Goal: Task Accomplishment & Management: Manage account settings

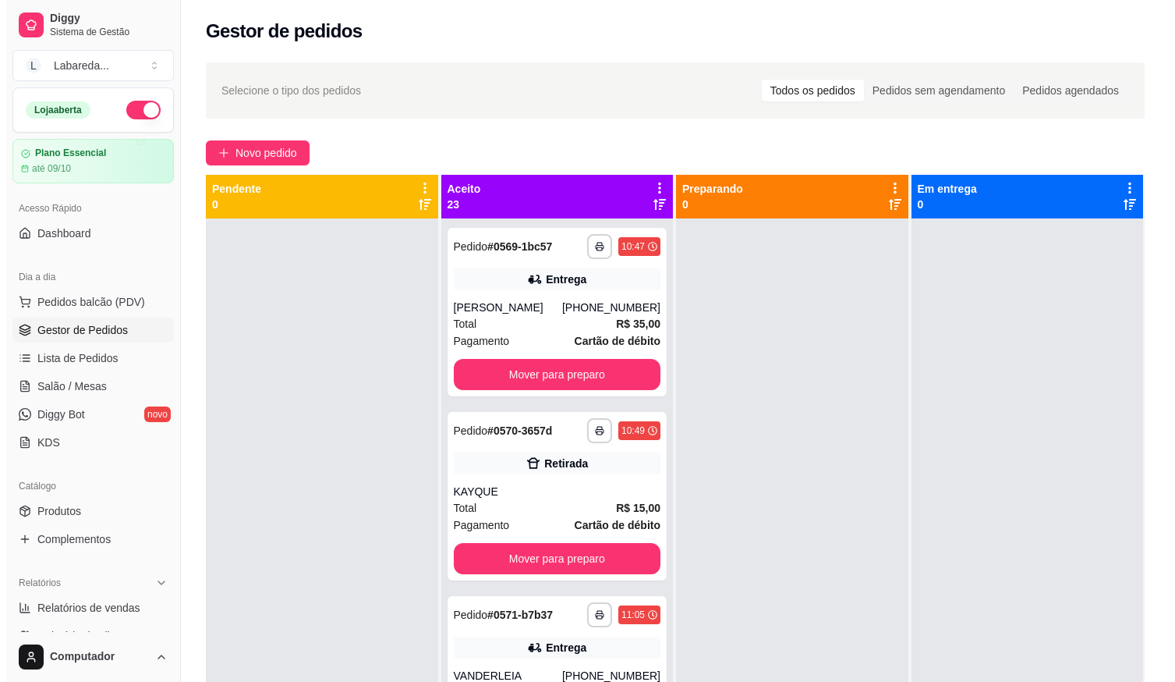
scroll to position [3462, 0]
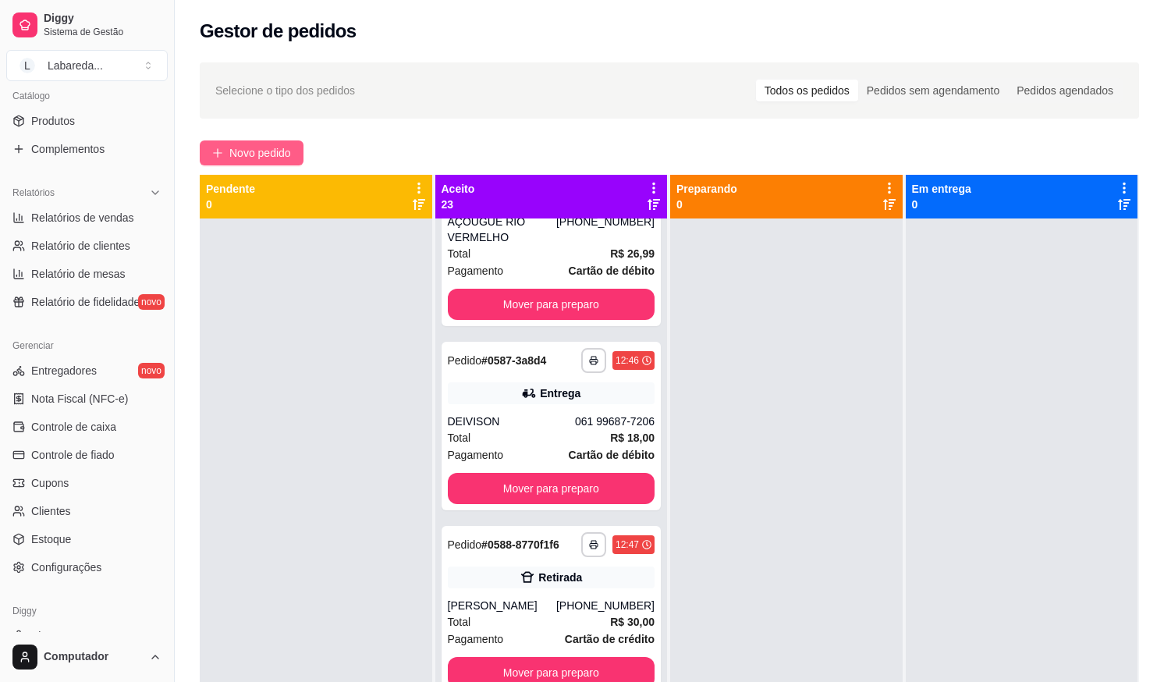
click at [257, 152] on span "Novo pedido" at bounding box center [260, 152] width 62 height 17
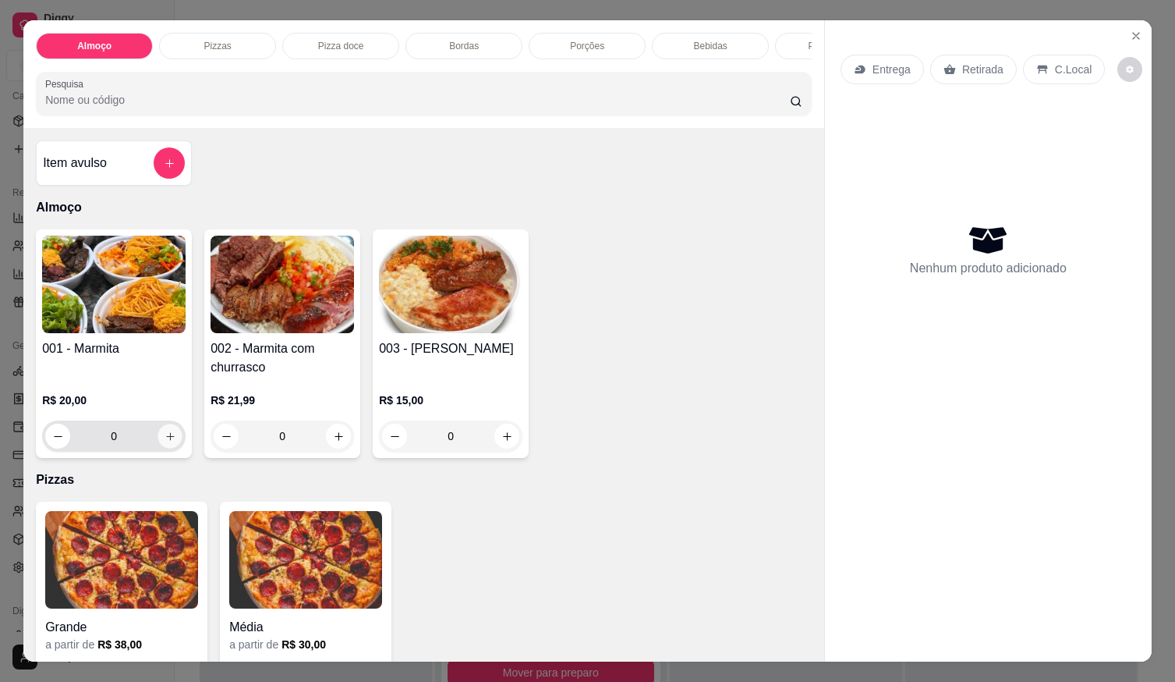
click at [164, 449] on button "increase-product-quantity" at bounding box center [170, 436] width 24 height 24
type input "1"
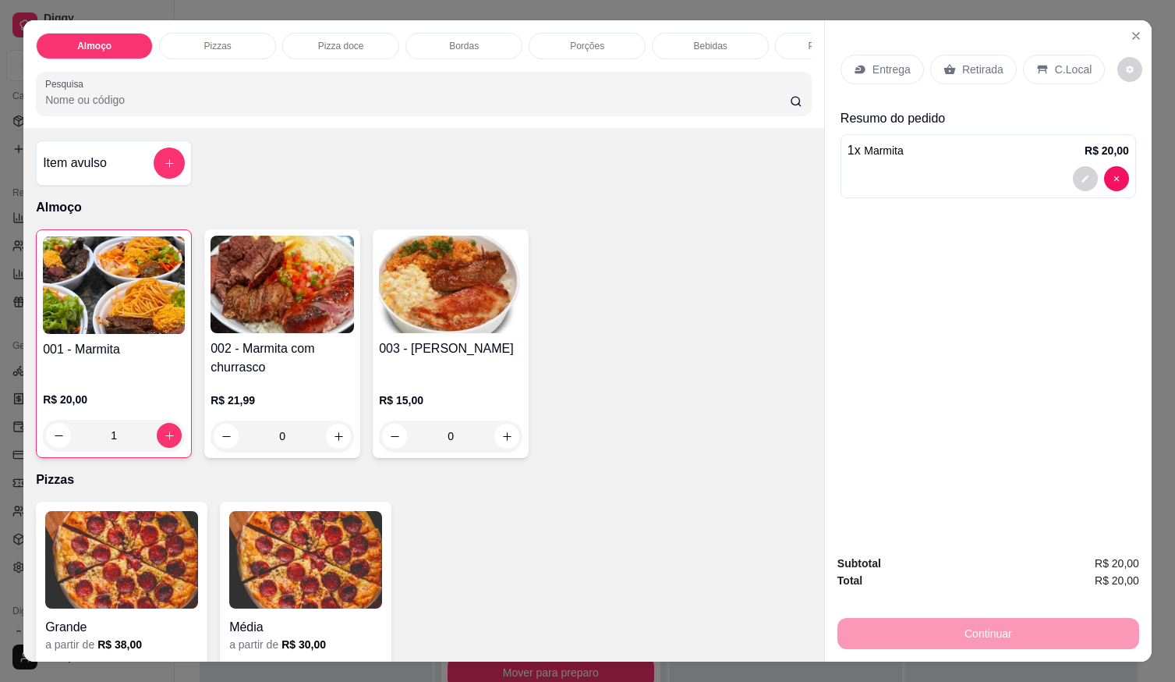
click at [883, 65] on p "Entrega" at bounding box center [892, 70] width 38 height 16
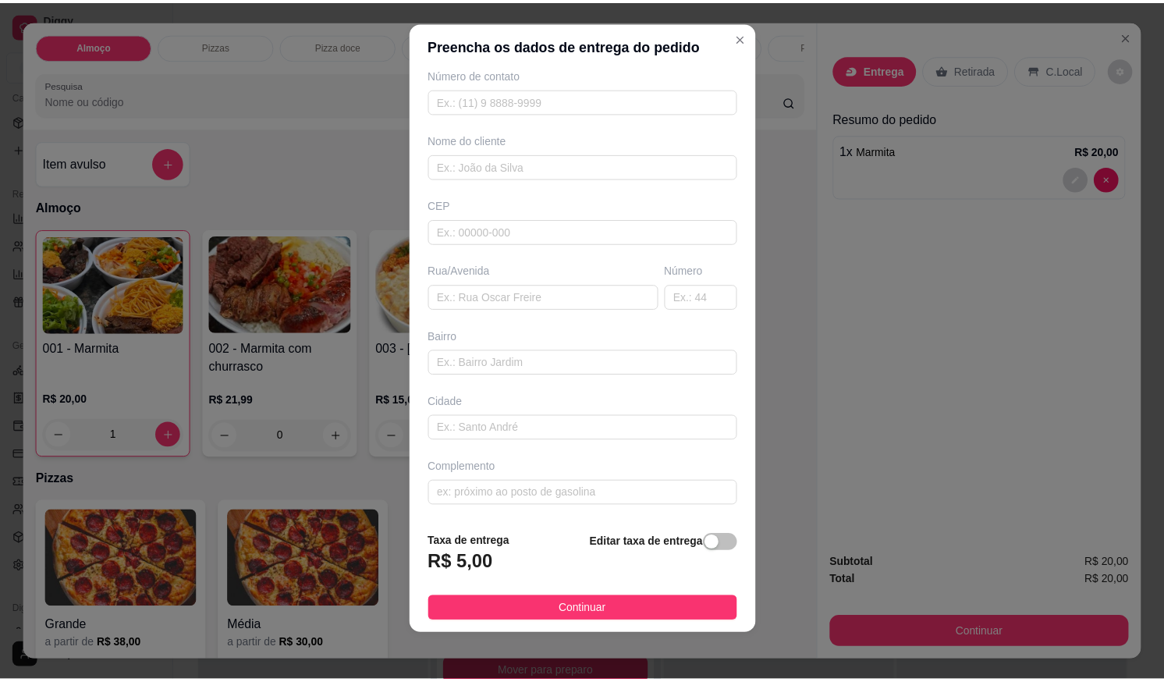
scroll to position [16, 0]
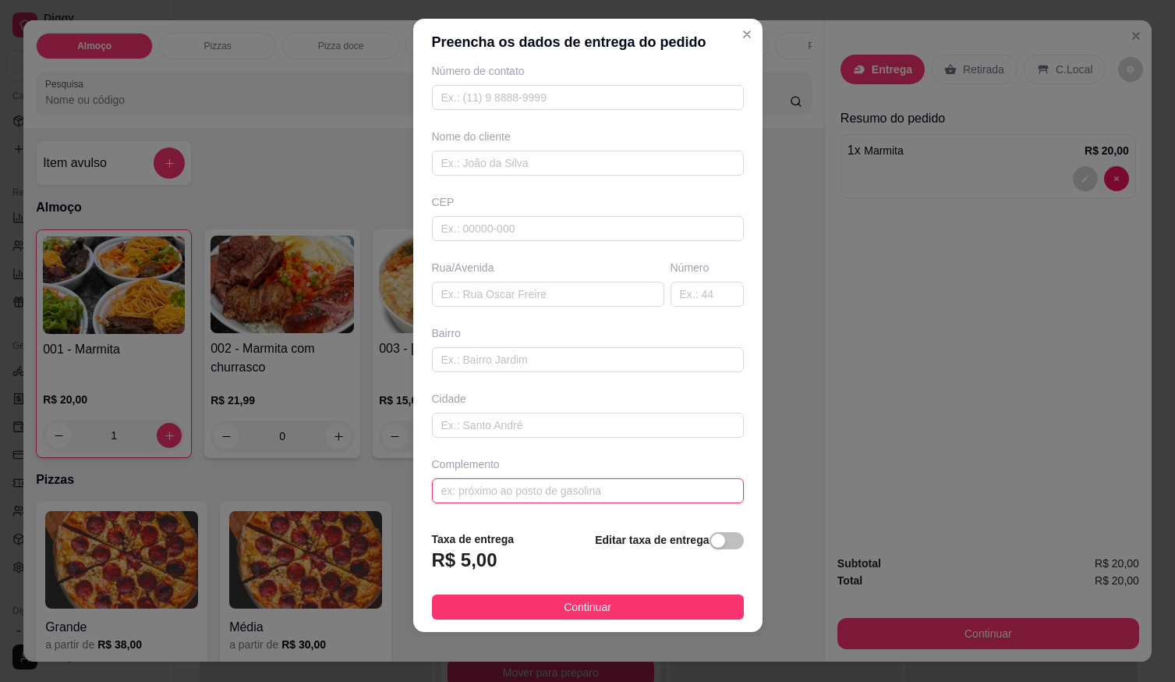
click at [526, 495] on input "text" at bounding box center [588, 490] width 312 height 25
type input "VILA DAS ORQUIDIAS"
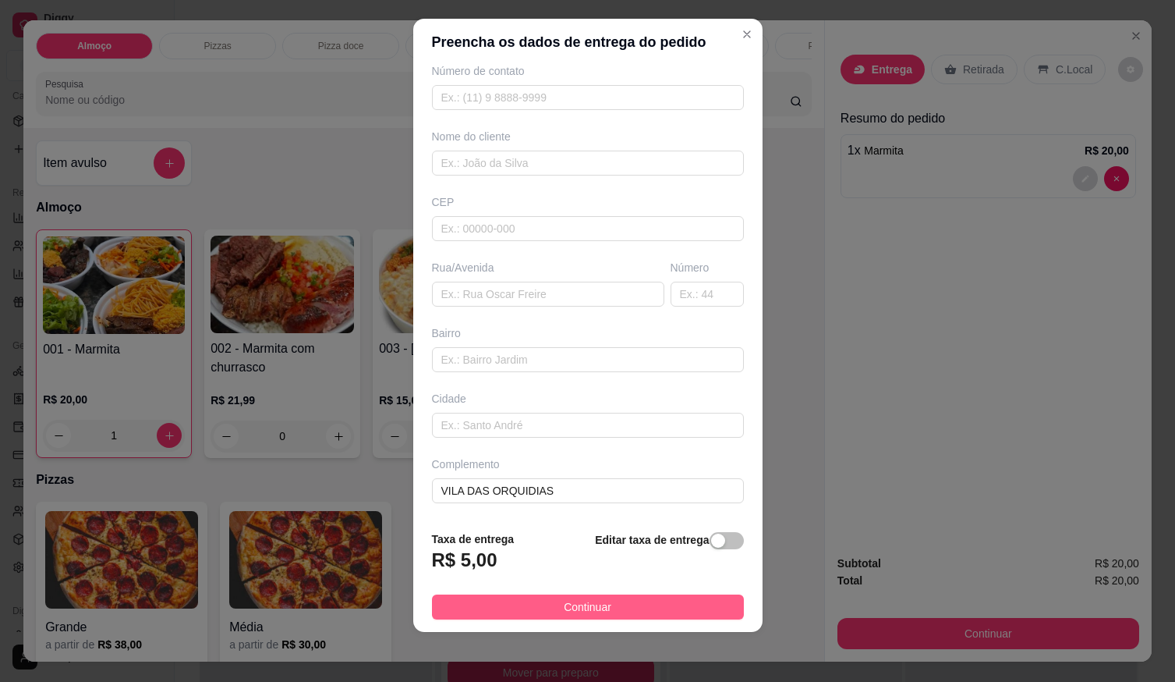
click at [661, 608] on button "Continuar" at bounding box center [588, 606] width 312 height 25
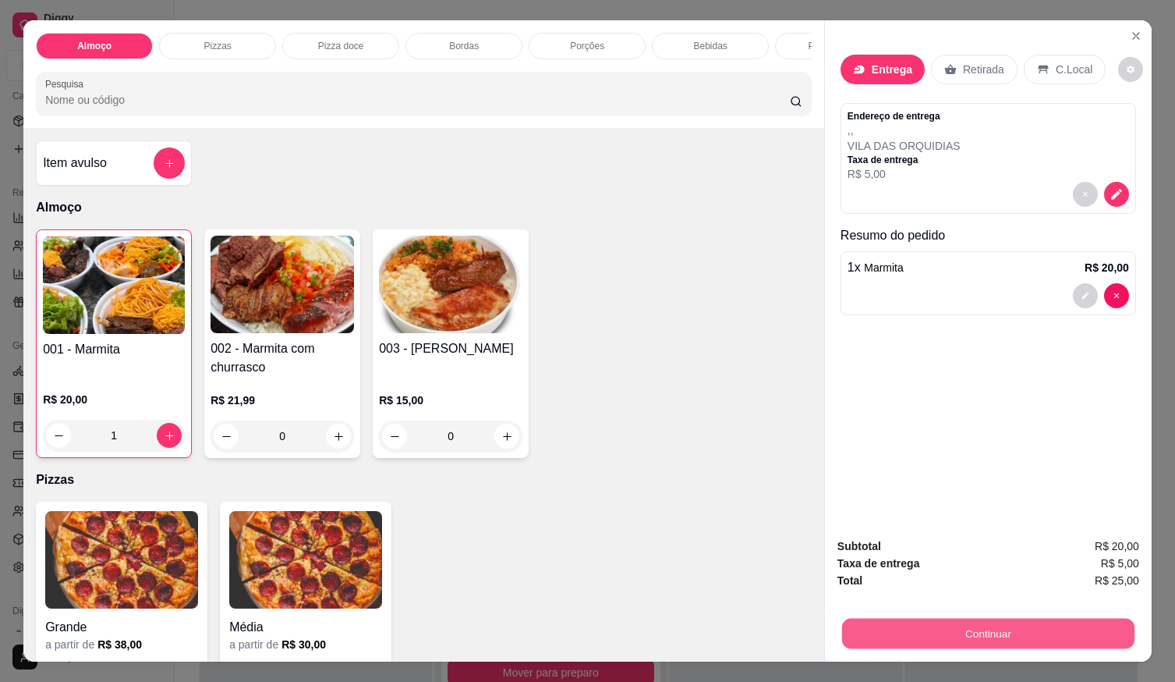
click at [866, 633] on button "Continuar" at bounding box center [988, 633] width 293 height 30
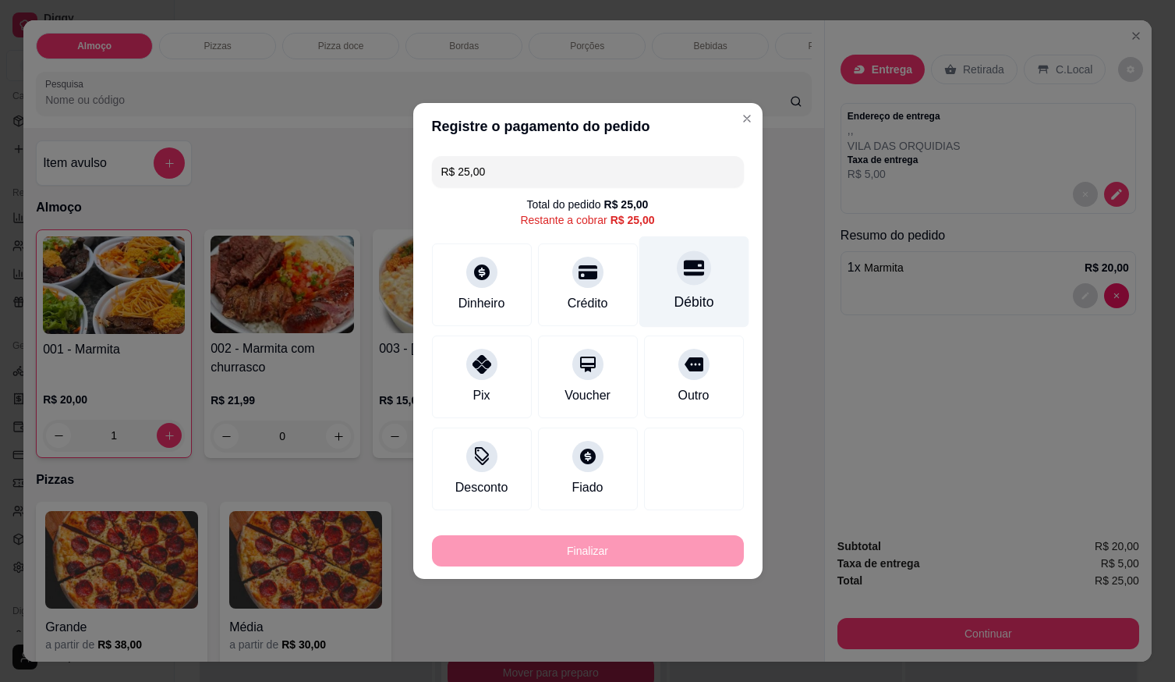
click at [674, 307] on div "Débito" at bounding box center [694, 302] width 40 height 20
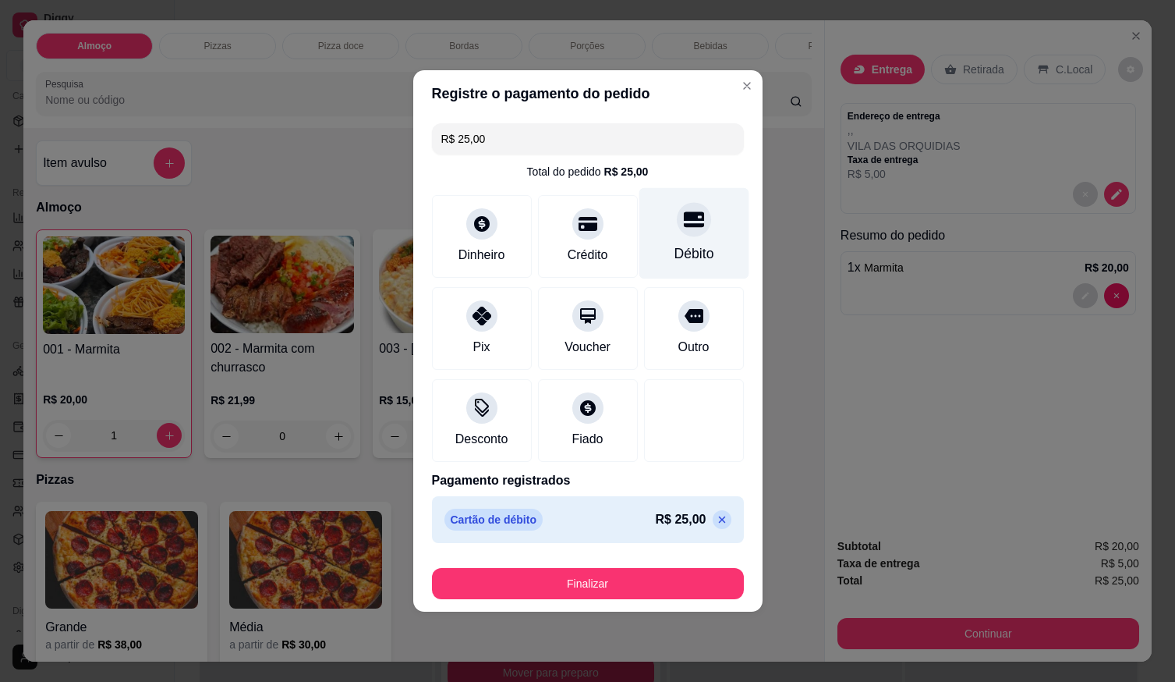
type input "R$ 0,00"
drag, startPoint x: 681, startPoint y: 567, endPoint x: 681, endPoint y: 576, distance: 8.6
click at [681, 569] on div "Finalizar" at bounding box center [588, 580] width 312 height 37
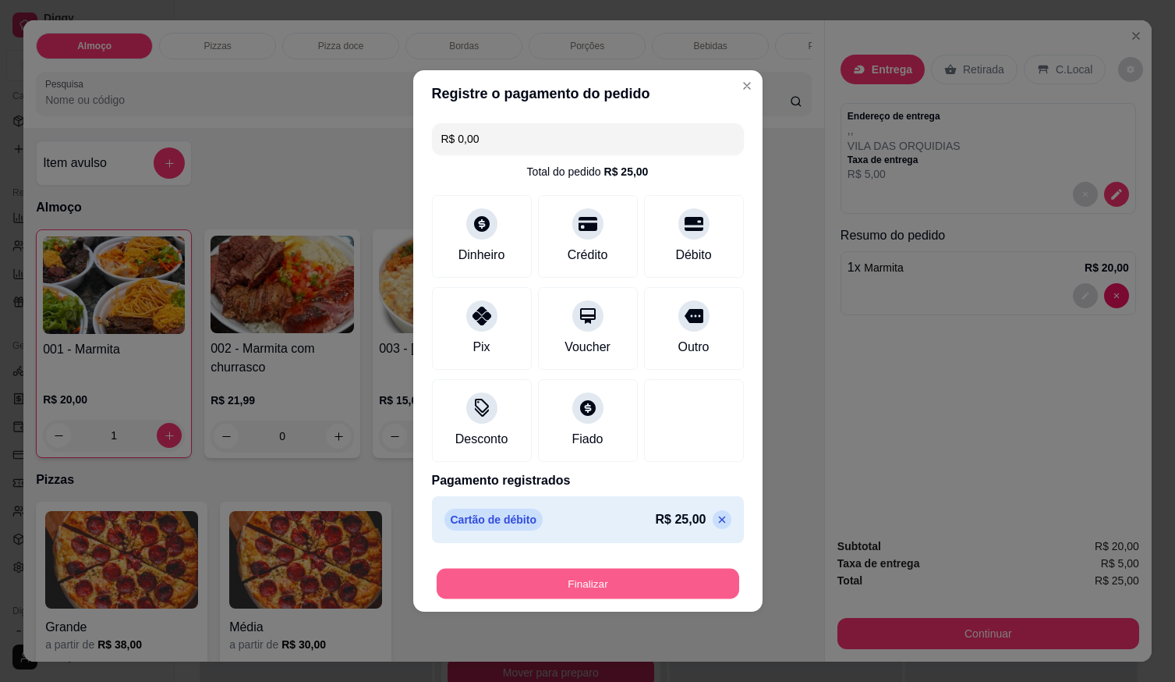
click at [679, 586] on button "Finalizar" at bounding box center [588, 584] width 303 height 30
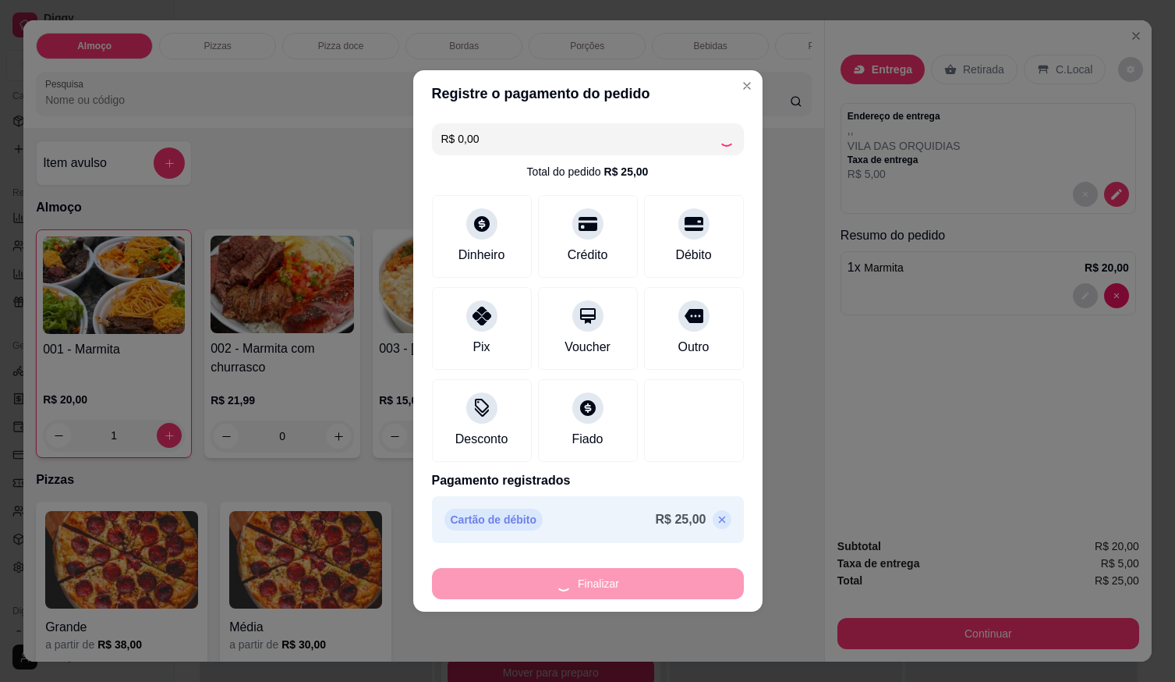
type input "0"
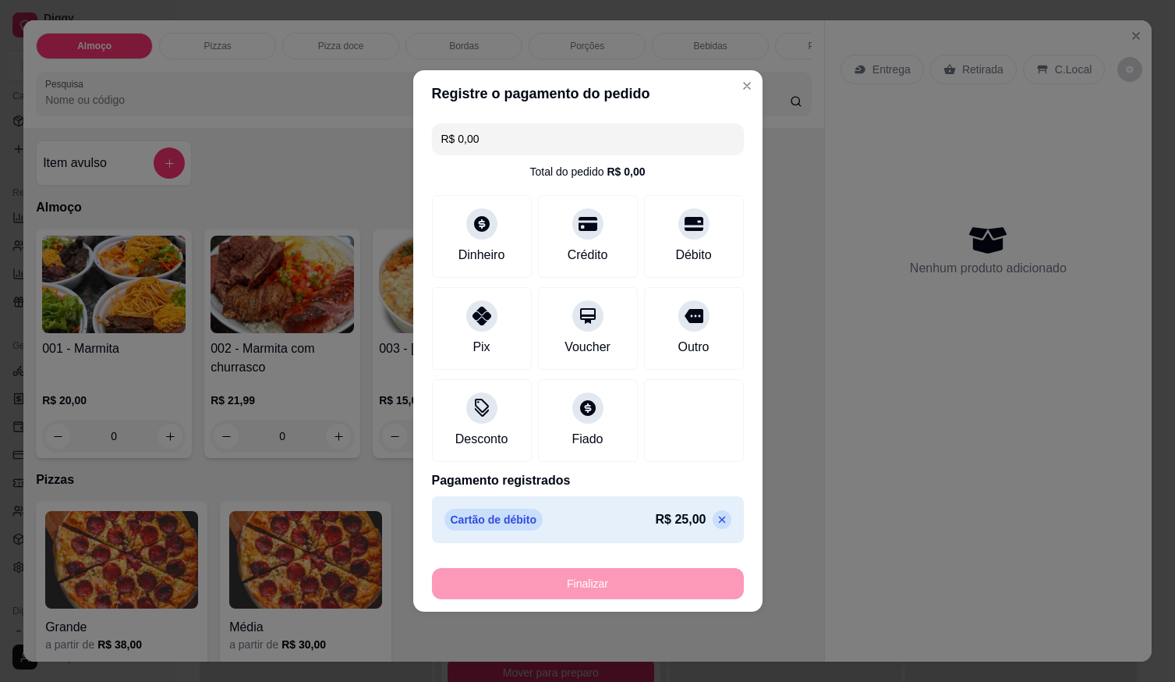
type input "-R$ 25,00"
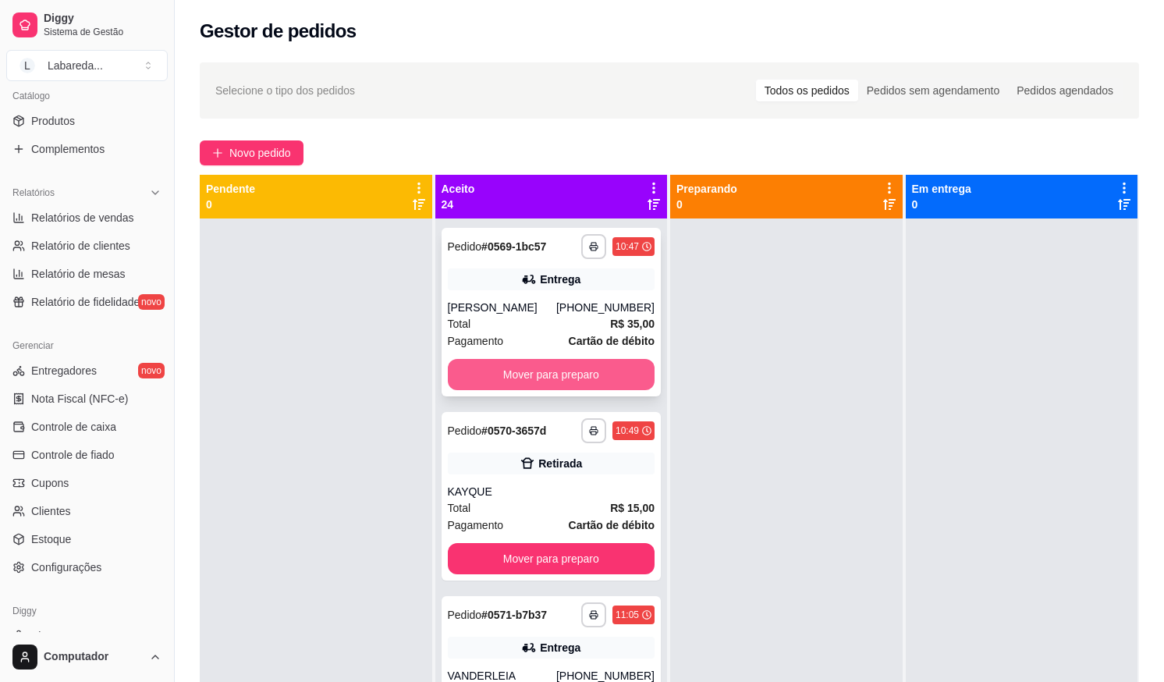
click at [576, 378] on button "Mover para preparo" at bounding box center [551, 374] width 207 height 31
click at [576, 376] on div "Mover para preparo" at bounding box center [551, 374] width 207 height 31
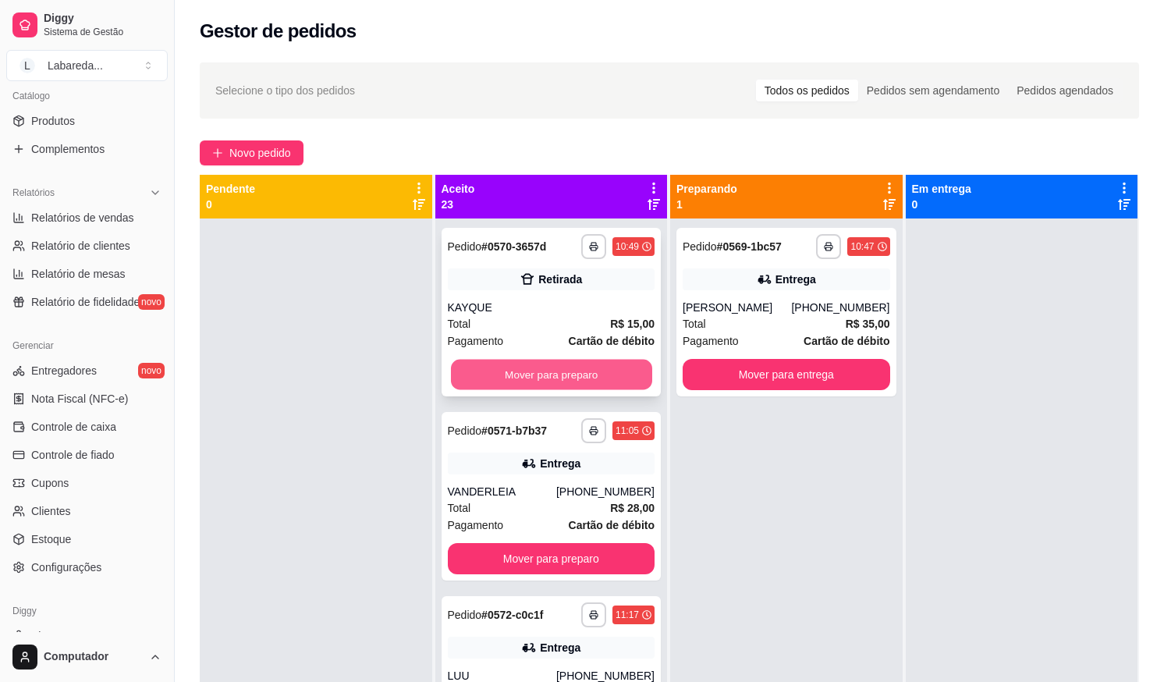
click at [523, 383] on button "Mover para preparo" at bounding box center [550, 375] width 201 height 30
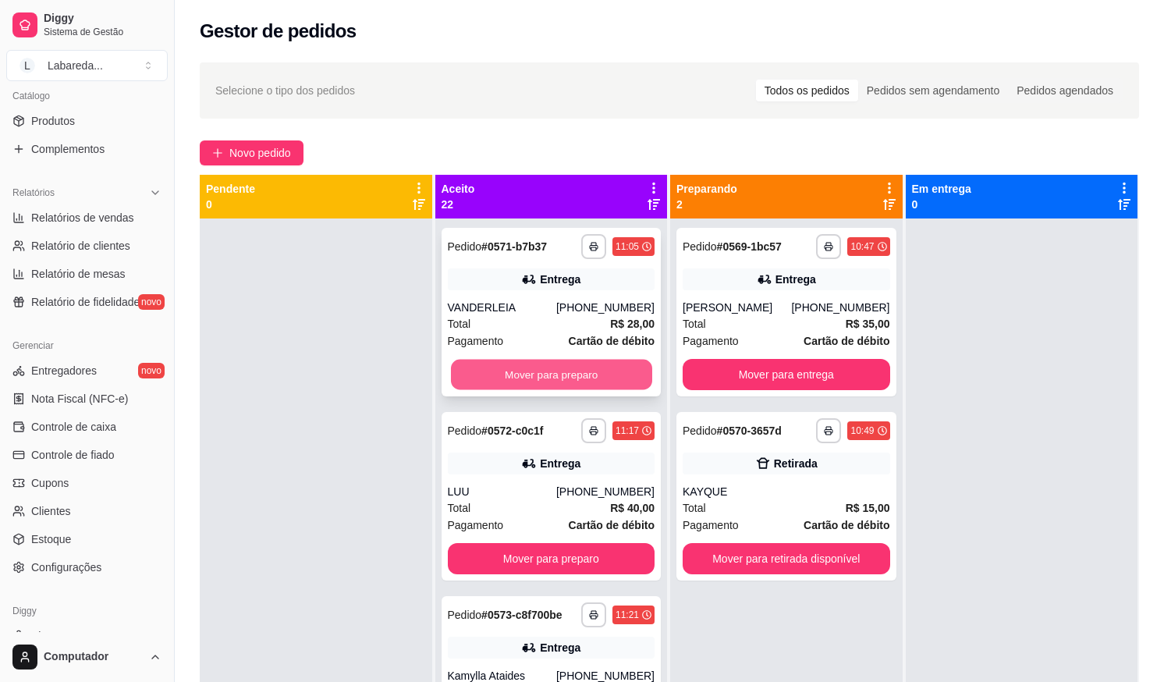
click at [524, 383] on button "Mover para preparo" at bounding box center [550, 375] width 201 height 30
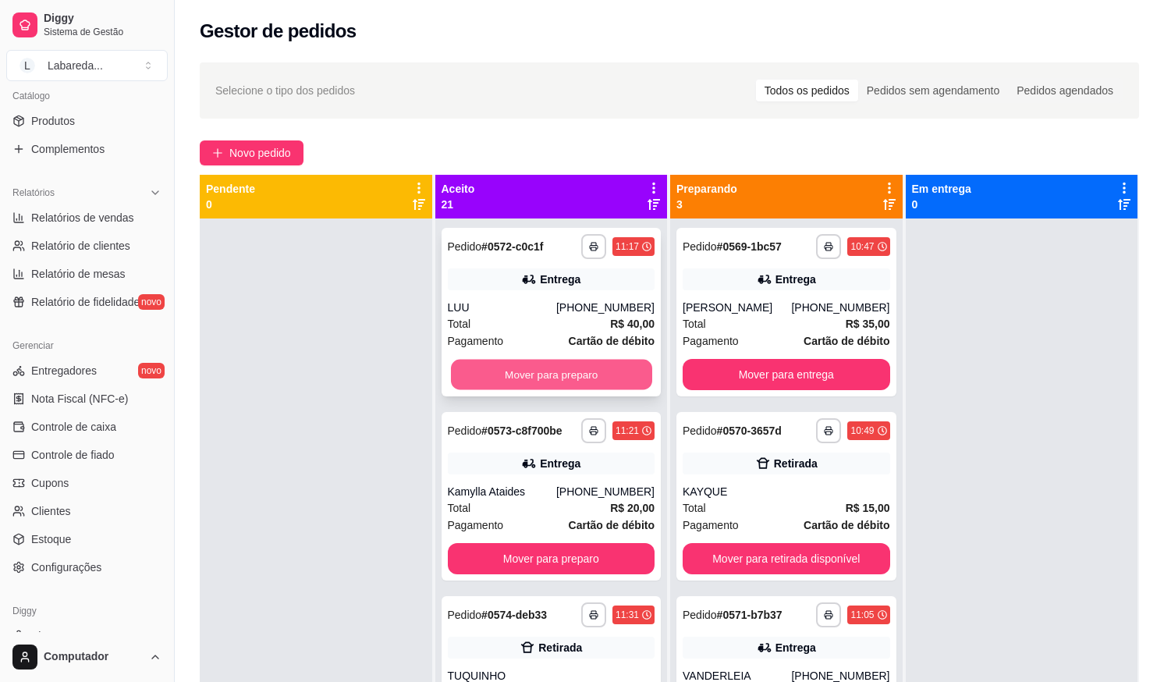
click at [526, 382] on button "Mover para preparo" at bounding box center [550, 375] width 201 height 30
click at [526, 381] on button "Mover para preparo" at bounding box center [551, 374] width 207 height 31
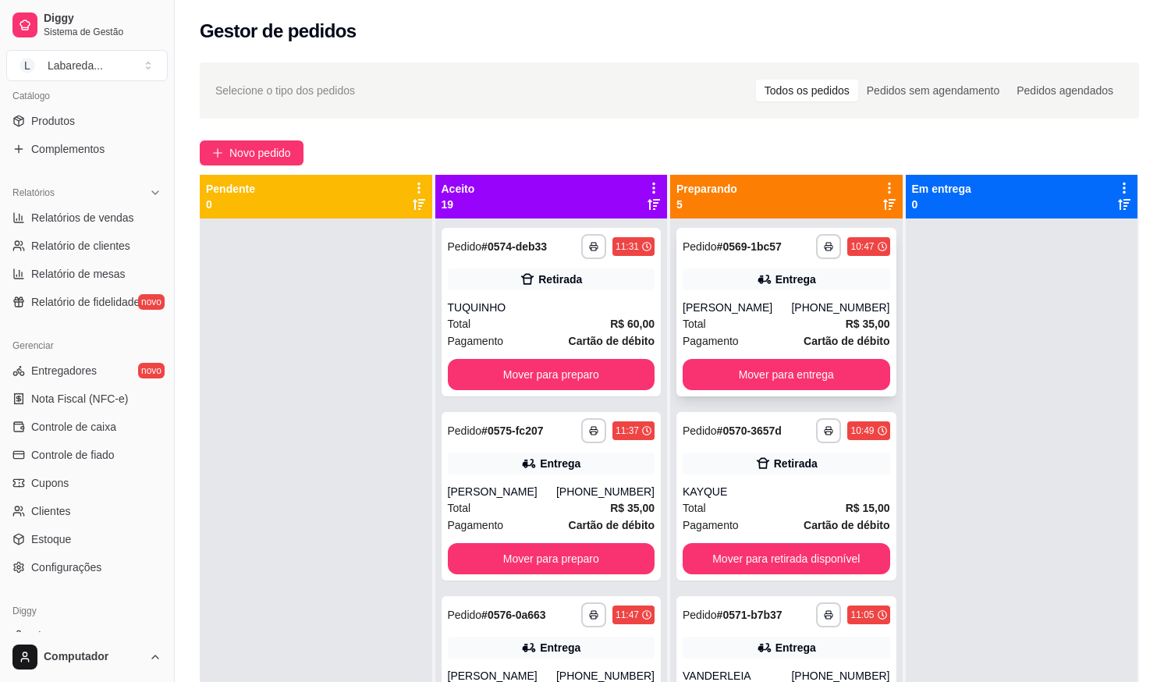
click at [719, 379] on button "Mover para entrega" at bounding box center [786, 374] width 207 height 31
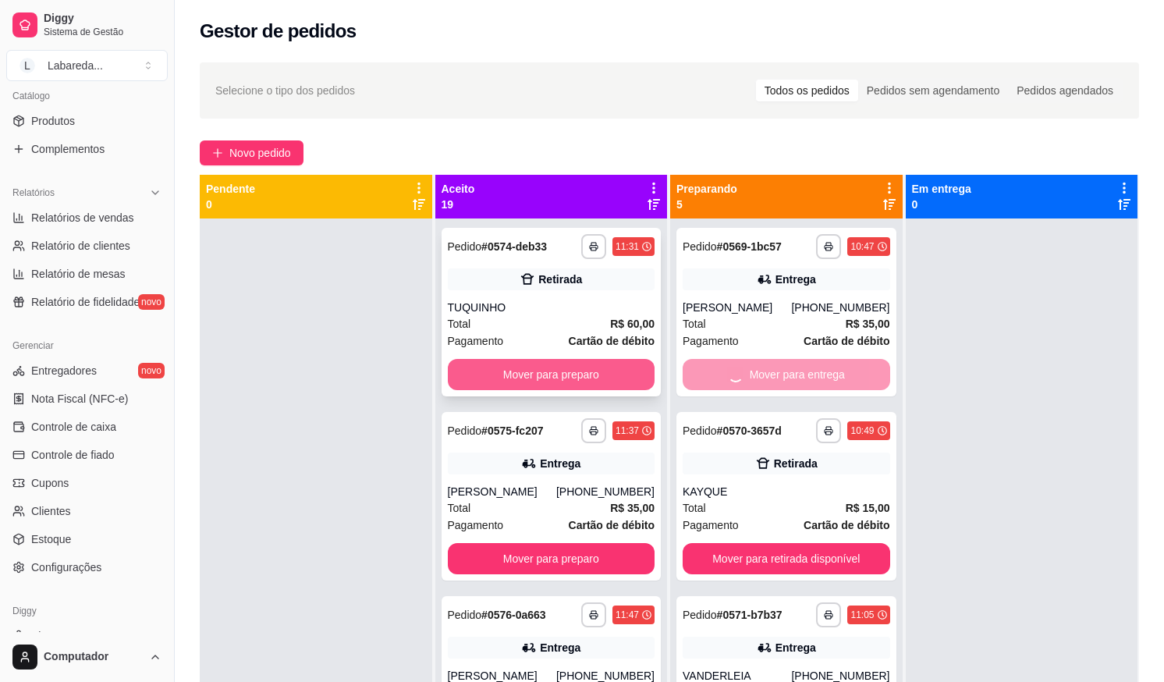
click at [600, 374] on button "Mover para preparo" at bounding box center [551, 374] width 207 height 31
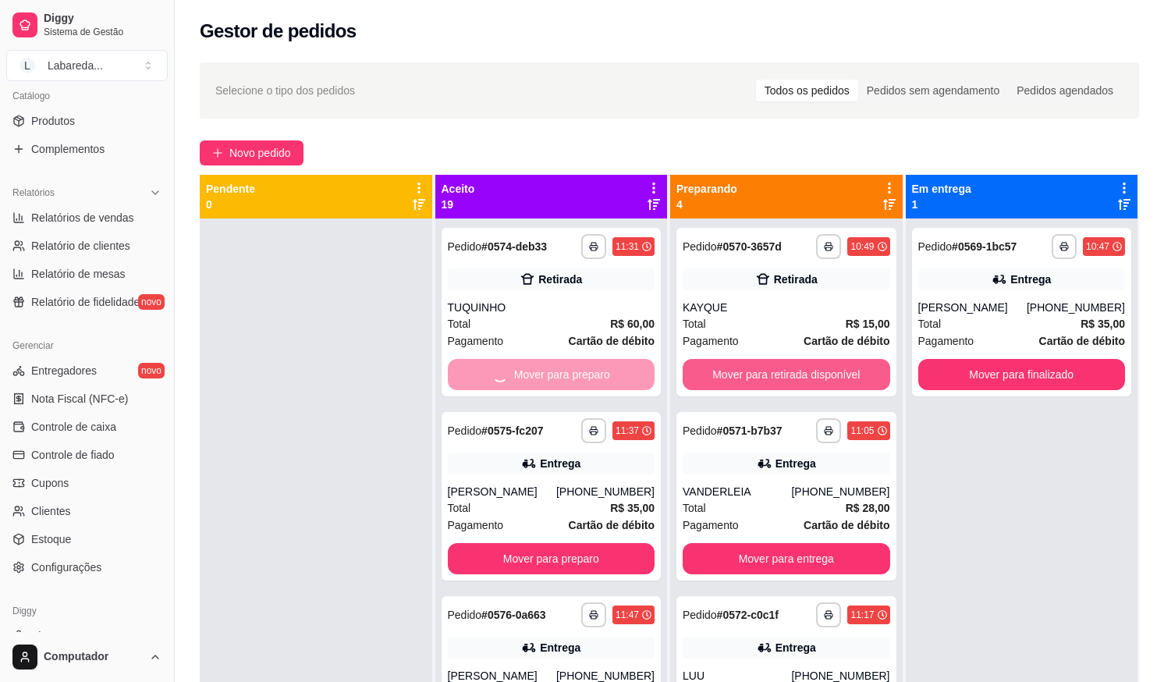
click at [702, 371] on button "Mover para retirada disponível" at bounding box center [786, 374] width 207 height 31
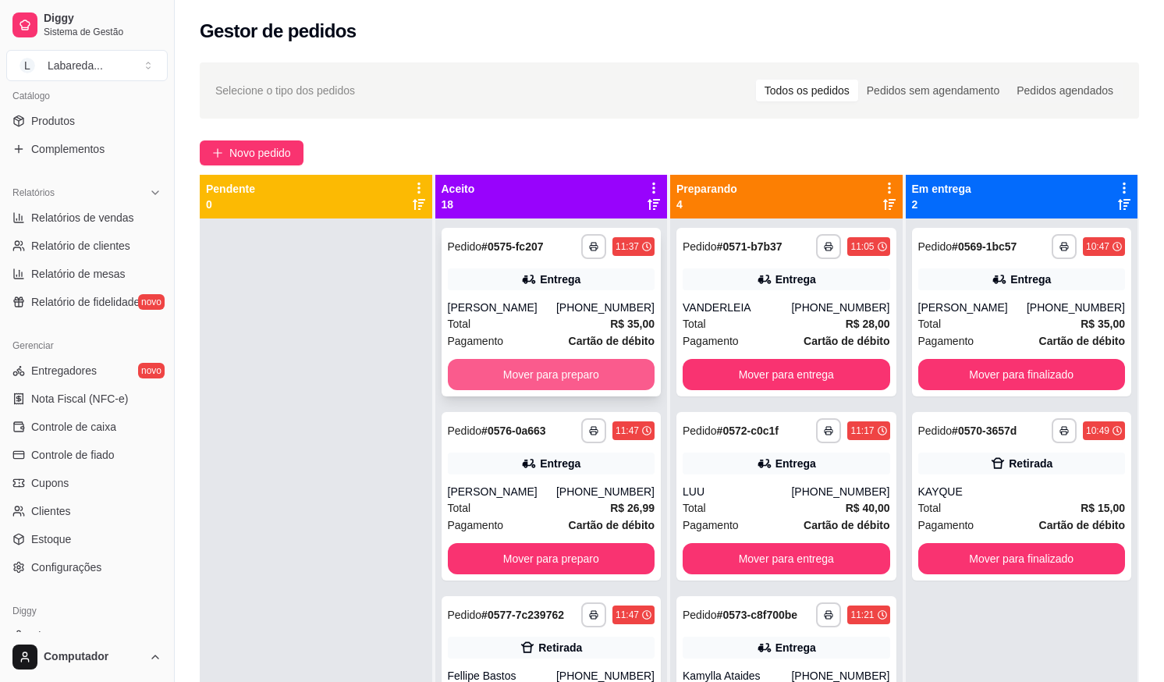
click at [590, 363] on button "Mover para preparo" at bounding box center [551, 374] width 207 height 31
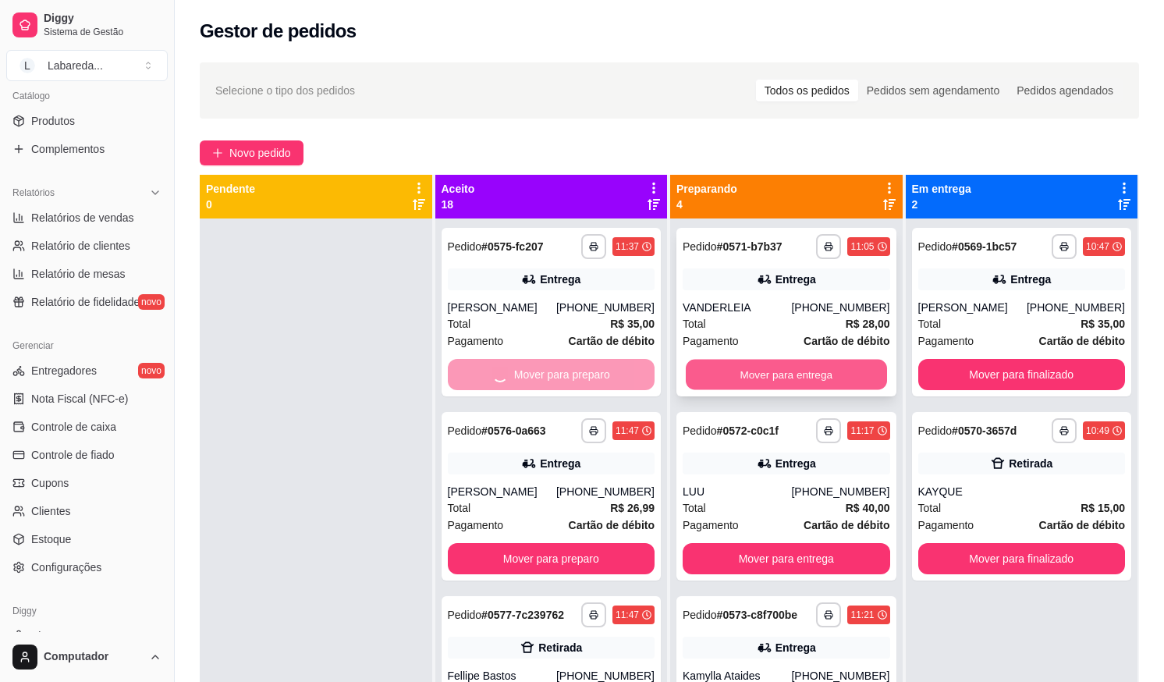
click at [706, 377] on button "Mover para entrega" at bounding box center [786, 375] width 201 height 30
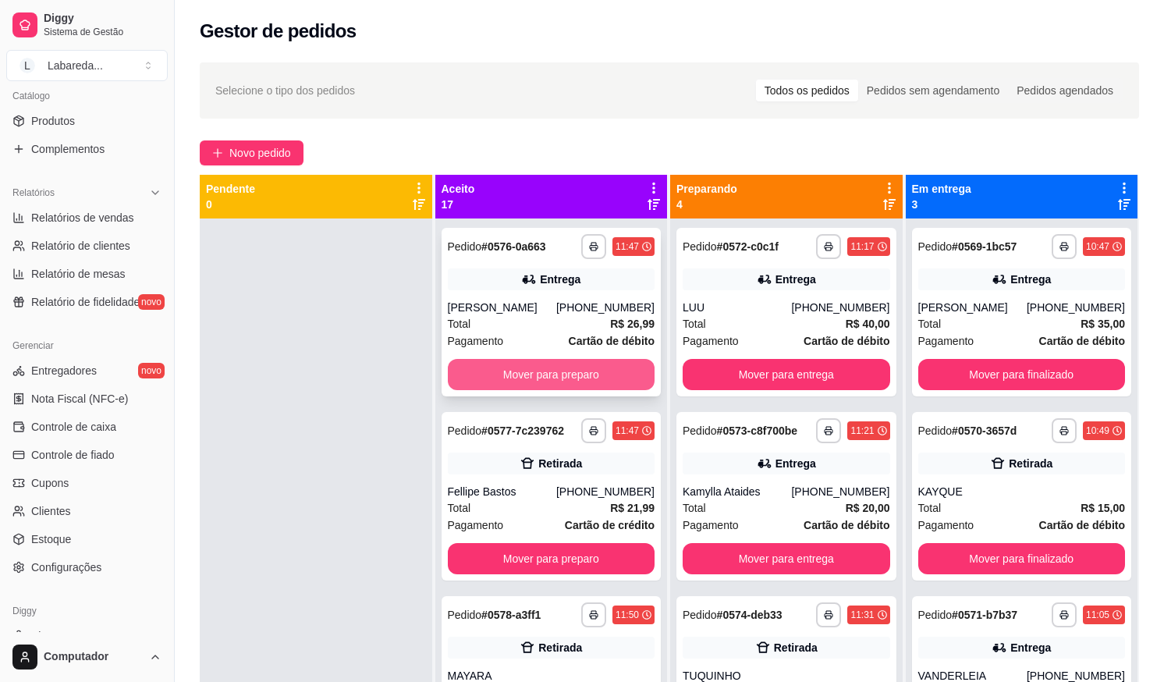
click at [608, 374] on button "Mover para preparo" at bounding box center [551, 374] width 207 height 31
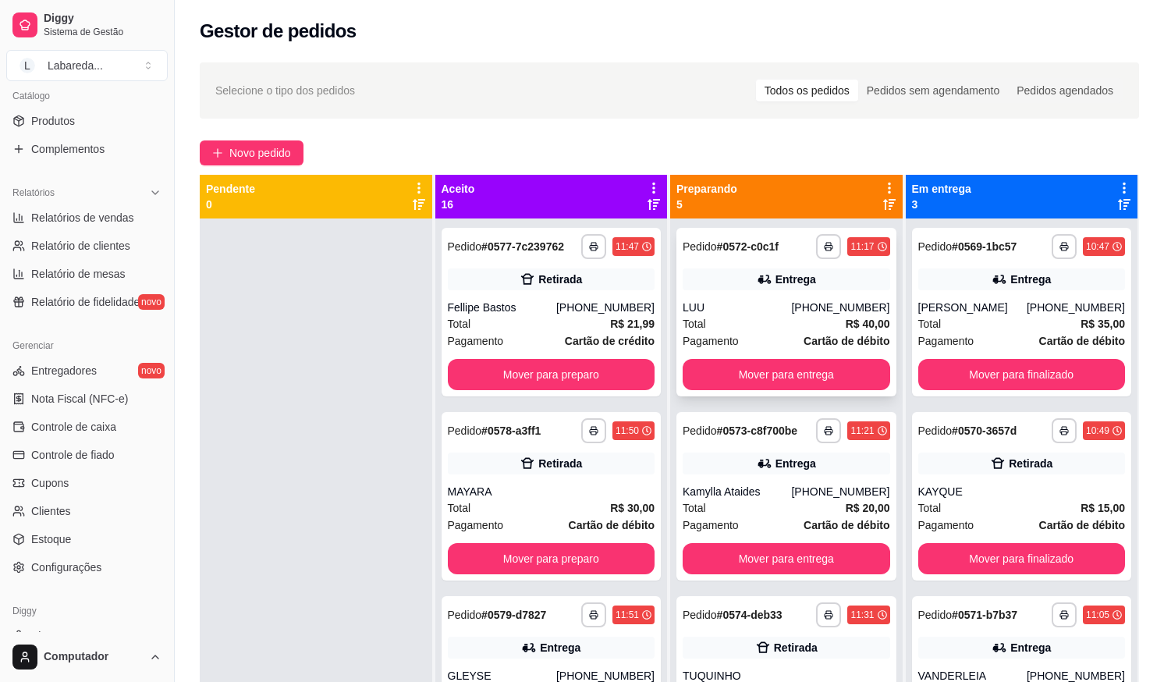
drag, startPoint x: 726, startPoint y: 394, endPoint x: 710, endPoint y: 381, distance: 21.1
click at [710, 381] on div "**********" at bounding box center [786, 312] width 220 height 168
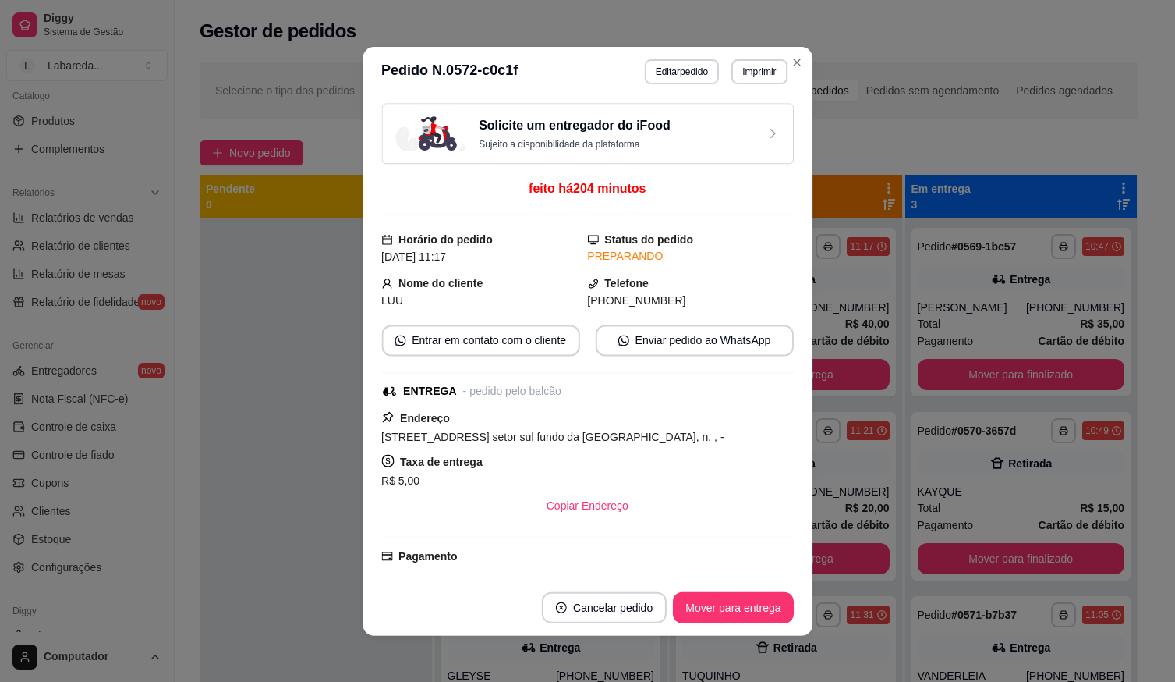
drag, startPoint x: 598, startPoint y: 360, endPoint x: 604, endPoint y: 370, distance: 10.8
click at [604, 370] on div "Solicite um entregador do iFood Sujeito a disponibilidade da plataforma feito h…" at bounding box center [587, 338] width 413 height 470
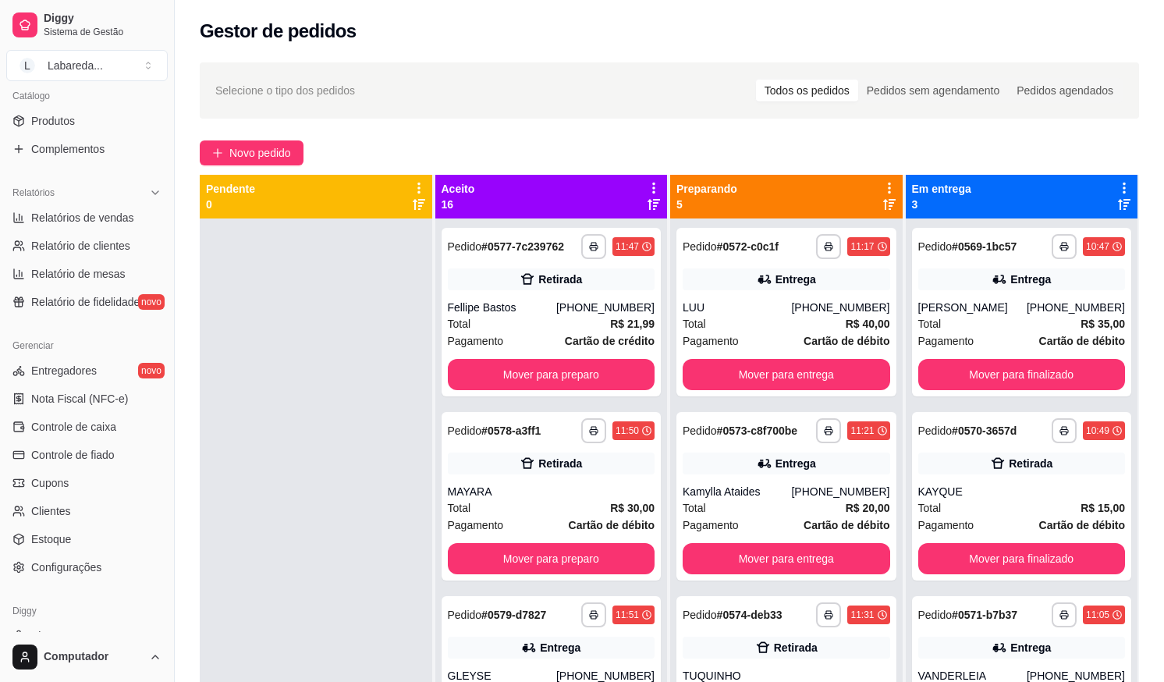
click at [307, 346] on div at bounding box center [316, 559] width 232 height 682
click at [555, 379] on button "Mover para preparo" at bounding box center [551, 374] width 207 height 31
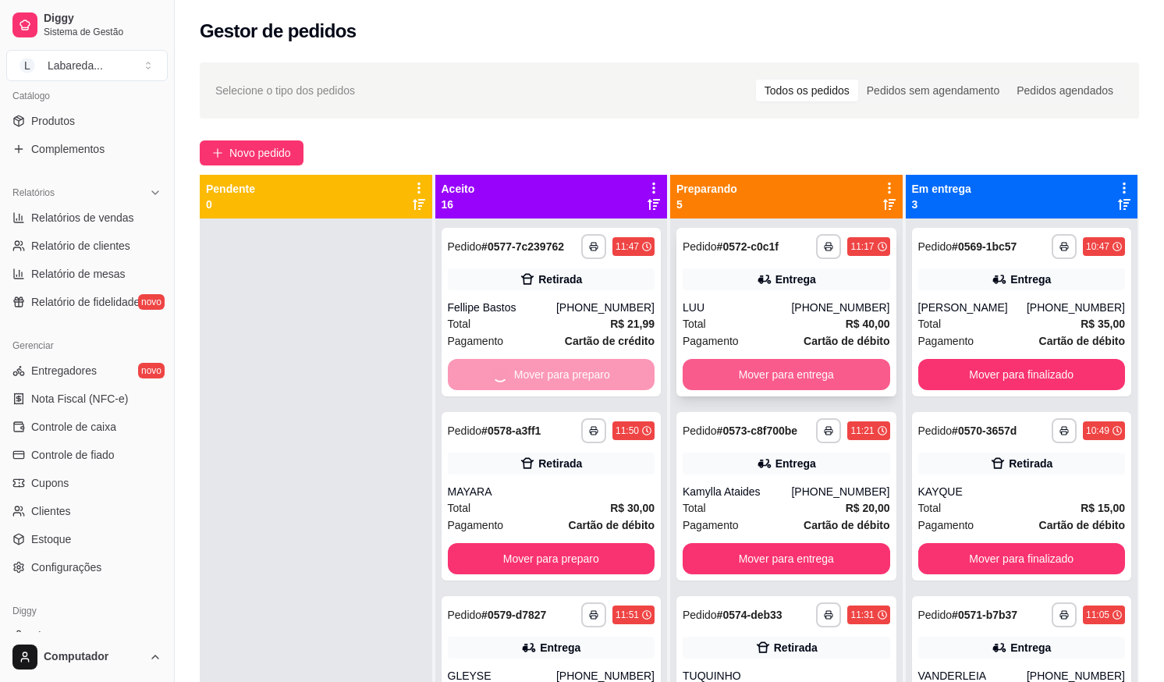
click at [720, 382] on button "Mover para entrega" at bounding box center [786, 374] width 207 height 31
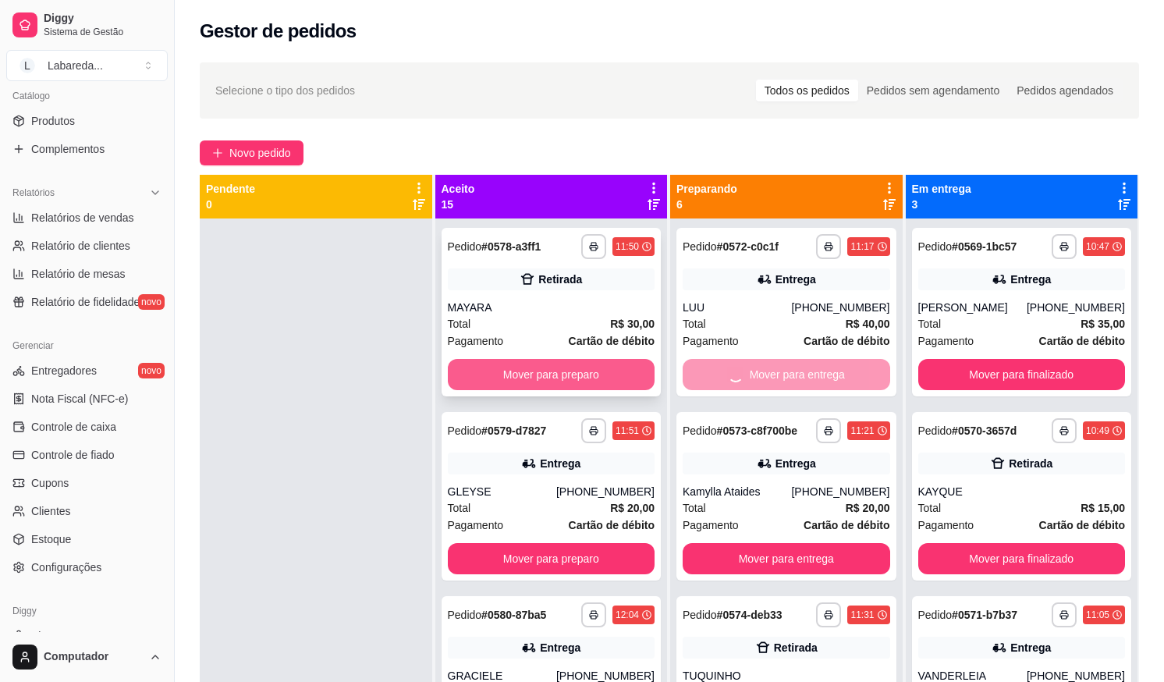
click at [635, 382] on div "Mover para preparo" at bounding box center [551, 374] width 207 height 31
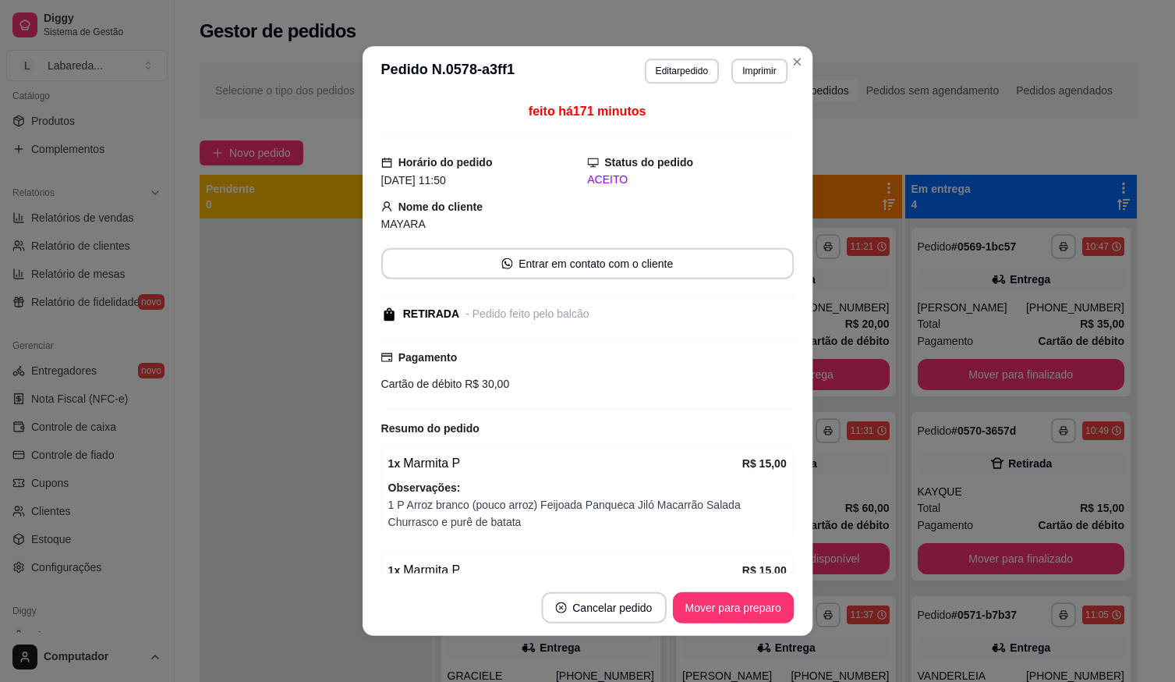
drag, startPoint x: 750, startPoint y: 381, endPoint x: 648, endPoint y: 385, distance: 102.3
click at [739, 379] on div "Cartão de débito R$ 30,00" at bounding box center [587, 383] width 413 height 17
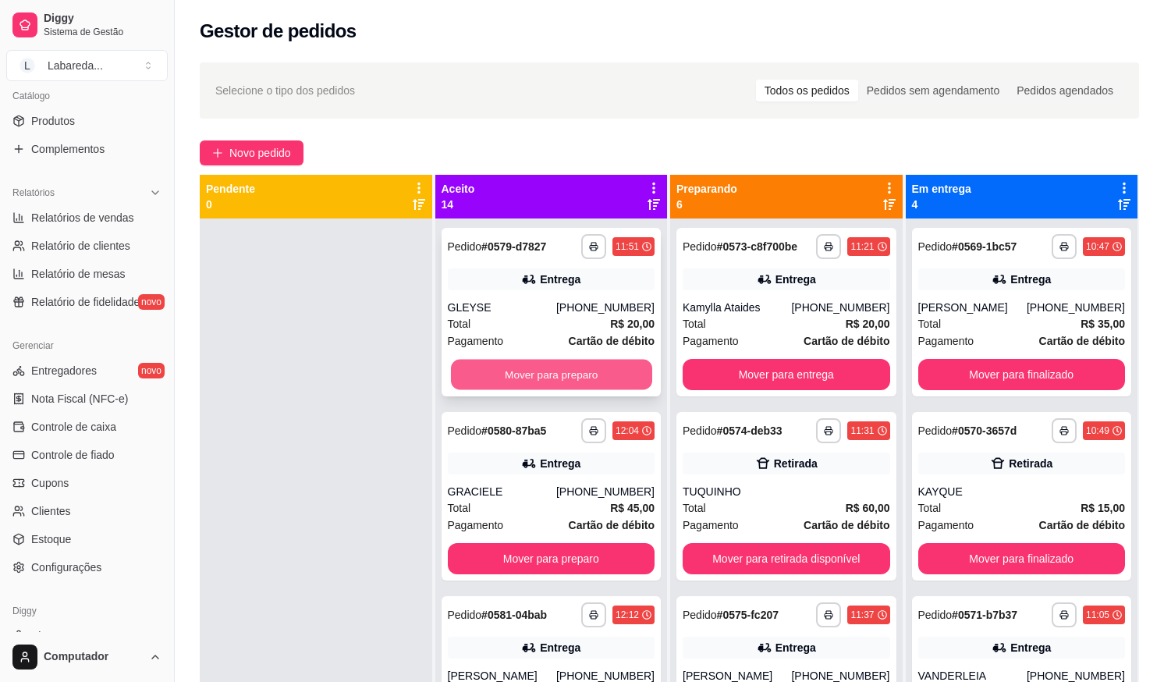
click at [587, 381] on button "Mover para preparo" at bounding box center [550, 375] width 201 height 30
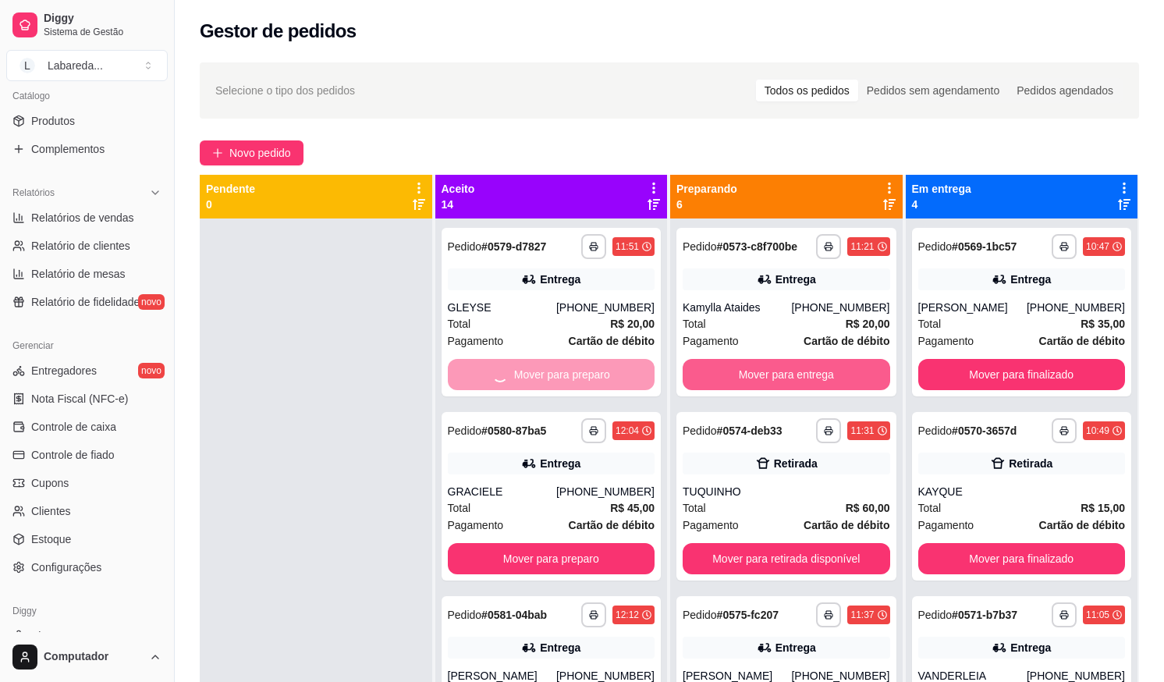
click at [764, 384] on button "Mover para entrega" at bounding box center [786, 374] width 207 height 31
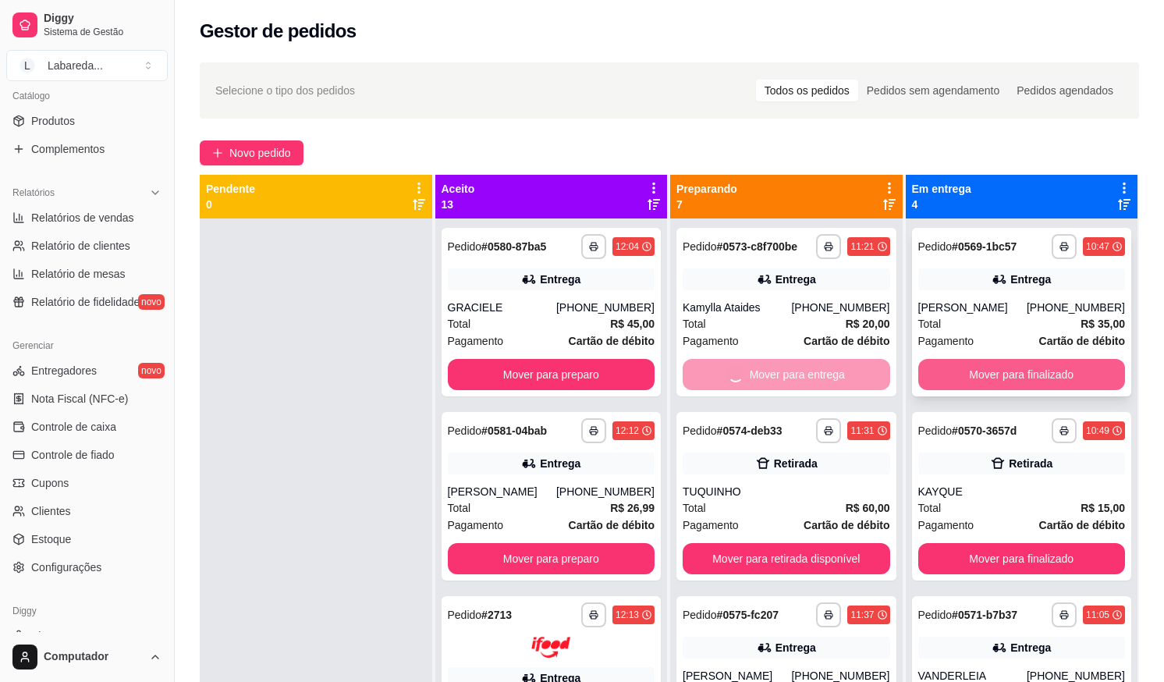
click at [970, 373] on button "Mover para finalizado" at bounding box center [1021, 374] width 207 height 31
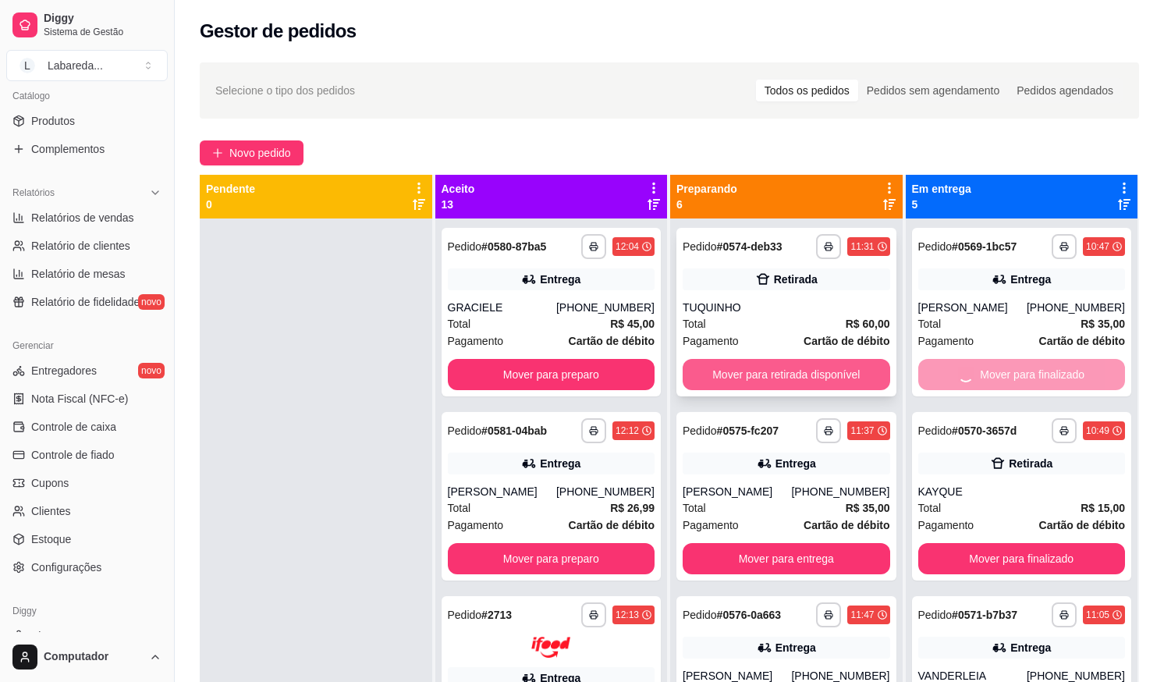
click at [797, 367] on button "Mover para retirada disponível" at bounding box center [786, 374] width 207 height 31
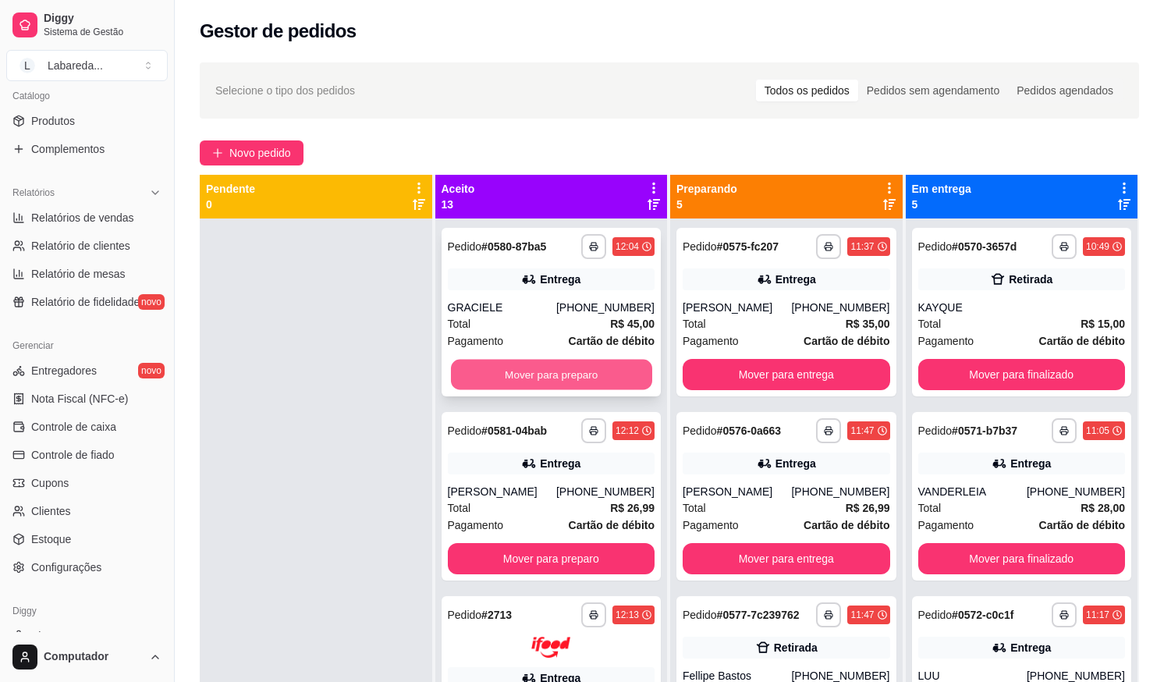
click at [593, 382] on button "Mover para preparo" at bounding box center [550, 375] width 201 height 30
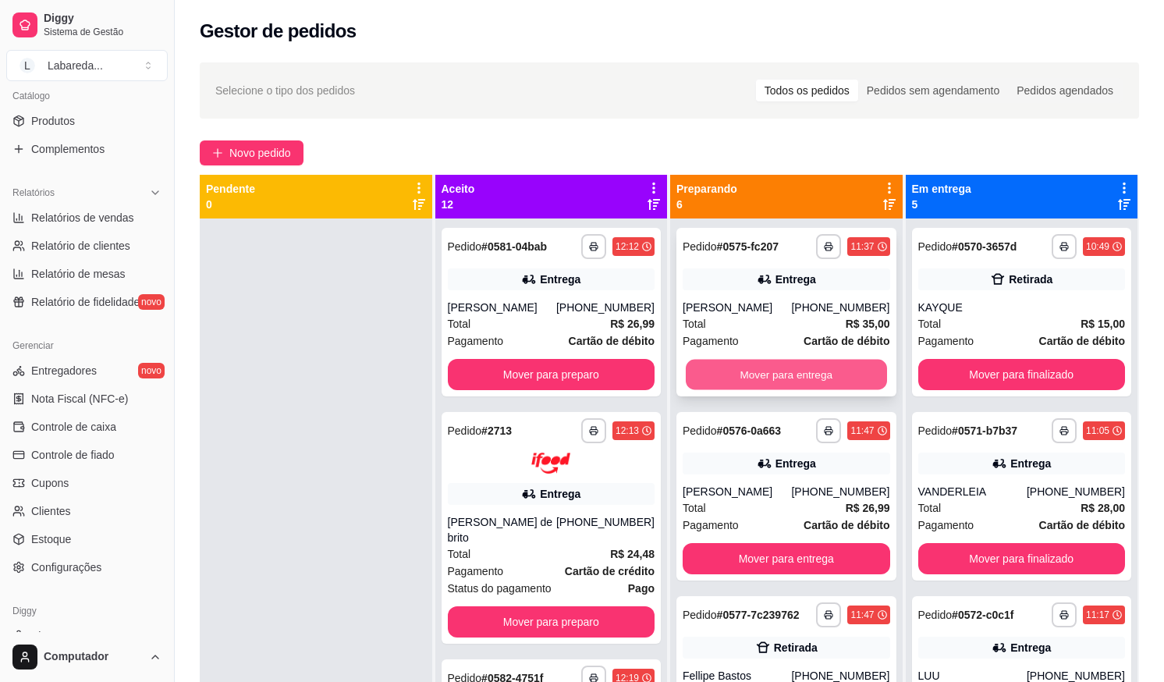
click at [724, 368] on button "Mover para entrega" at bounding box center [786, 375] width 201 height 30
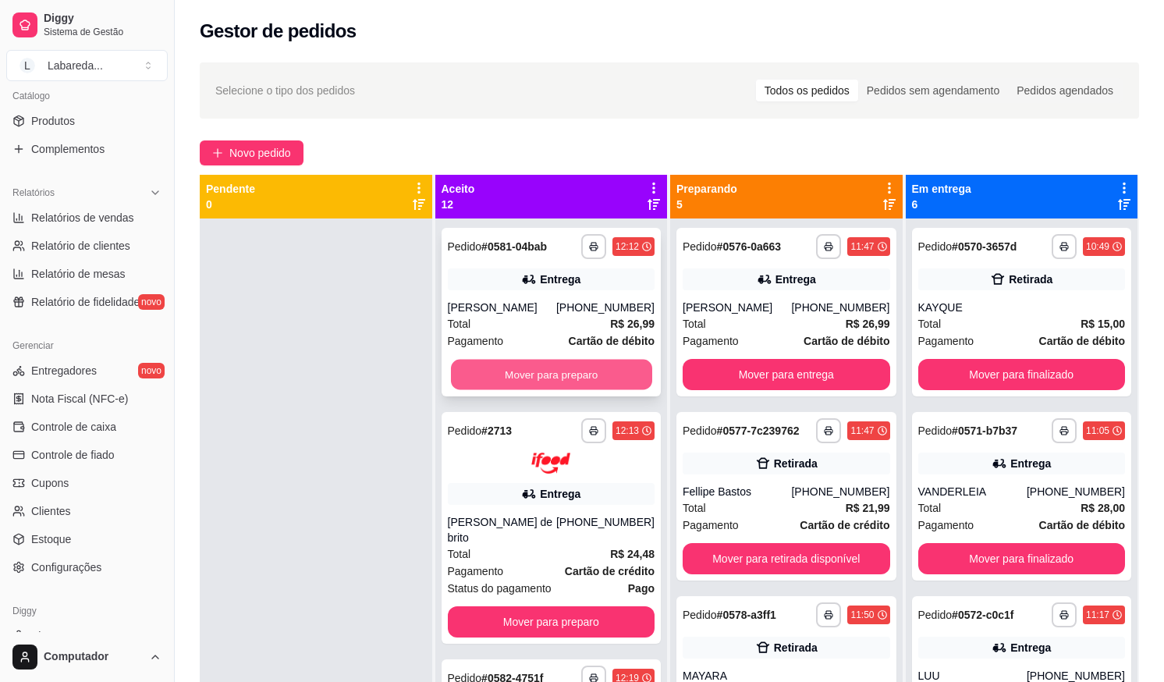
click at [591, 367] on button "Mover para preparo" at bounding box center [550, 375] width 201 height 30
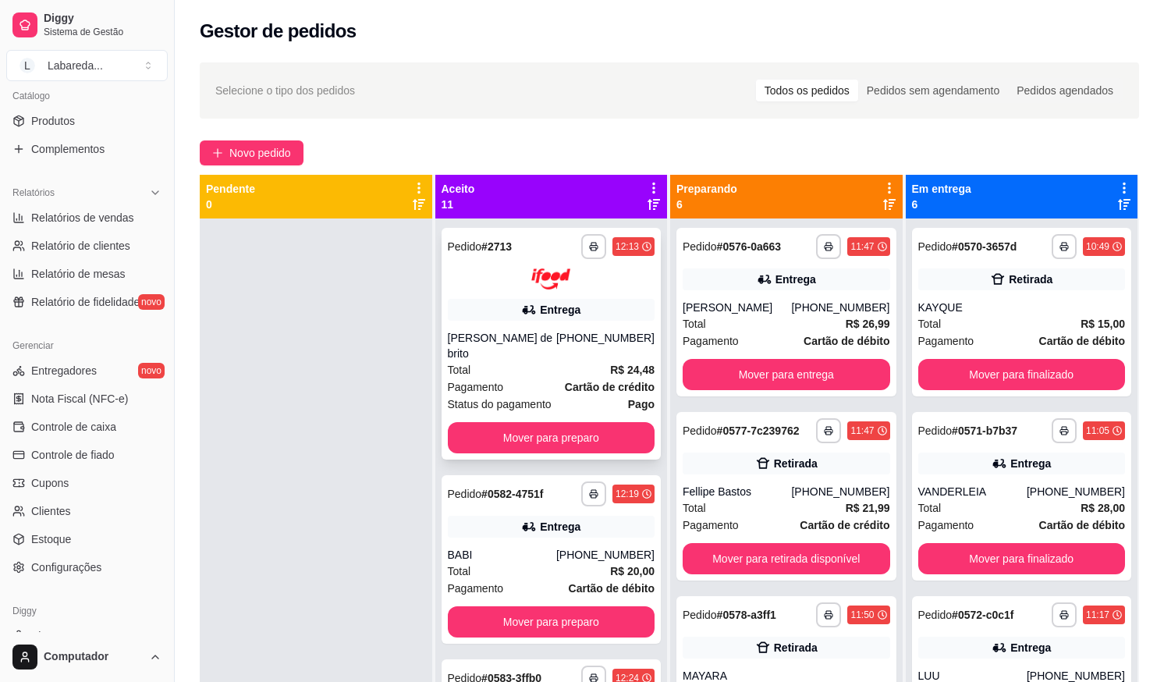
click at [574, 375] on div "Total R$ 24,48" at bounding box center [551, 369] width 207 height 17
click at [828, 381] on button "Mover para entrega" at bounding box center [786, 375] width 201 height 30
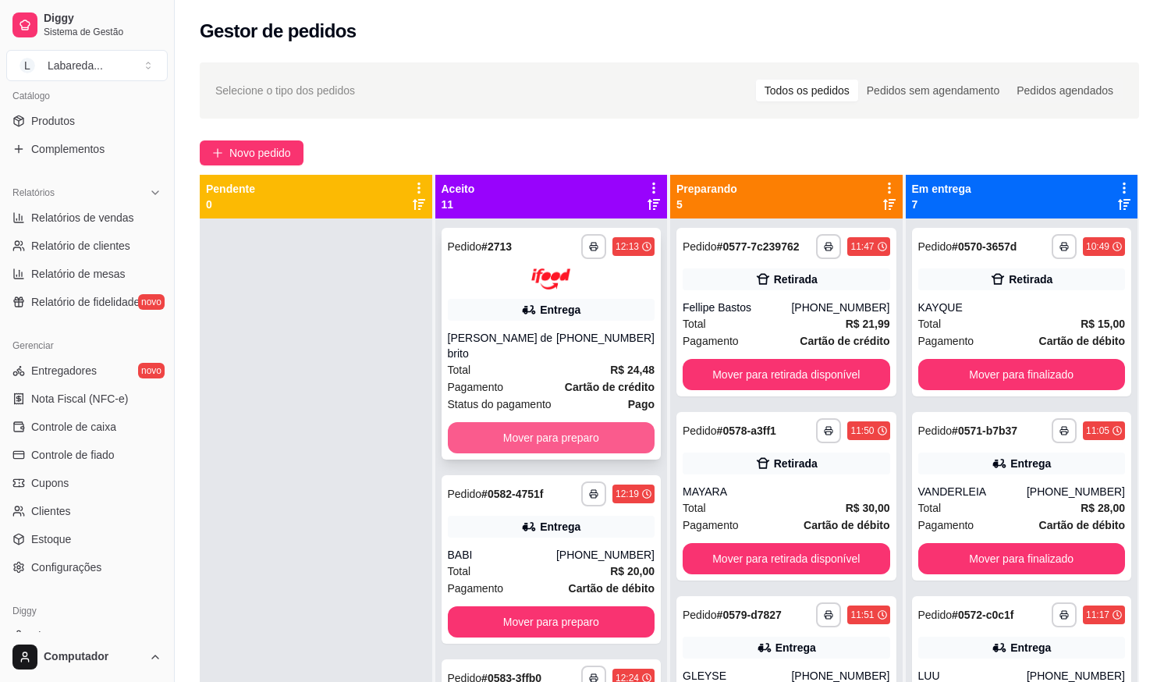
click at [609, 428] on button "Mover para preparo" at bounding box center [551, 437] width 207 height 31
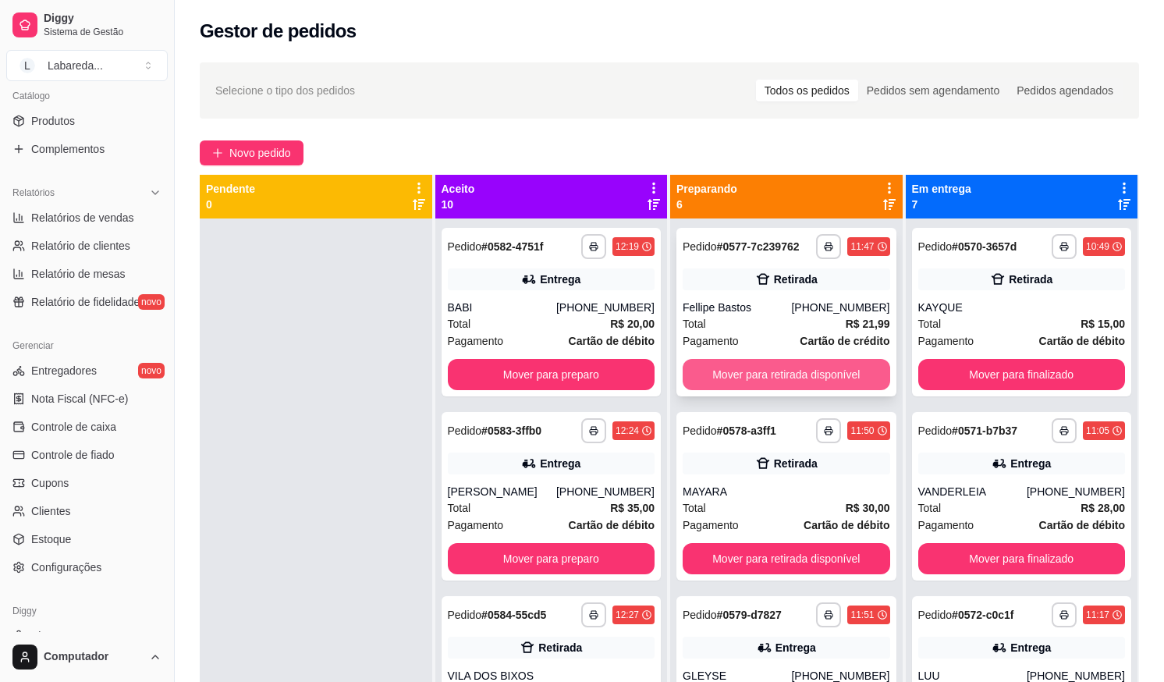
click at [715, 377] on button "Mover para retirada disponível" at bounding box center [786, 374] width 207 height 31
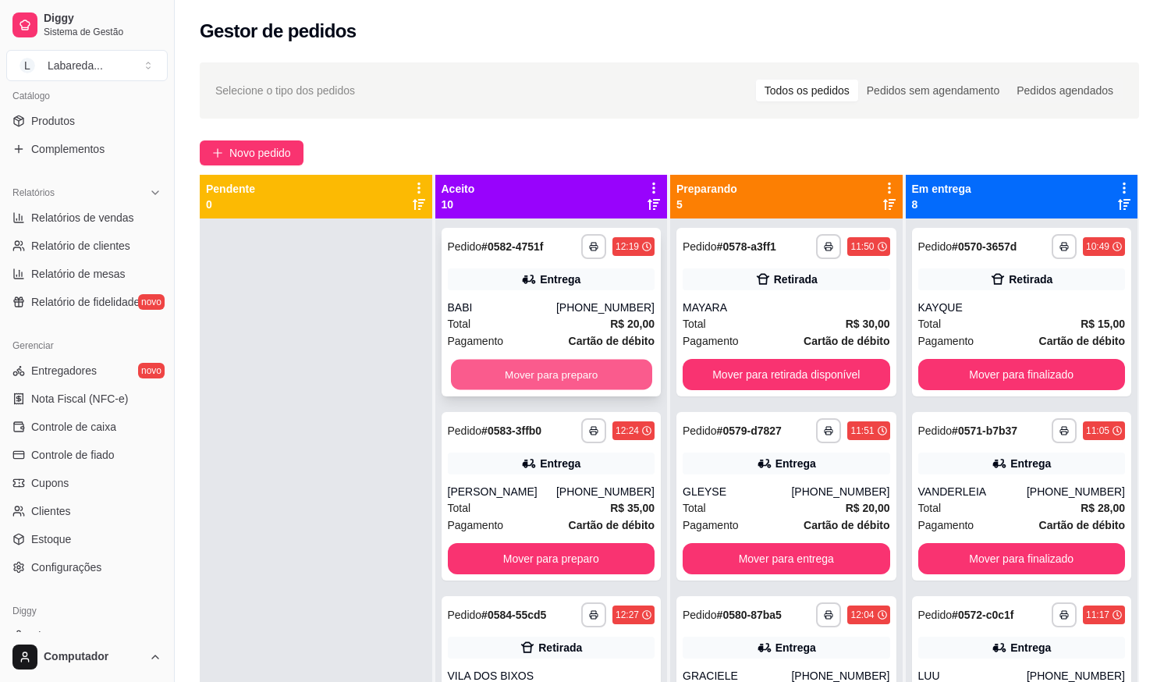
click at [584, 370] on button "Mover para preparo" at bounding box center [550, 375] width 201 height 30
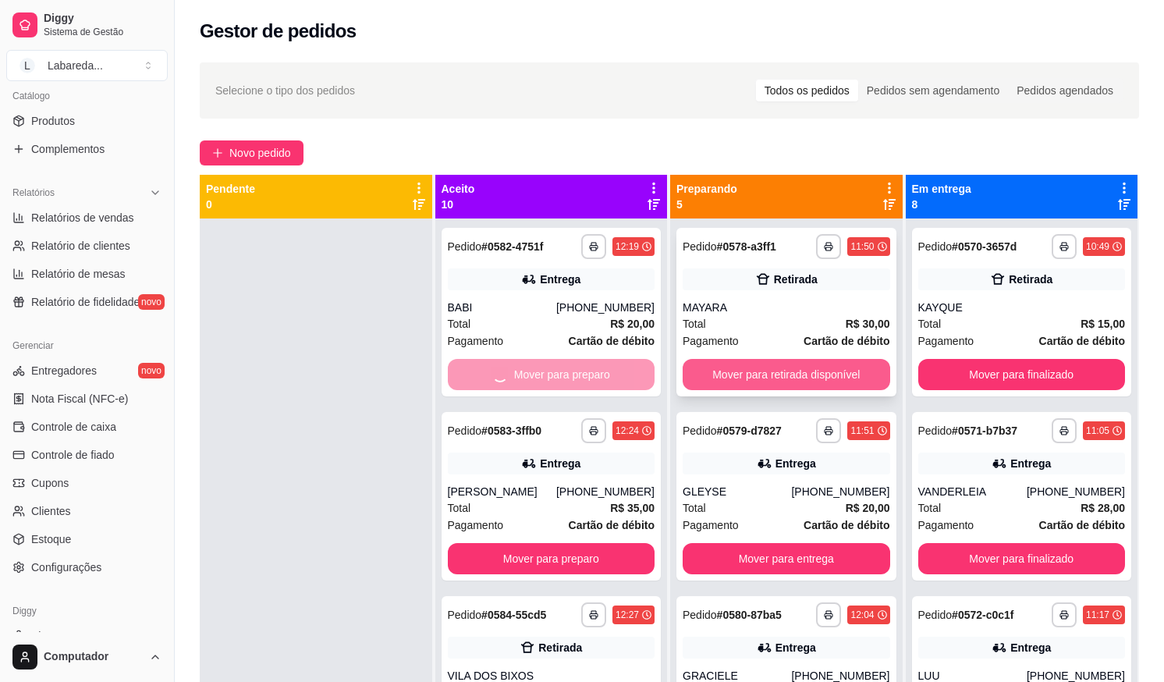
click at [716, 367] on button "Mover para retirada disponível" at bounding box center [786, 374] width 207 height 31
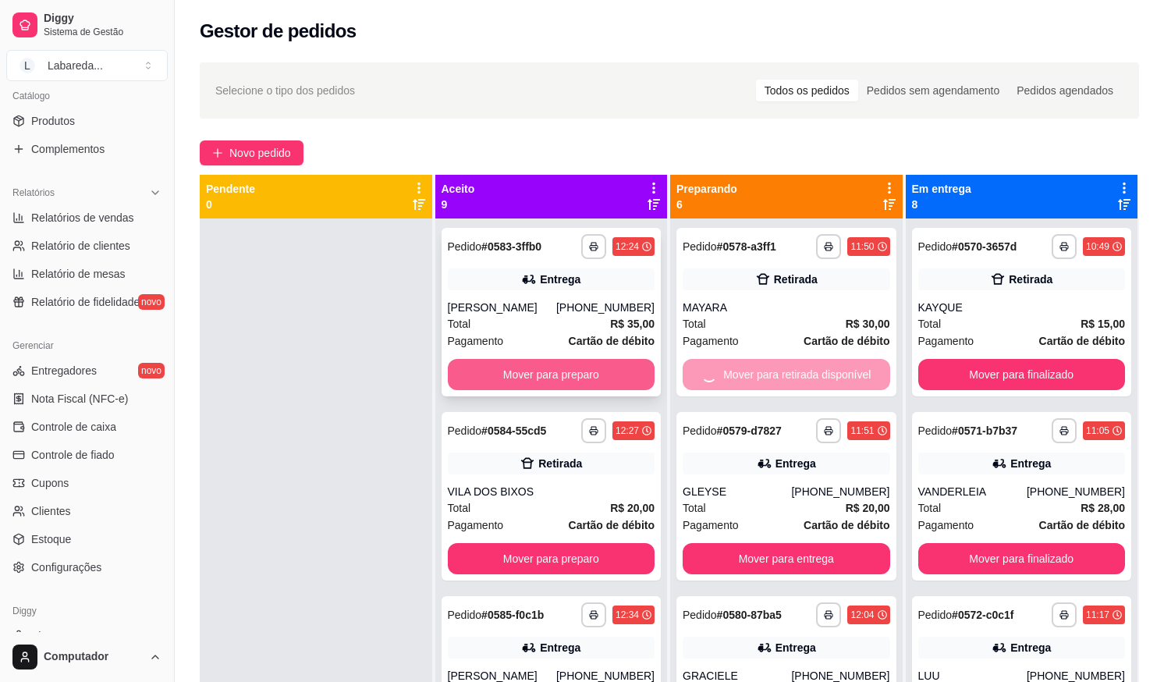
click at [573, 372] on button "Mover para preparo" at bounding box center [551, 374] width 207 height 31
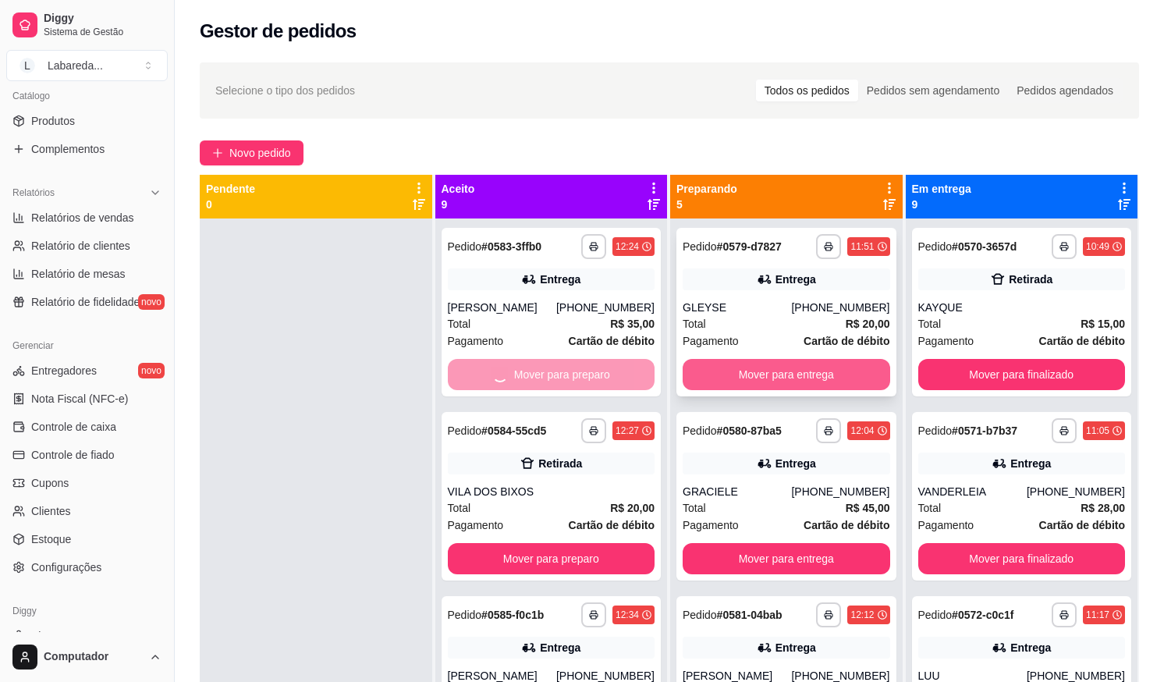
click at [699, 365] on button "Mover para entrega" at bounding box center [786, 374] width 207 height 31
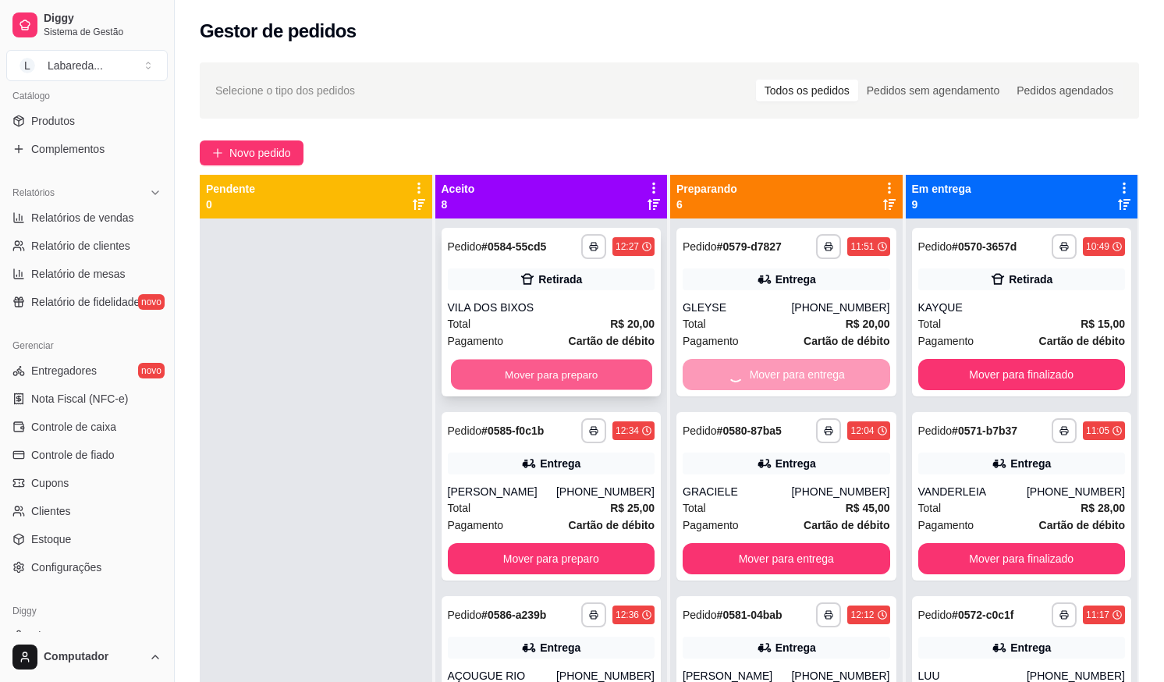
click at [586, 369] on button "Mover para preparo" at bounding box center [550, 375] width 201 height 30
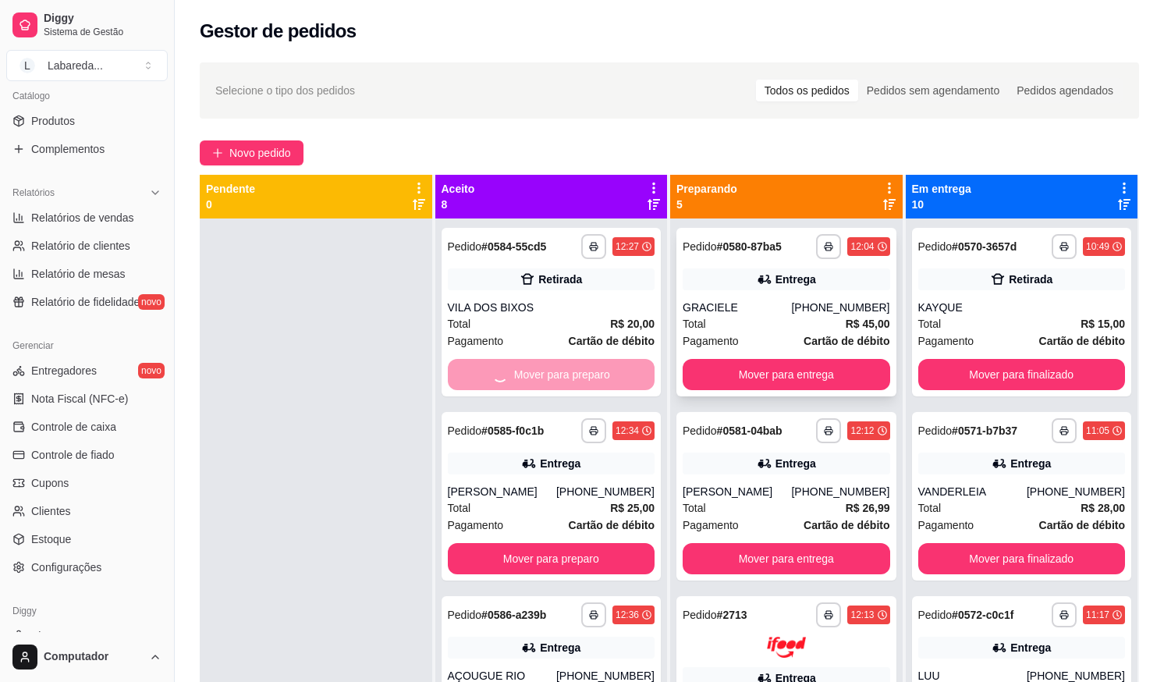
click at [704, 359] on button "Mover para entrega" at bounding box center [786, 374] width 207 height 31
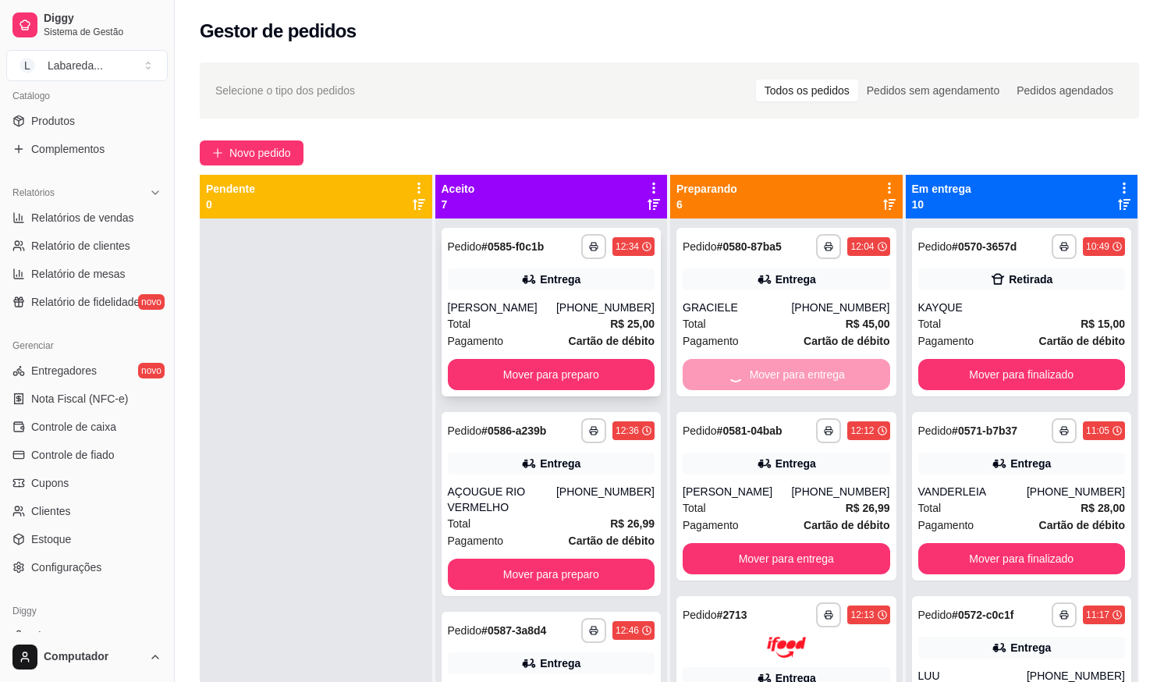
click at [594, 363] on button "Mover para preparo" at bounding box center [551, 374] width 207 height 31
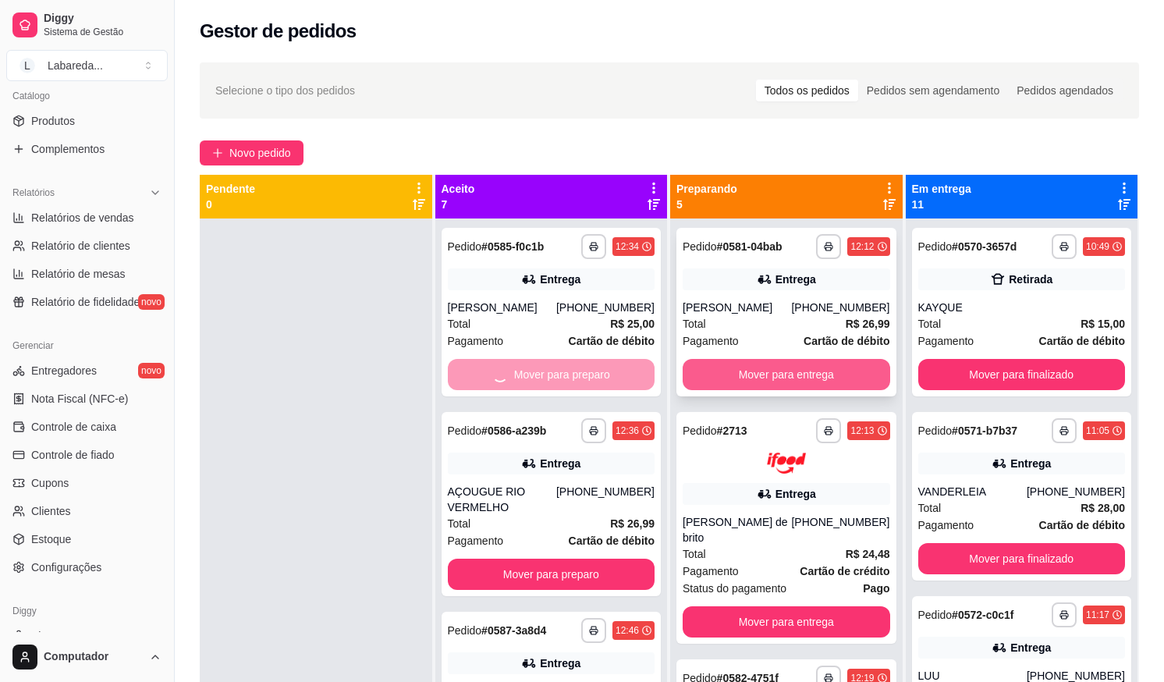
click at [701, 363] on button "Mover para entrega" at bounding box center [786, 374] width 207 height 31
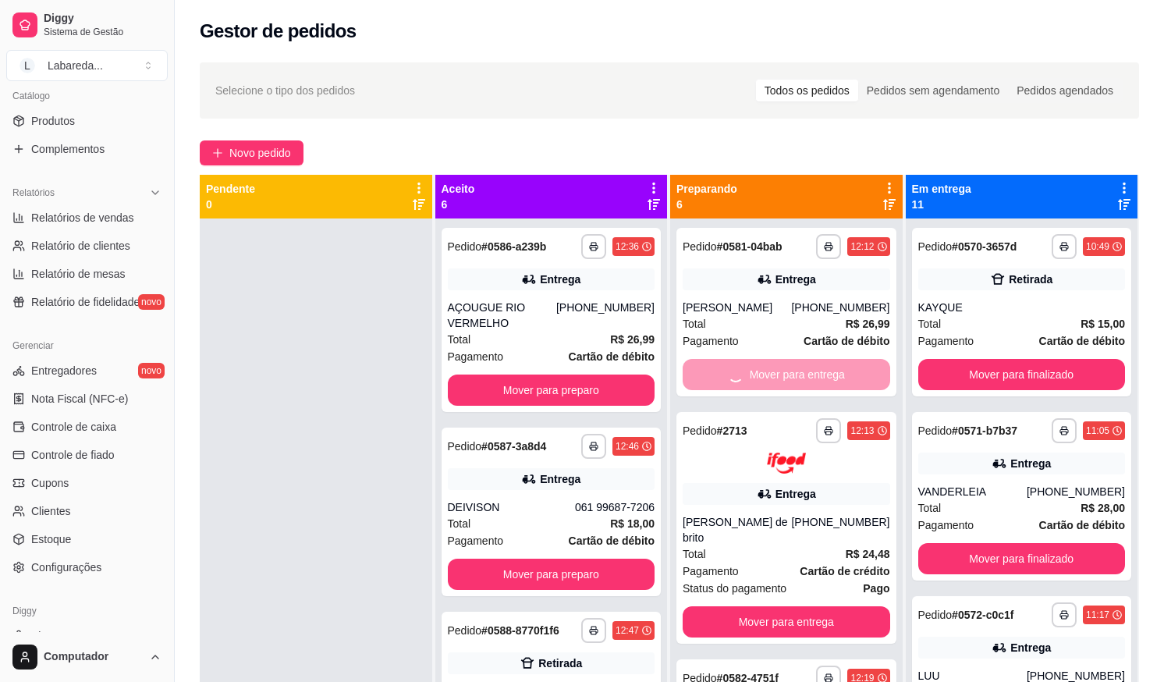
click at [622, 381] on button "Mover para preparo" at bounding box center [551, 389] width 207 height 31
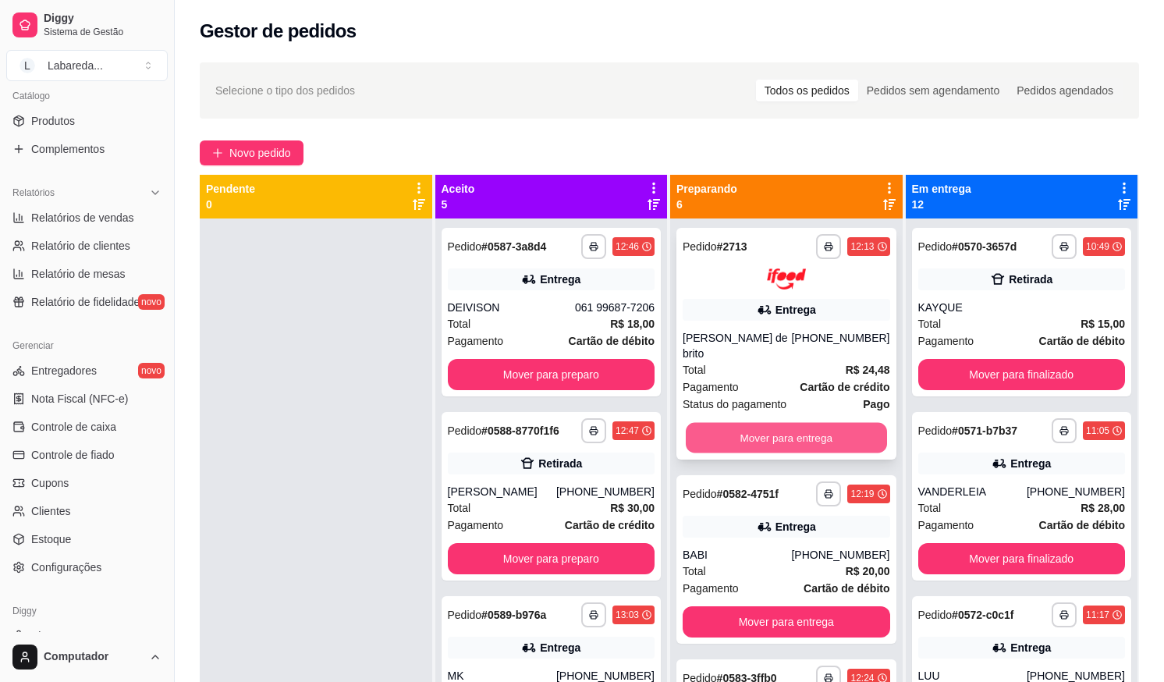
click at [730, 442] on button "Mover para entrega" at bounding box center [786, 437] width 201 height 30
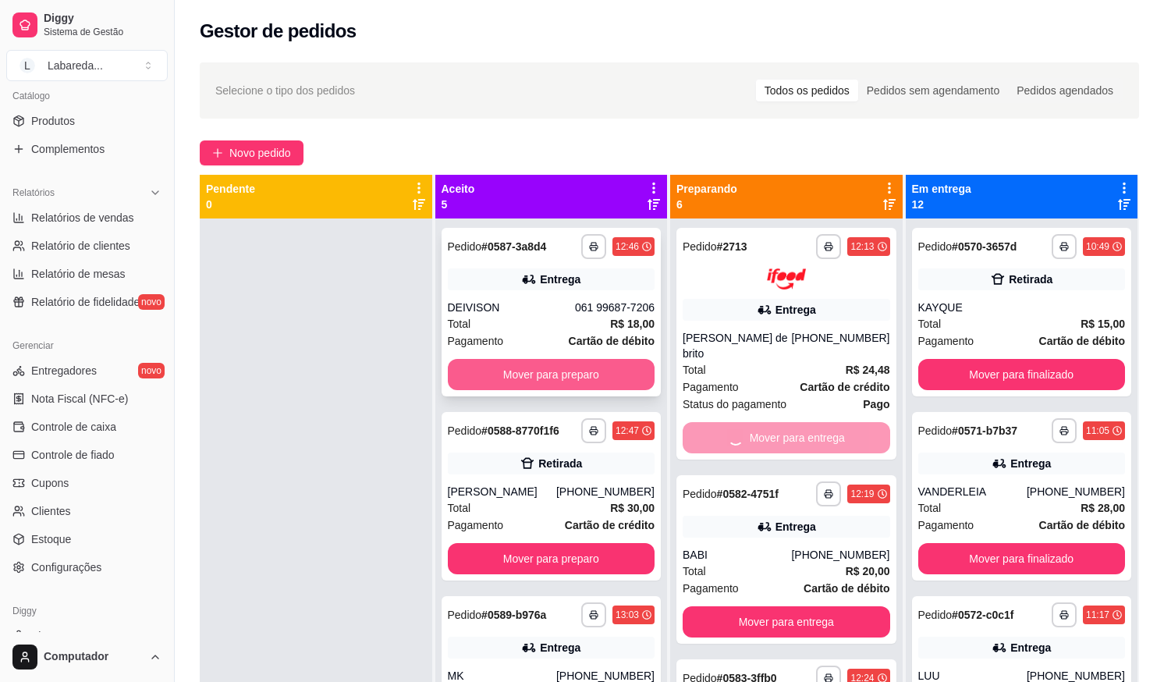
click at [605, 384] on button "Mover para preparo" at bounding box center [551, 374] width 207 height 31
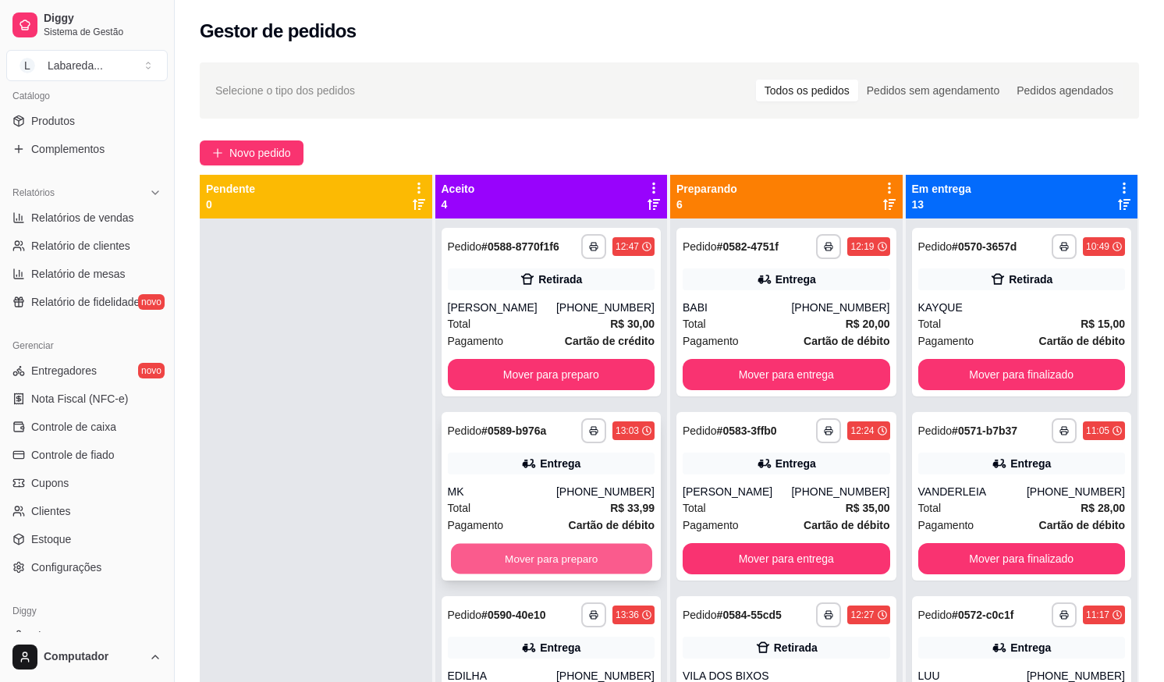
click at [603, 562] on button "Mover para preparo" at bounding box center [550, 559] width 201 height 30
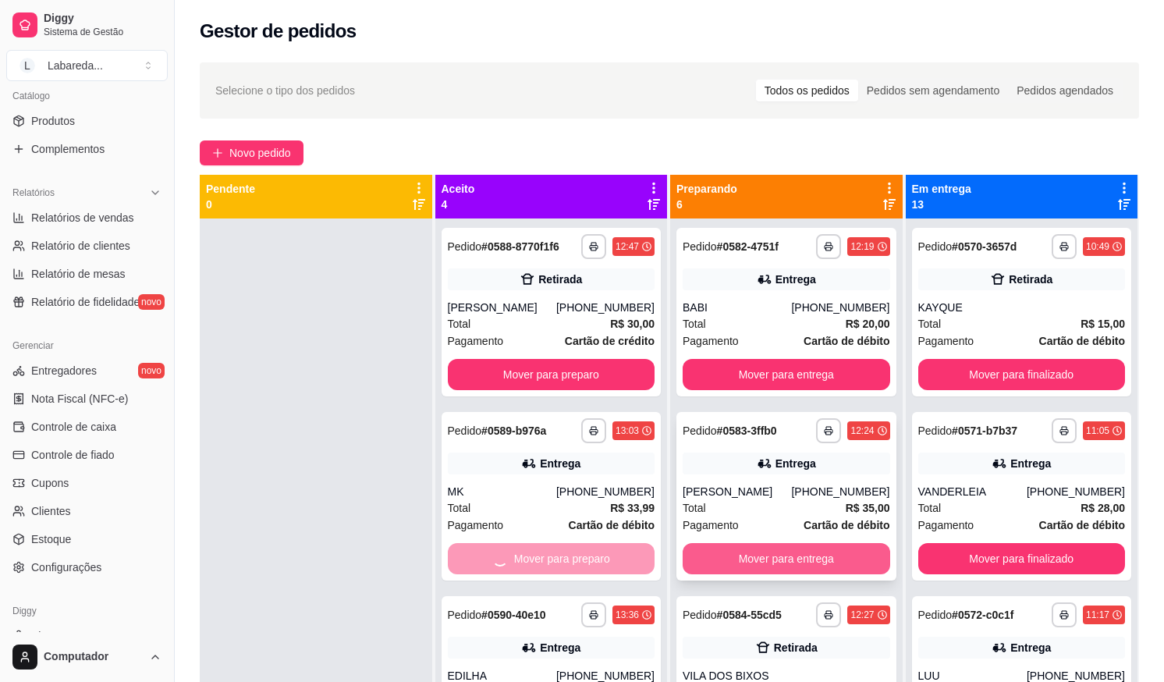
click at [743, 558] on button "Mover para entrega" at bounding box center [786, 558] width 207 height 31
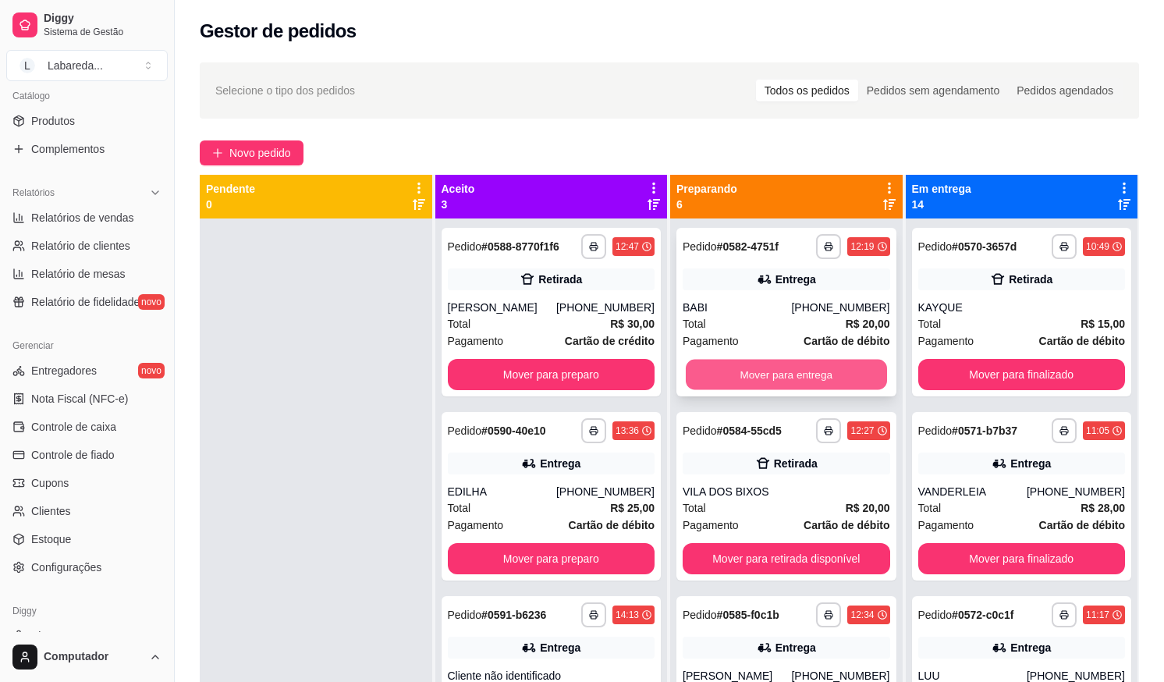
click at [761, 371] on button "Mover para entrega" at bounding box center [786, 375] width 201 height 30
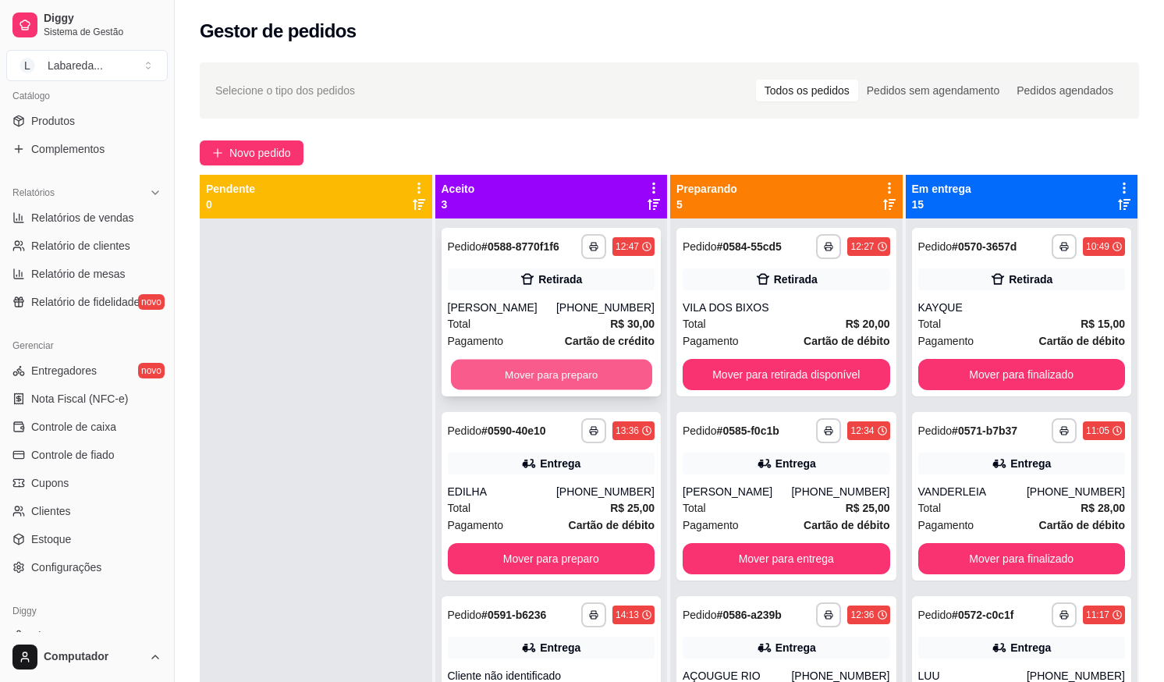
click at [622, 382] on button "Mover para preparo" at bounding box center [550, 375] width 201 height 30
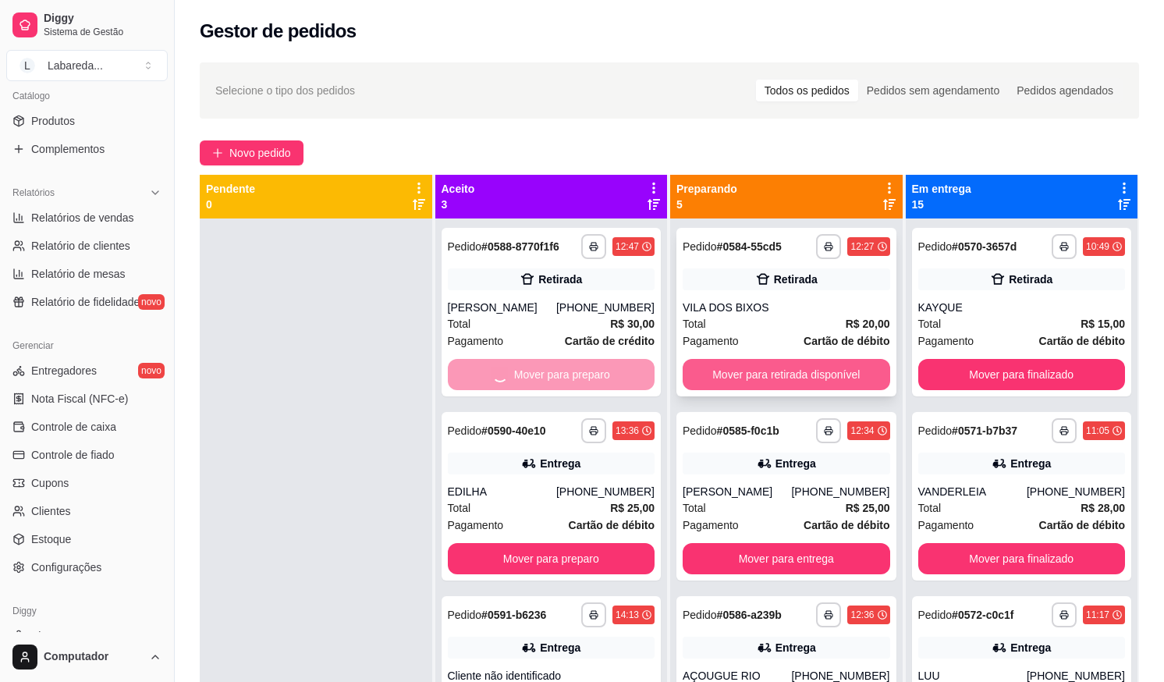
click at [720, 373] on button "Mover para retirada disponível" at bounding box center [786, 374] width 207 height 31
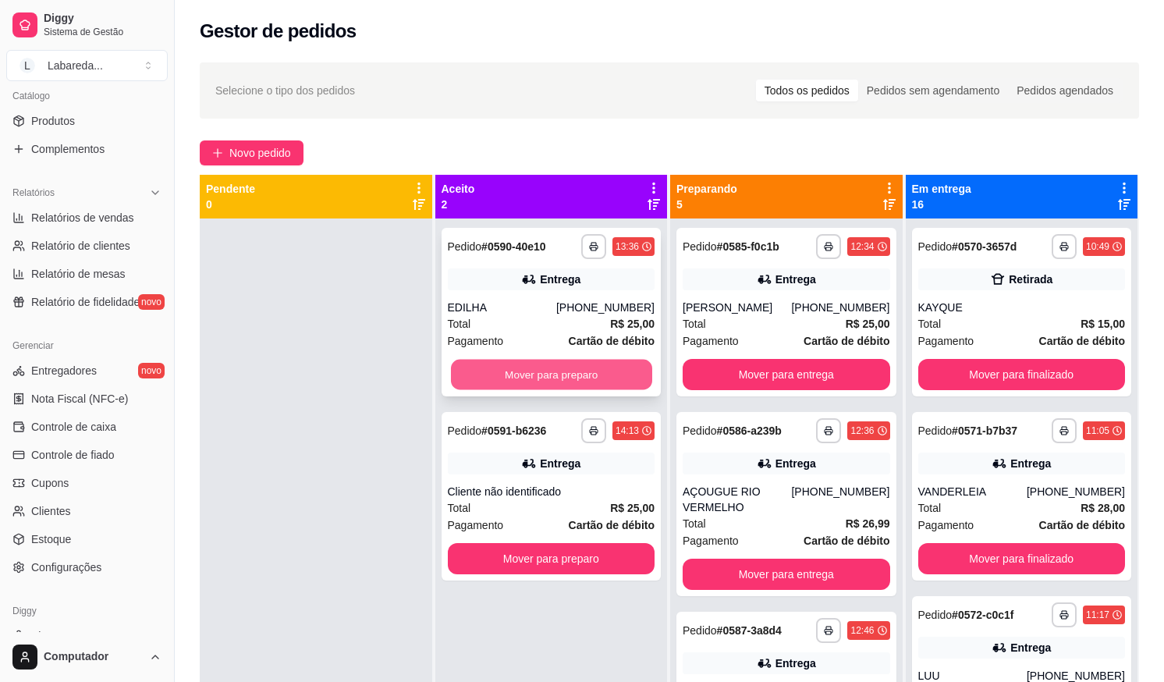
click at [629, 383] on button "Mover para preparo" at bounding box center [550, 375] width 201 height 30
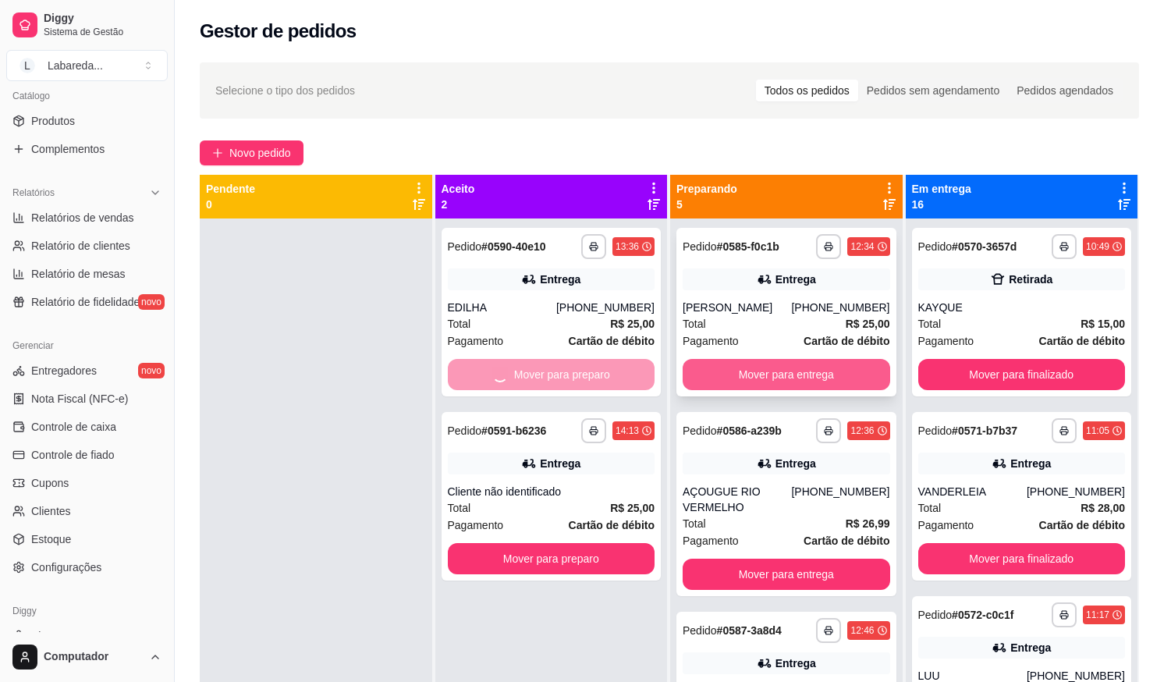
click at [722, 385] on button "Mover para entrega" at bounding box center [786, 374] width 207 height 31
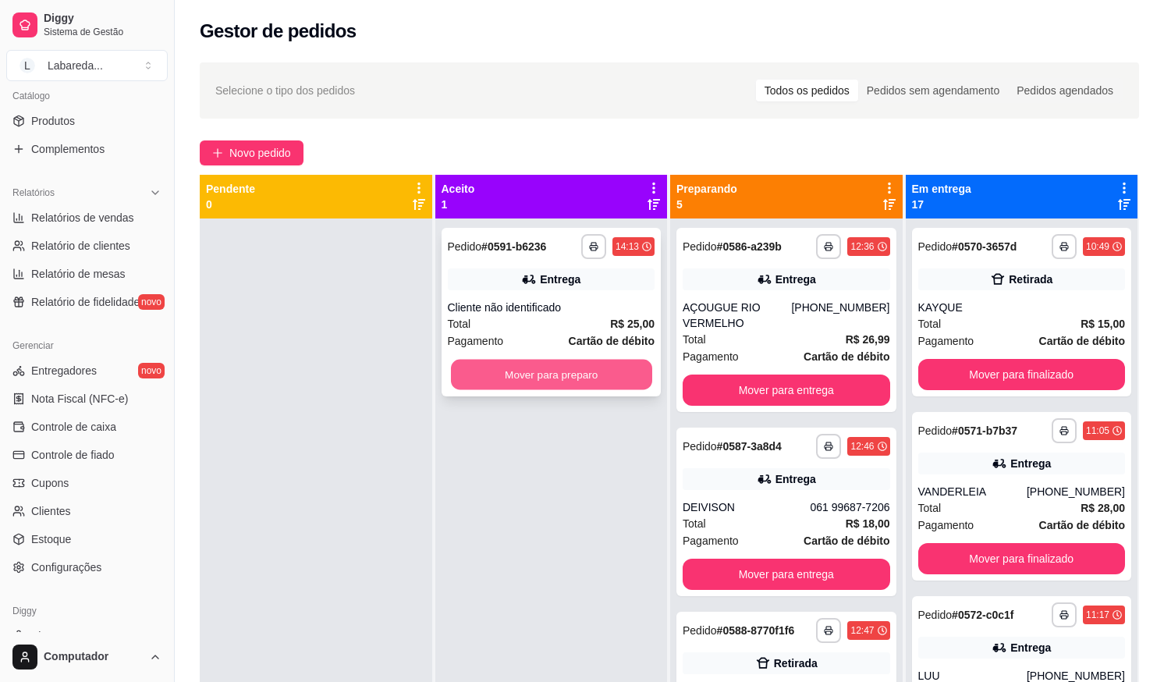
click at [632, 381] on button "Mover para preparo" at bounding box center [550, 375] width 201 height 30
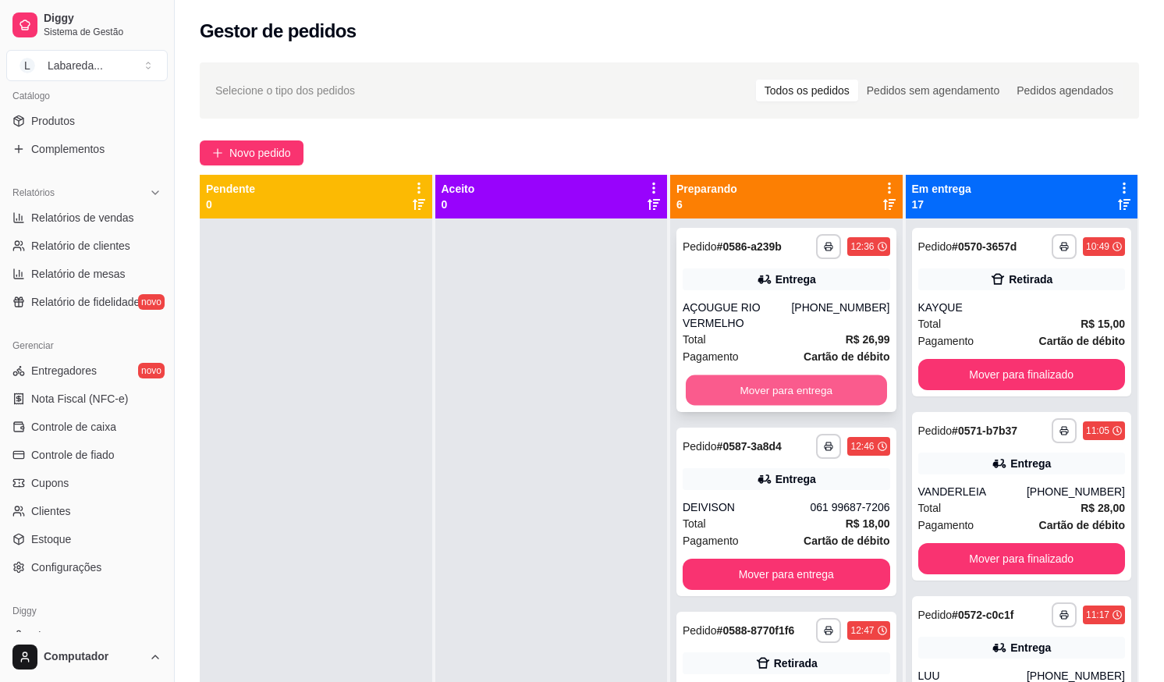
click at [754, 399] on button "Mover para entrega" at bounding box center [786, 390] width 201 height 30
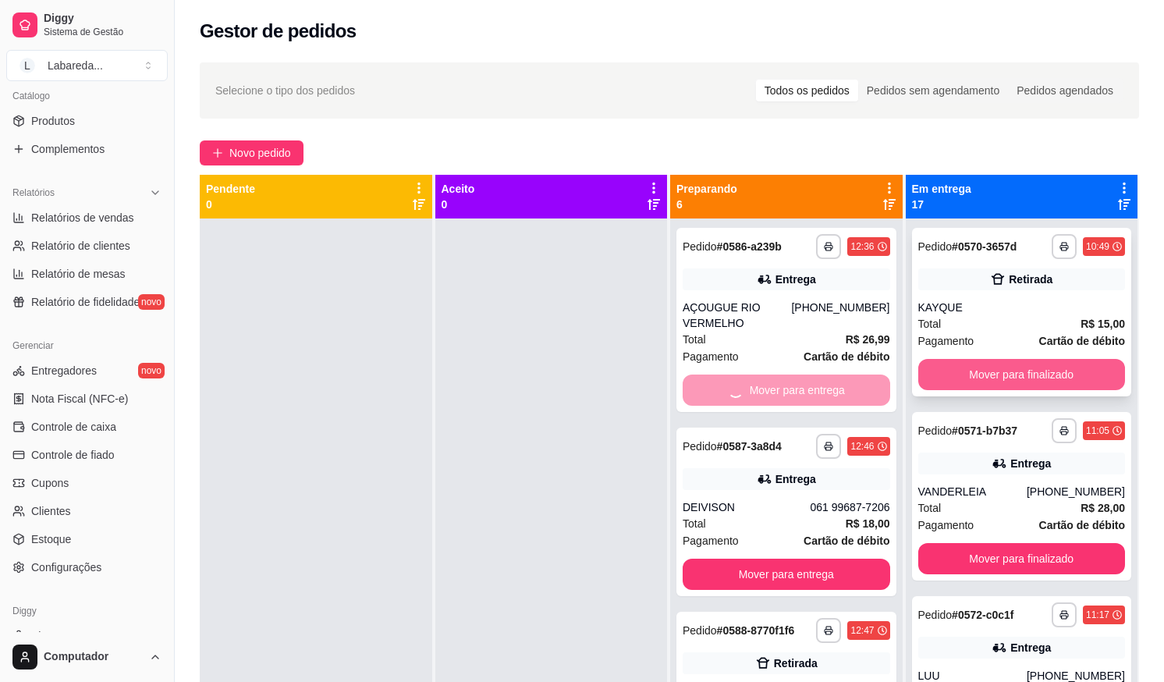
click at [976, 378] on button "Mover para finalizado" at bounding box center [1021, 374] width 207 height 31
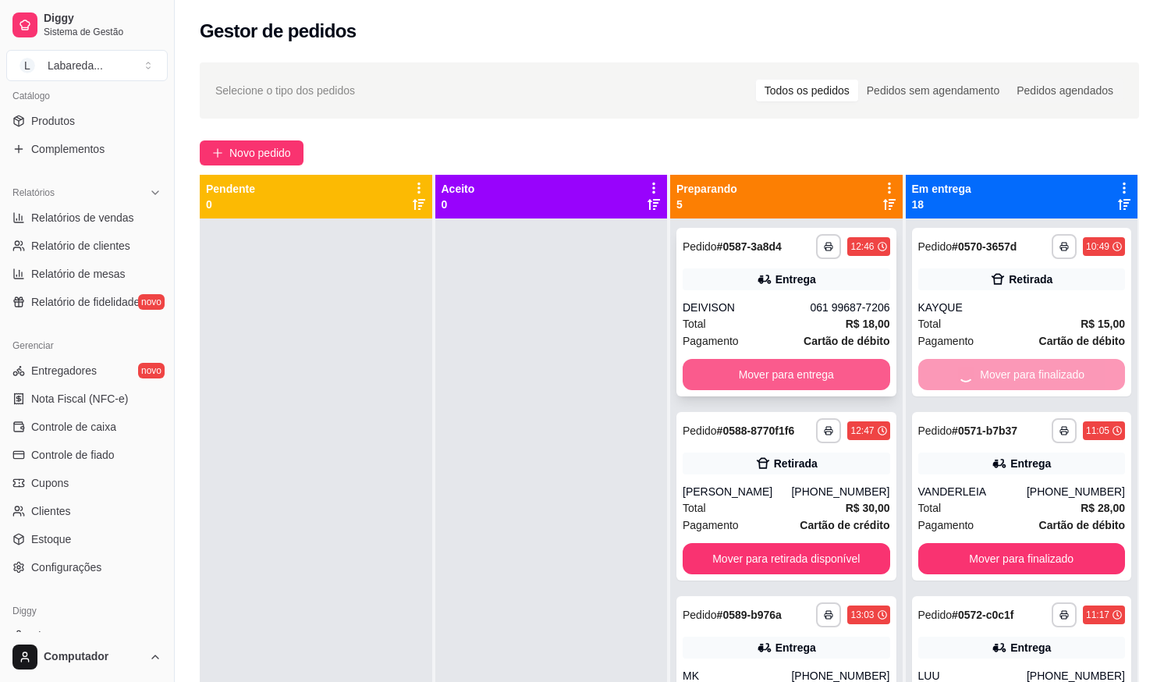
click at [857, 366] on button "Mover para entrega" at bounding box center [786, 374] width 207 height 31
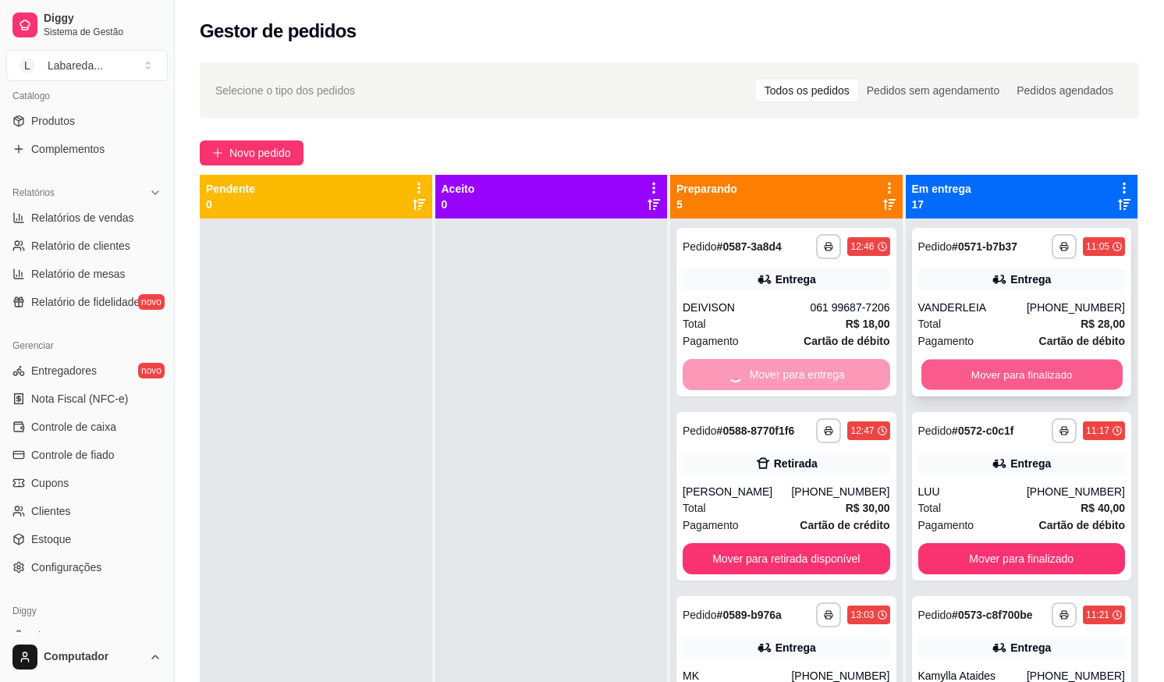
click at [939, 381] on button "Mover para finalizado" at bounding box center [1020, 375] width 201 height 30
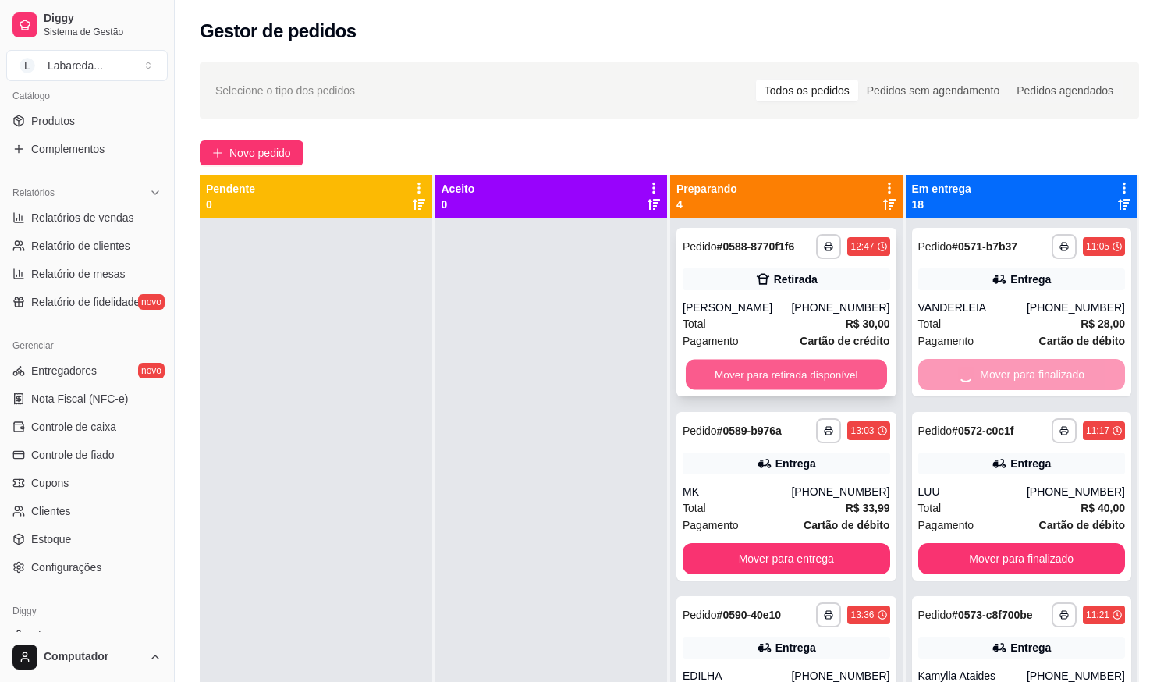
click at [850, 383] on button "Mover para retirada disponível" at bounding box center [786, 375] width 201 height 30
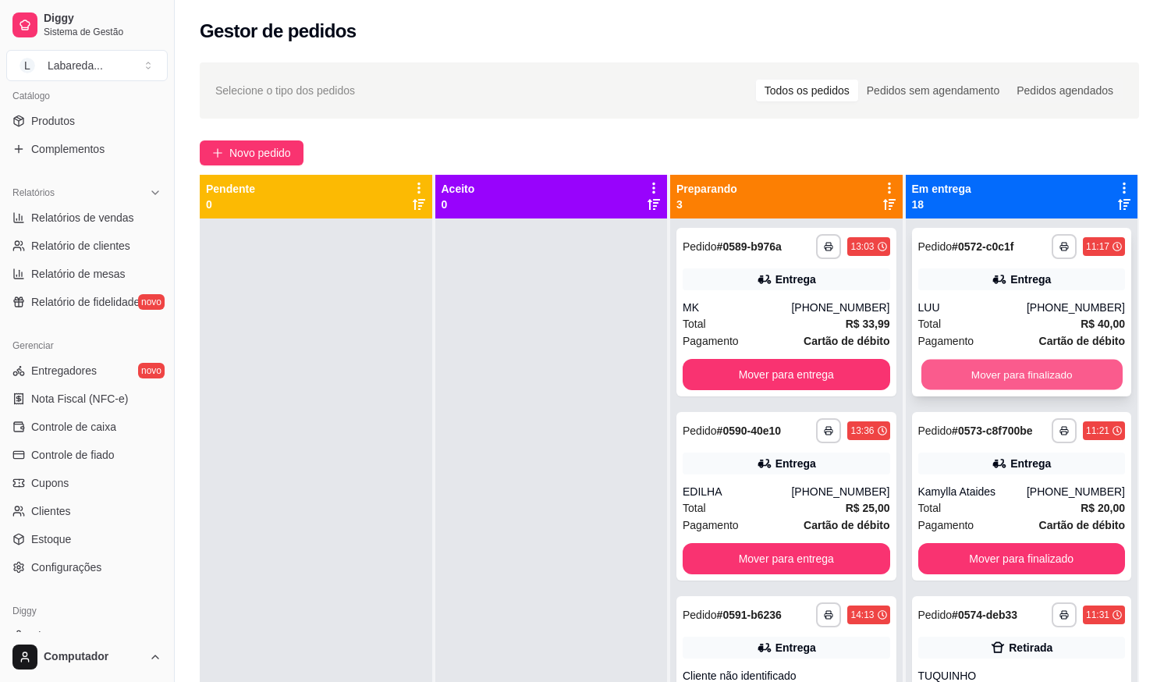
click at [921, 367] on button "Mover para finalizado" at bounding box center [1020, 375] width 201 height 30
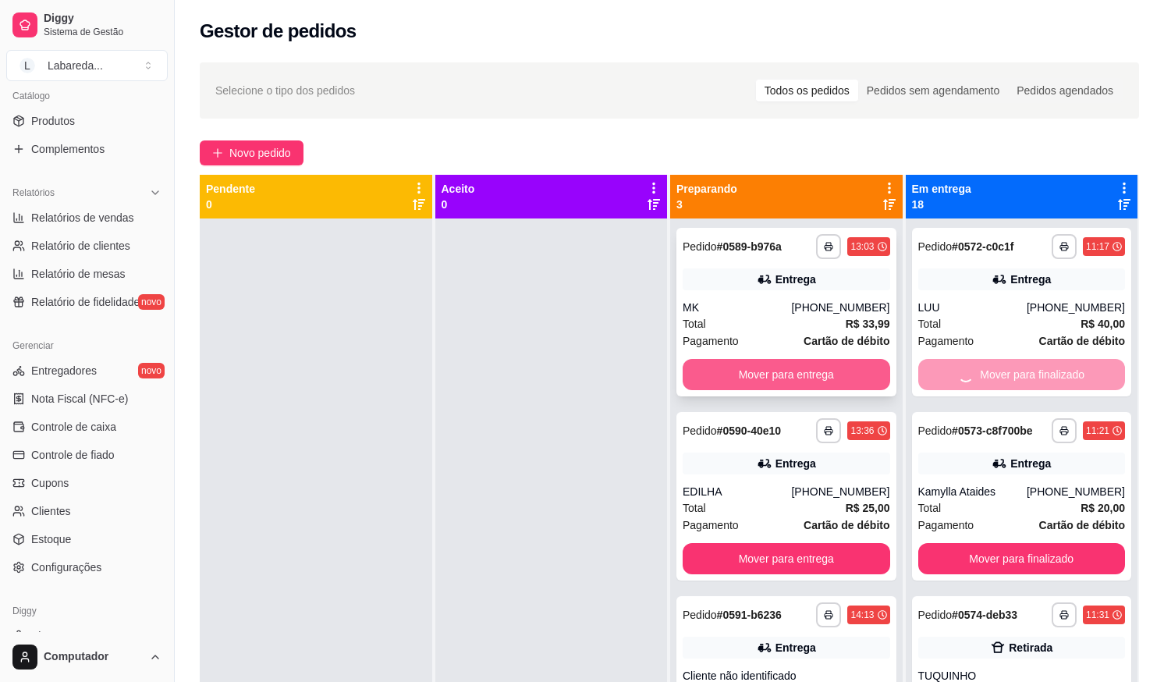
click at [810, 375] on button "Mover para entrega" at bounding box center [786, 374] width 207 height 31
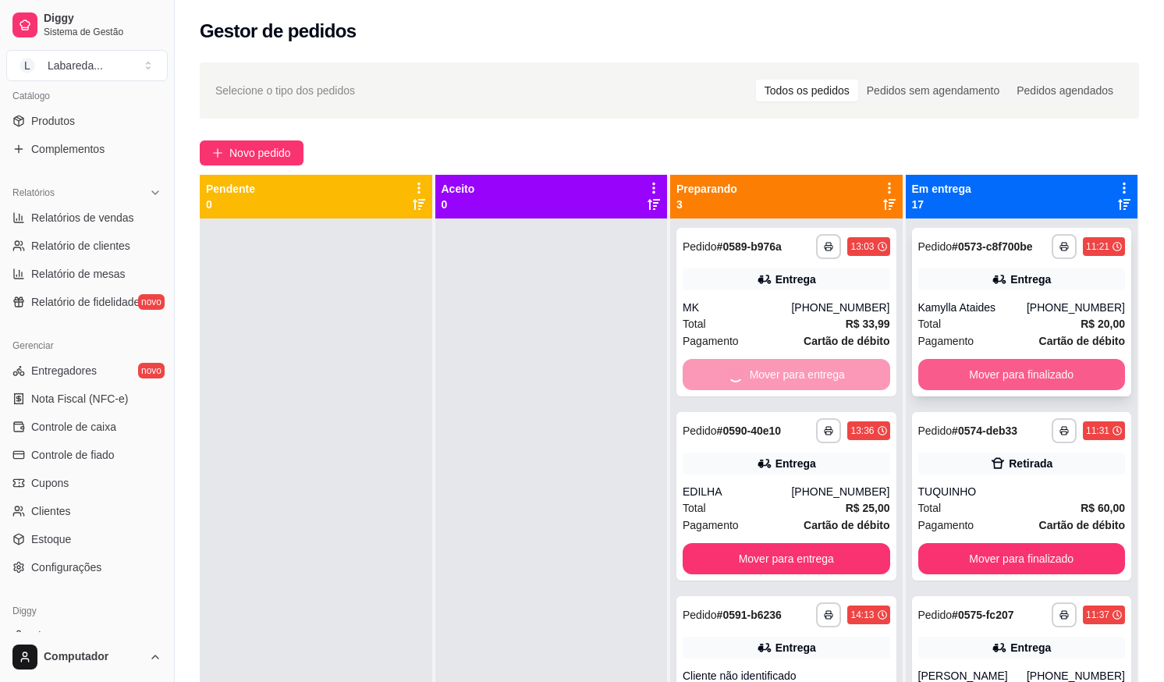
click at [920, 372] on button "Mover para finalizado" at bounding box center [1021, 374] width 207 height 31
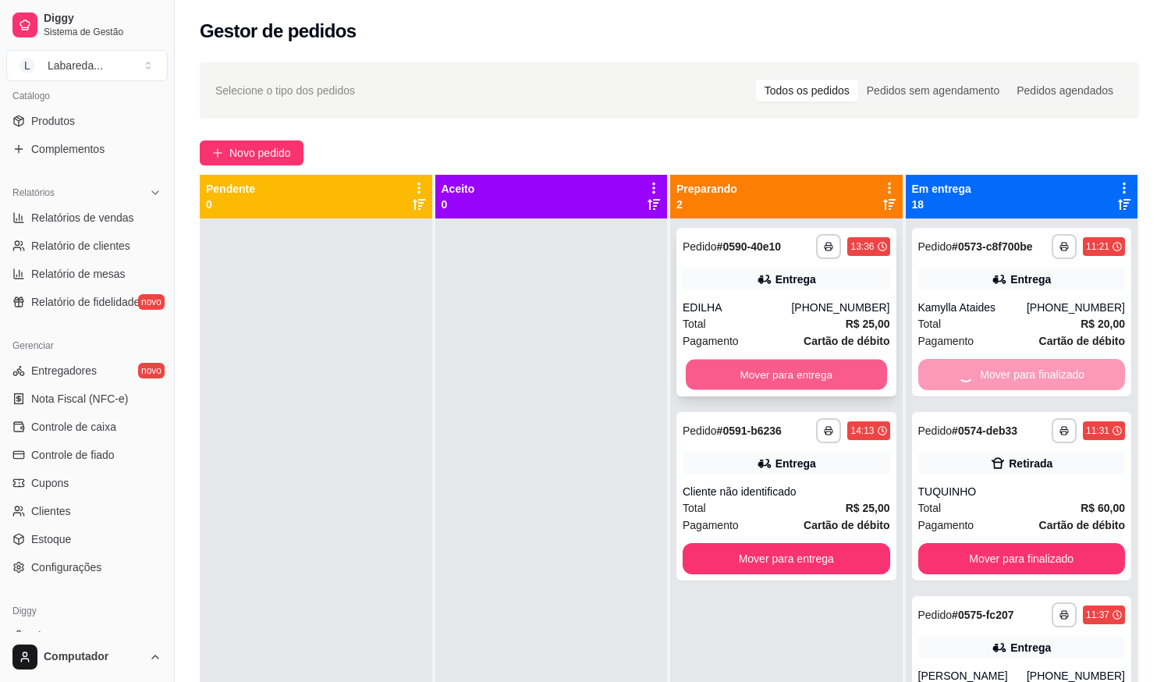
click at [833, 377] on button "Mover para entrega" at bounding box center [786, 375] width 201 height 30
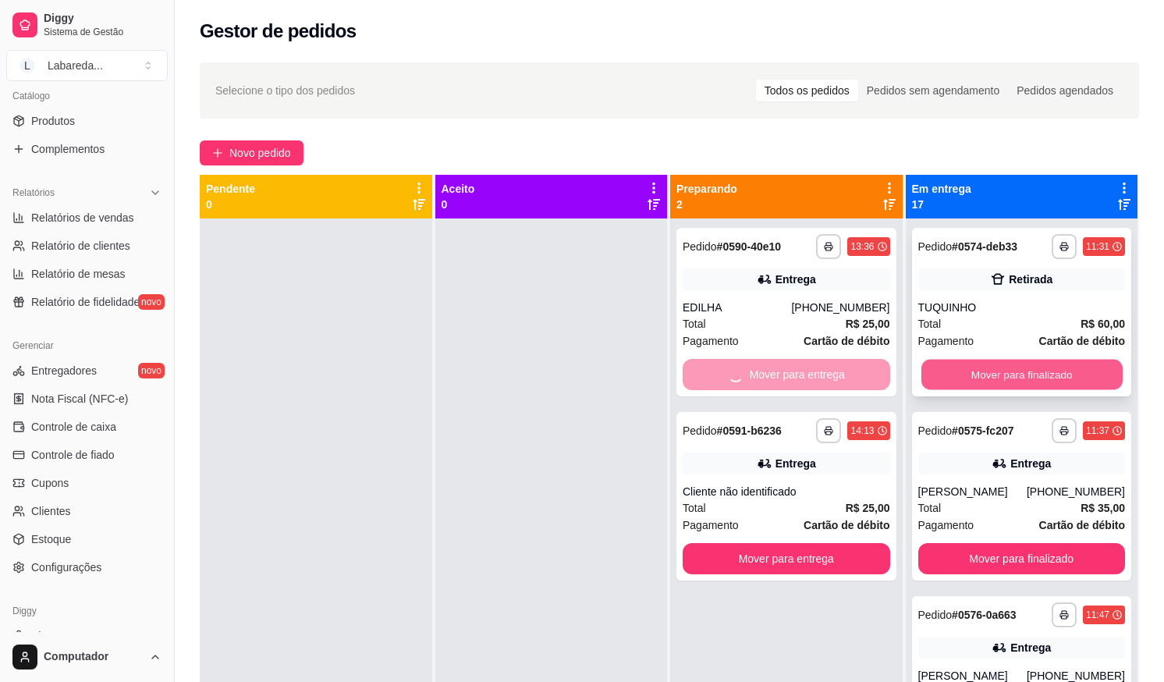
click at [938, 381] on button "Mover para finalizado" at bounding box center [1020, 375] width 201 height 30
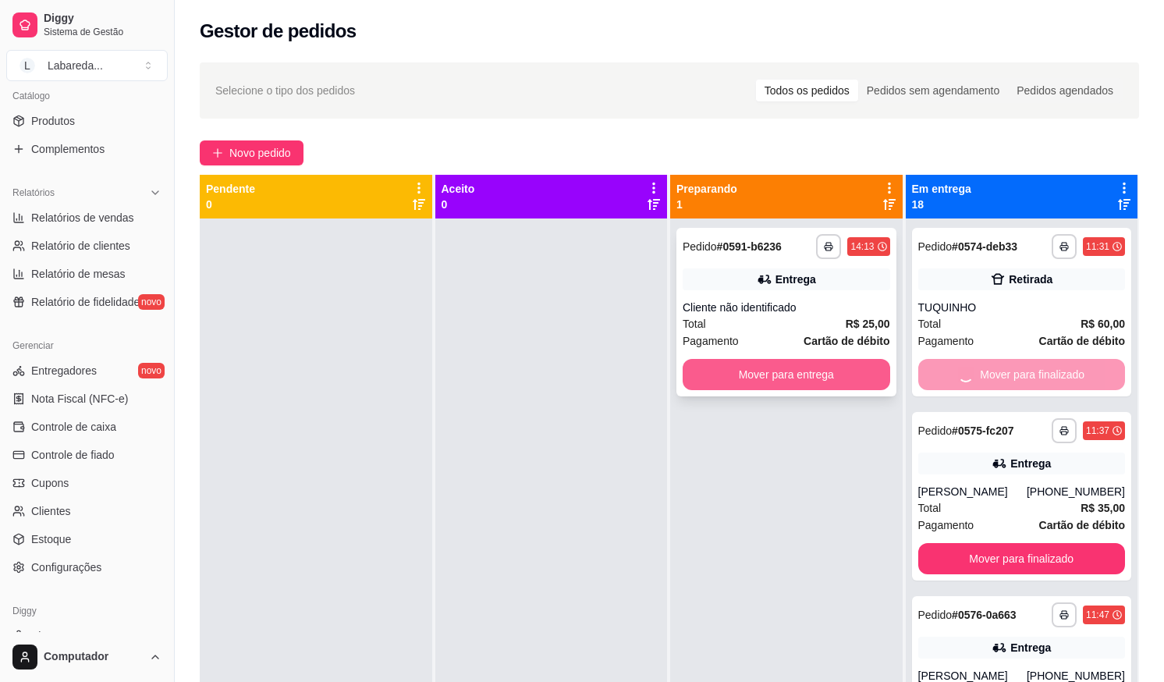
click at [854, 378] on button "Mover para entrega" at bounding box center [786, 374] width 207 height 31
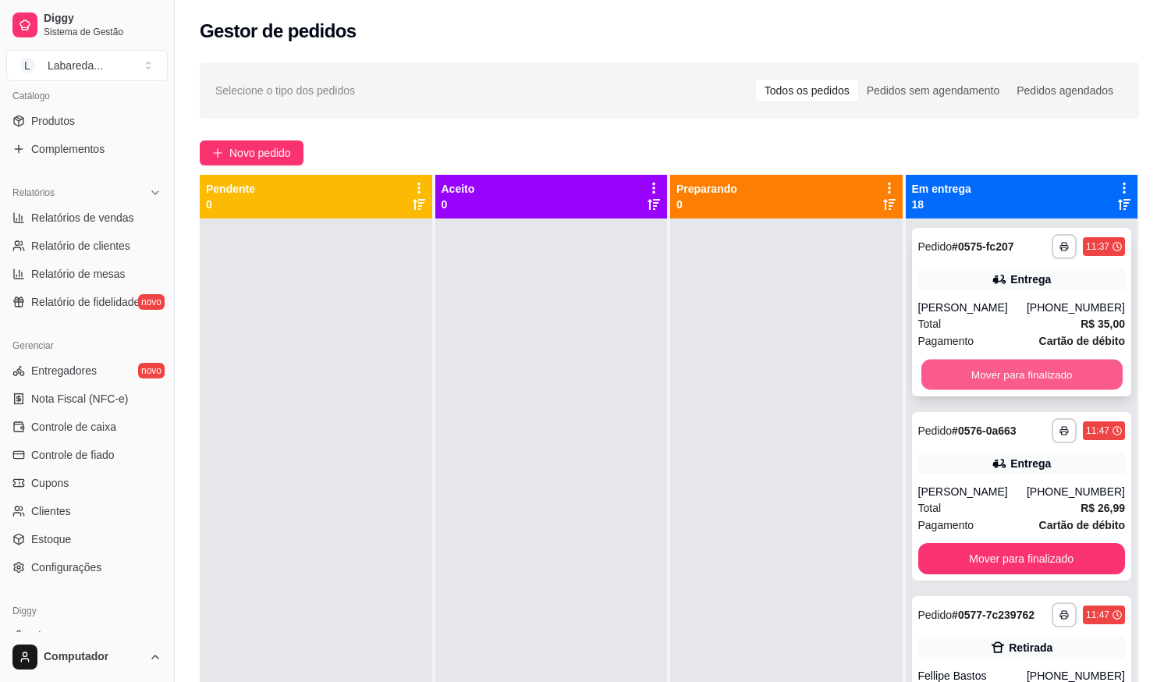
click at [944, 373] on button "Mover para finalizado" at bounding box center [1020, 375] width 201 height 30
click at [945, 373] on button "Mover para finalizado" at bounding box center [1020, 375] width 201 height 30
click at [944, 373] on button "Mover para finalizado" at bounding box center [1021, 374] width 207 height 31
click at [942, 373] on button "Mover para finalizado" at bounding box center [1021, 374] width 207 height 31
click at [942, 373] on button "Mover para finalizado" at bounding box center [1020, 375] width 201 height 30
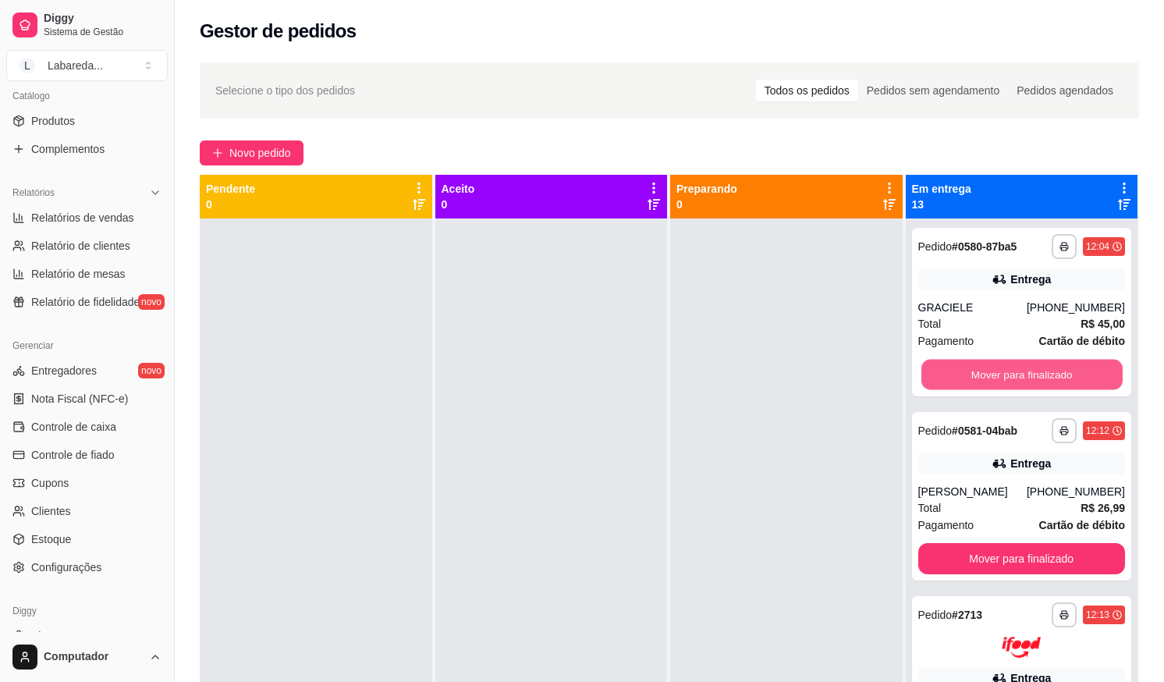
click at [942, 373] on button "Mover para finalizado" at bounding box center [1020, 375] width 201 height 30
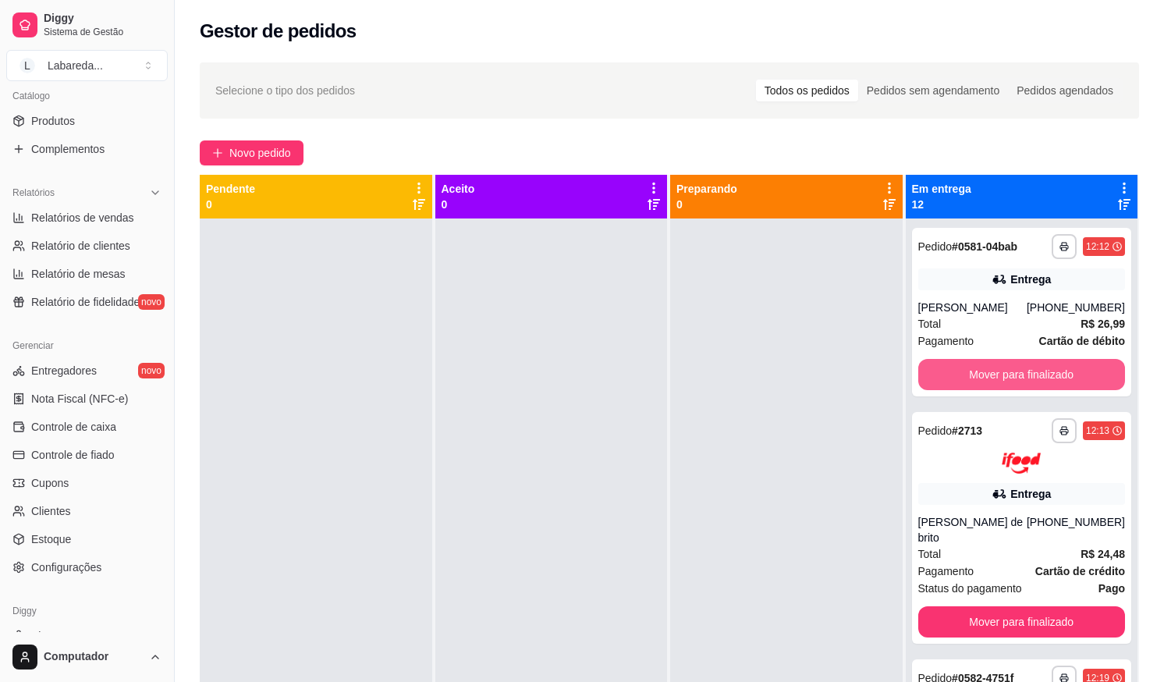
click at [942, 373] on button "Mover para finalizado" at bounding box center [1021, 374] width 207 height 31
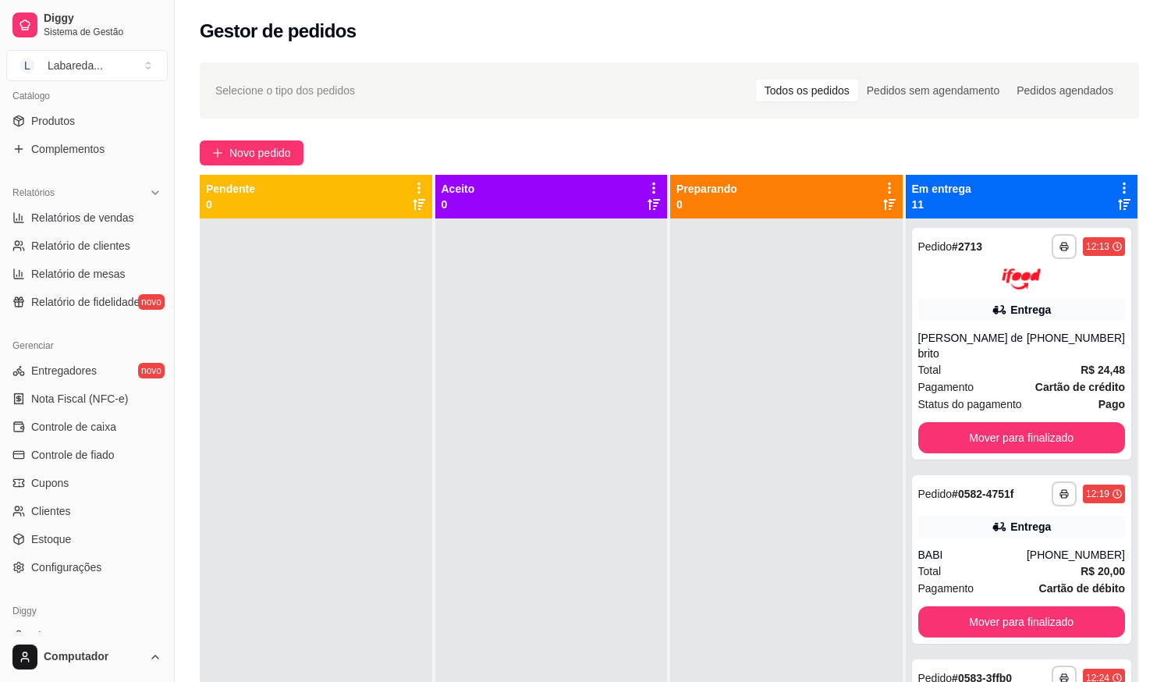
click at [938, 377] on div "Total R$ 24,48" at bounding box center [1021, 369] width 207 height 17
click at [948, 446] on button "Mover para finalizado" at bounding box center [1021, 437] width 207 height 31
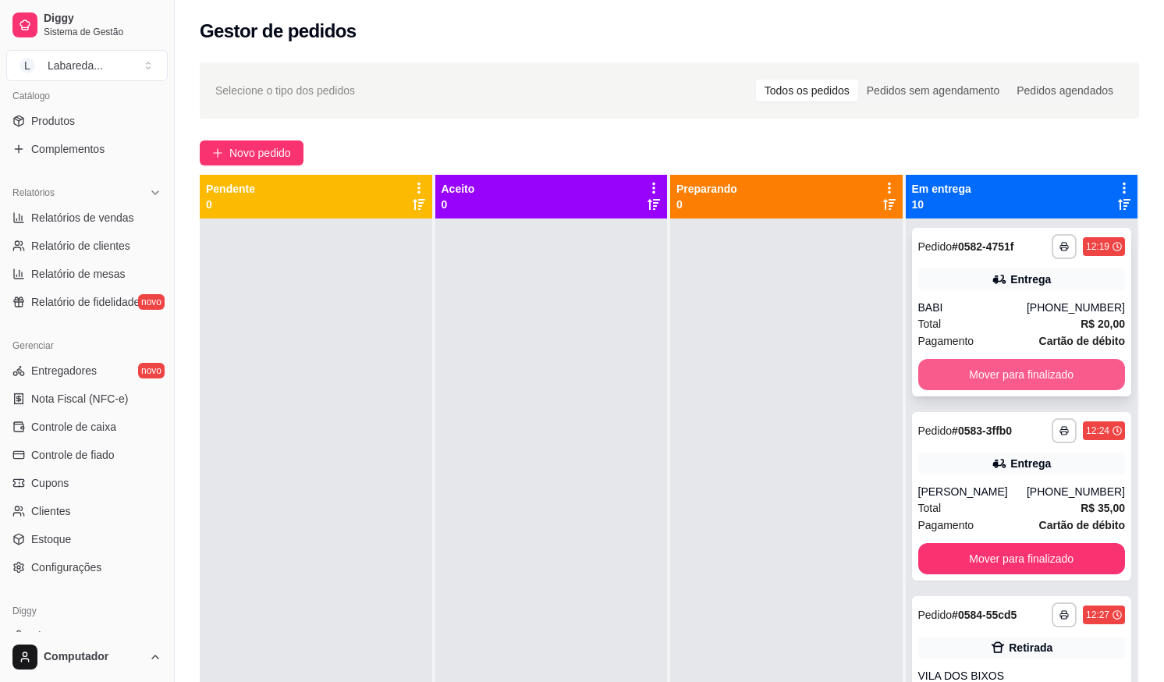
click at [946, 374] on button "Mover para finalizado" at bounding box center [1021, 374] width 207 height 31
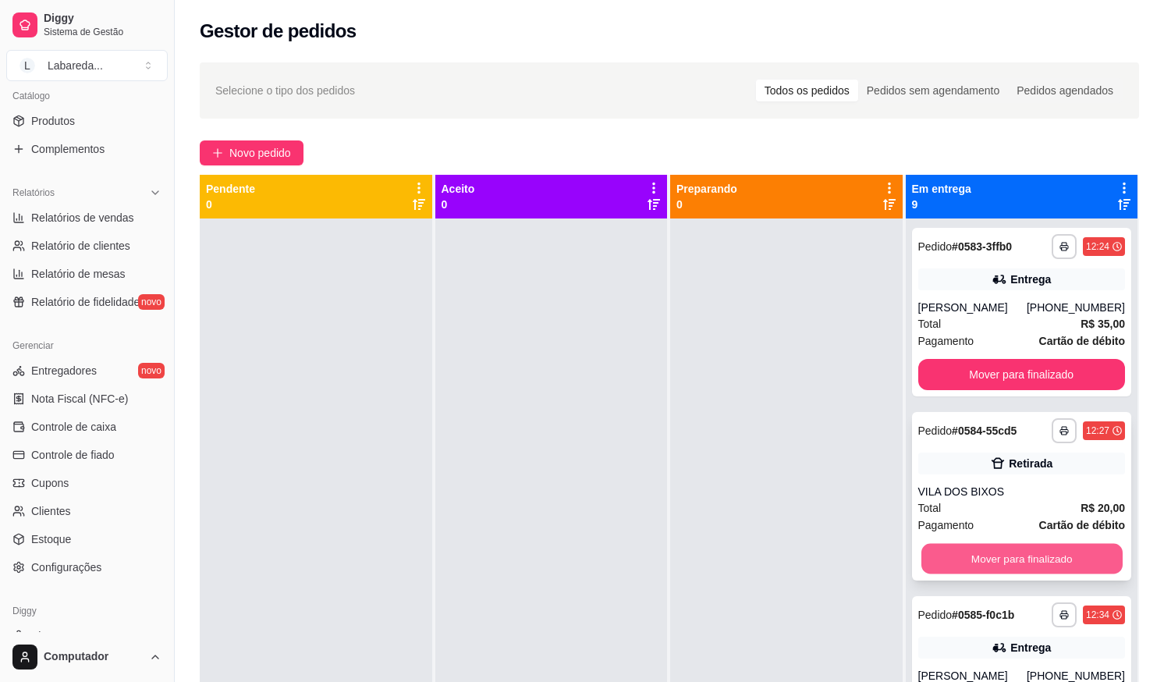
click at [968, 549] on button "Mover para finalizado" at bounding box center [1020, 559] width 201 height 30
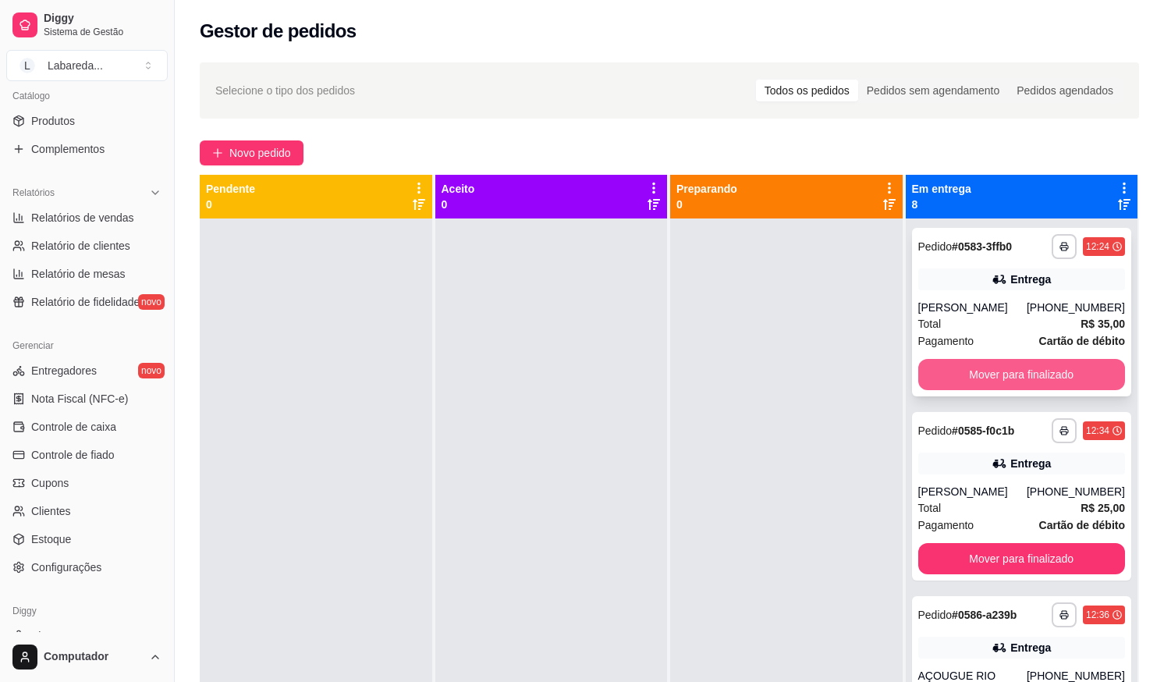
click at [957, 371] on button "Mover para finalizado" at bounding box center [1021, 374] width 207 height 31
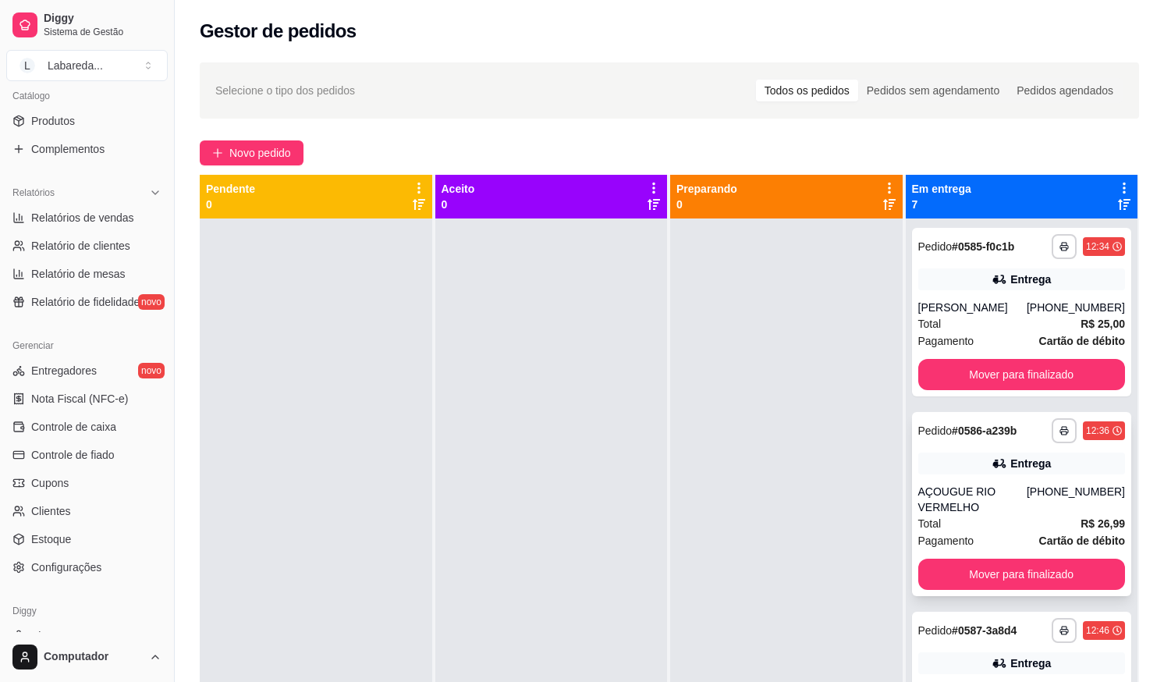
click at [1003, 553] on div "**********" at bounding box center [1022, 504] width 220 height 184
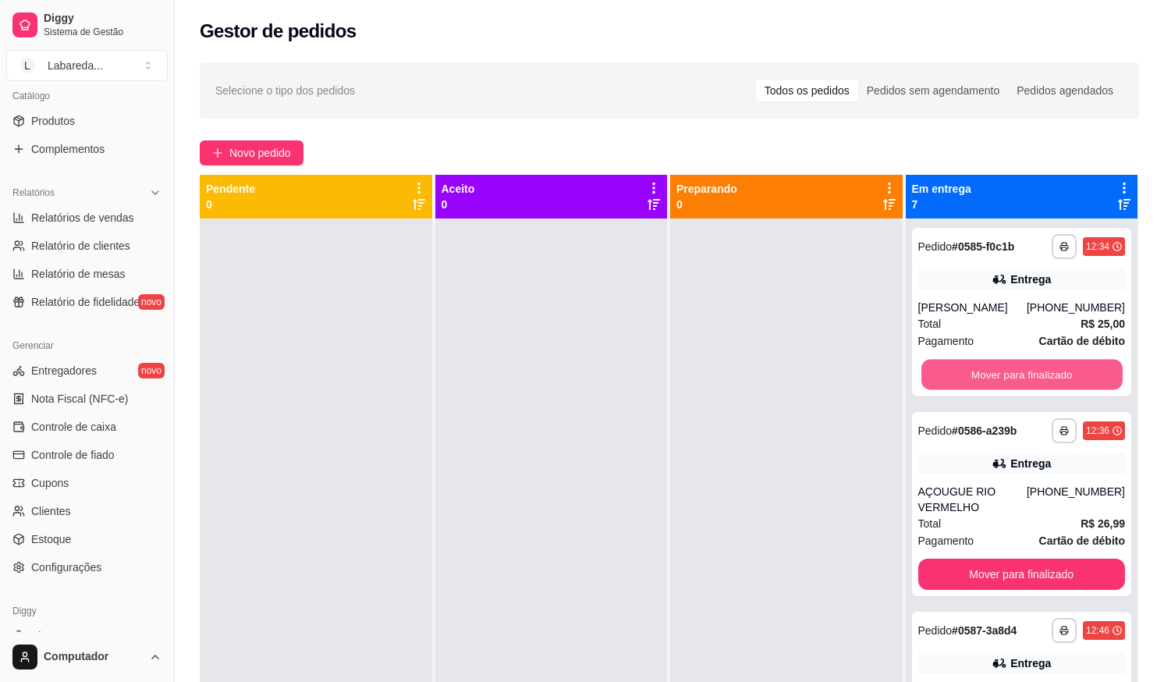
click at [954, 378] on button "Mover para finalizado" at bounding box center [1020, 375] width 201 height 30
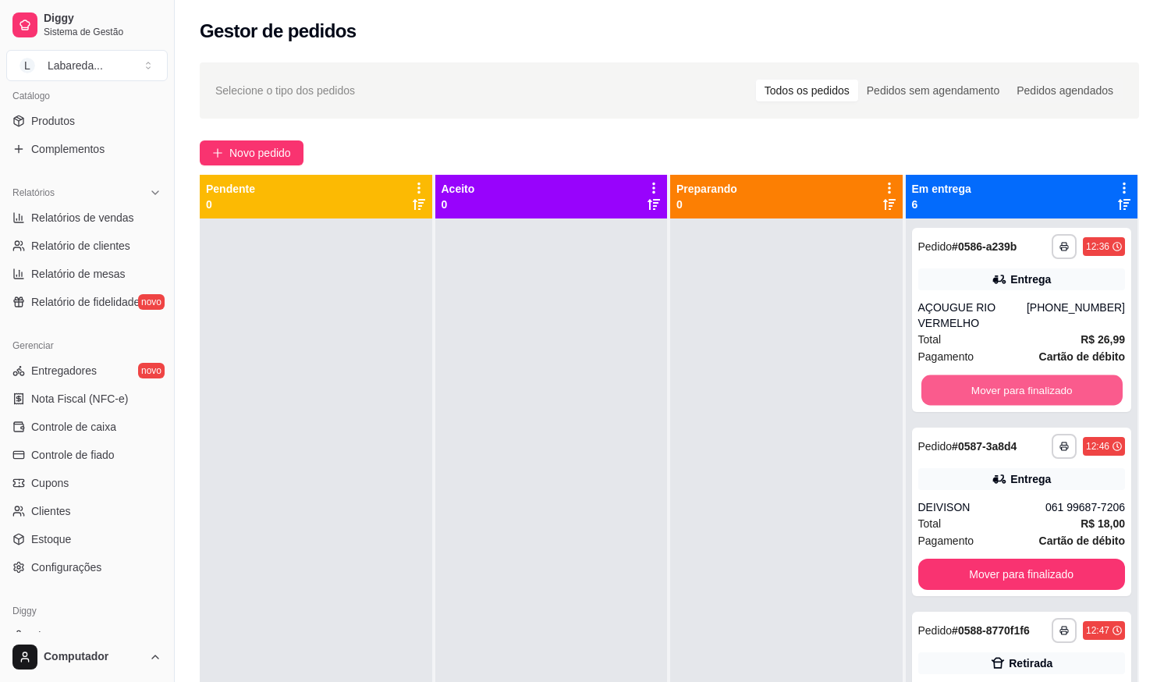
click at [954, 379] on button "Mover para finalizado" at bounding box center [1020, 390] width 201 height 30
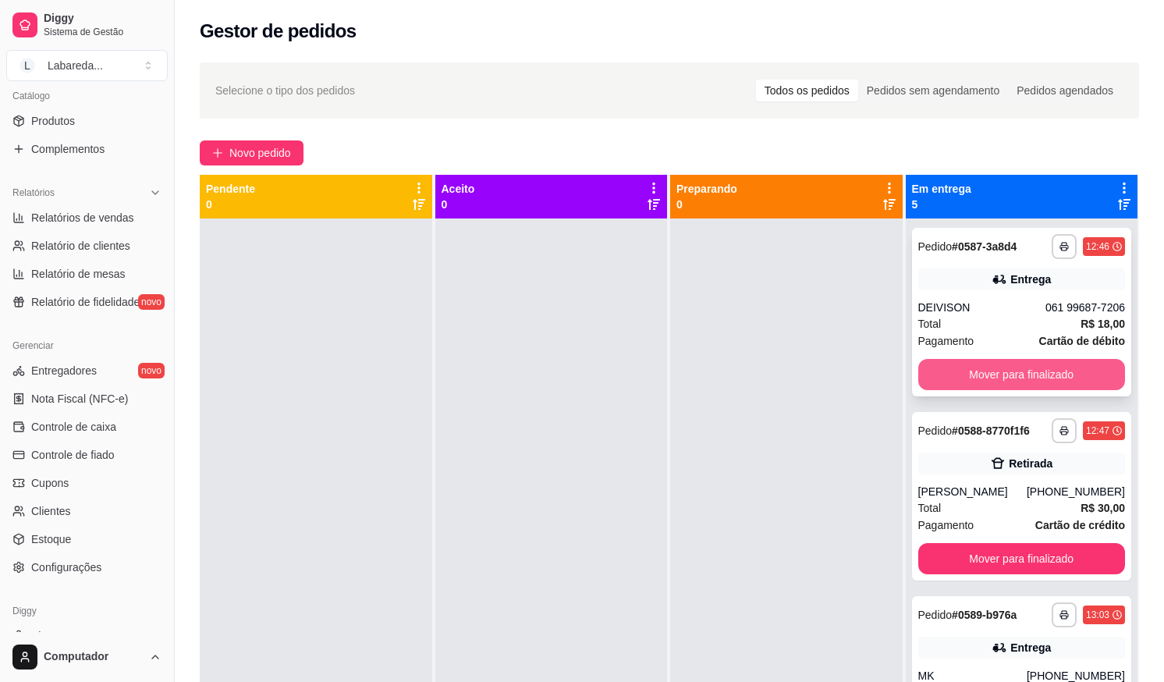
click at [954, 381] on button "Mover para finalizado" at bounding box center [1021, 374] width 207 height 31
click at [953, 381] on button "Mover para finalizado" at bounding box center [1021, 374] width 207 height 31
click at [952, 385] on button "Mover para finalizado" at bounding box center [1021, 374] width 207 height 31
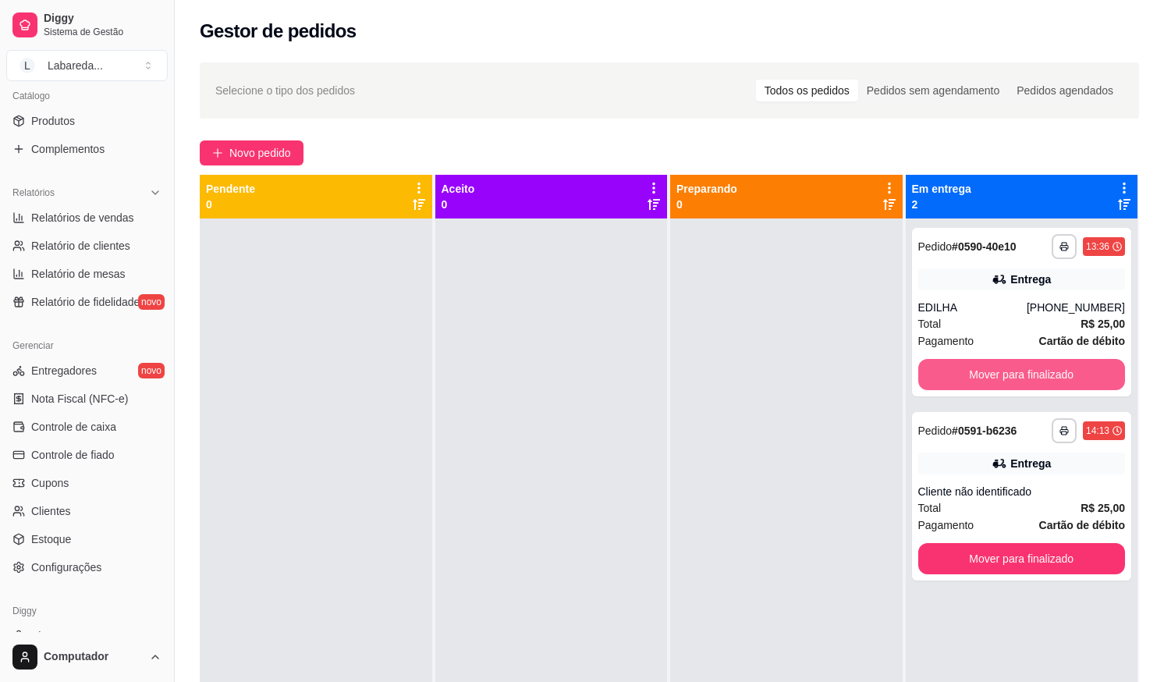
click at [952, 385] on button "Mover para finalizado" at bounding box center [1021, 374] width 207 height 31
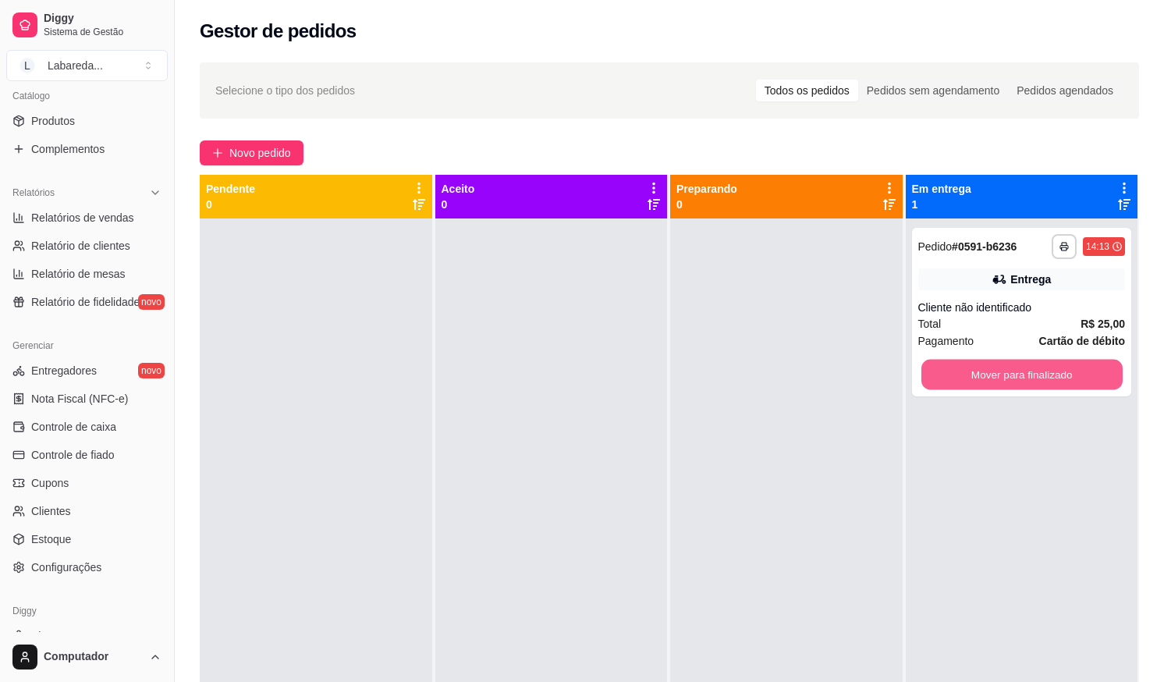
click at [952, 385] on button "Mover para finalizado" at bounding box center [1020, 375] width 201 height 30
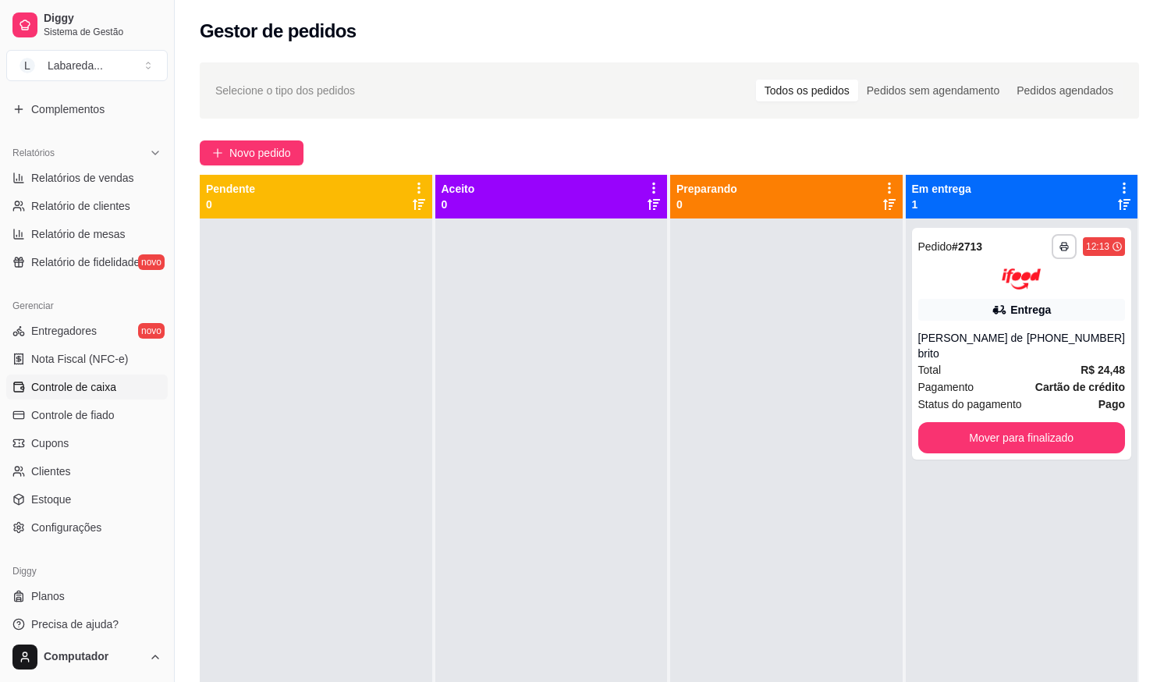
scroll to position [441, 0]
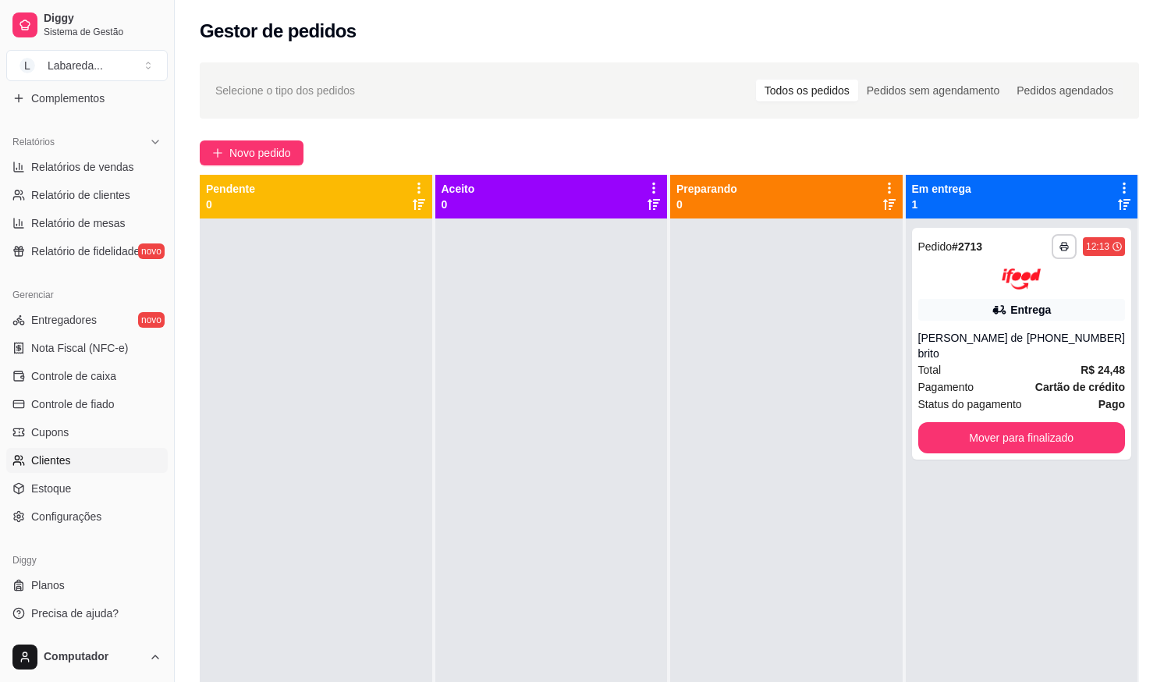
click at [64, 462] on span "Clientes" at bounding box center [51, 460] width 40 height 16
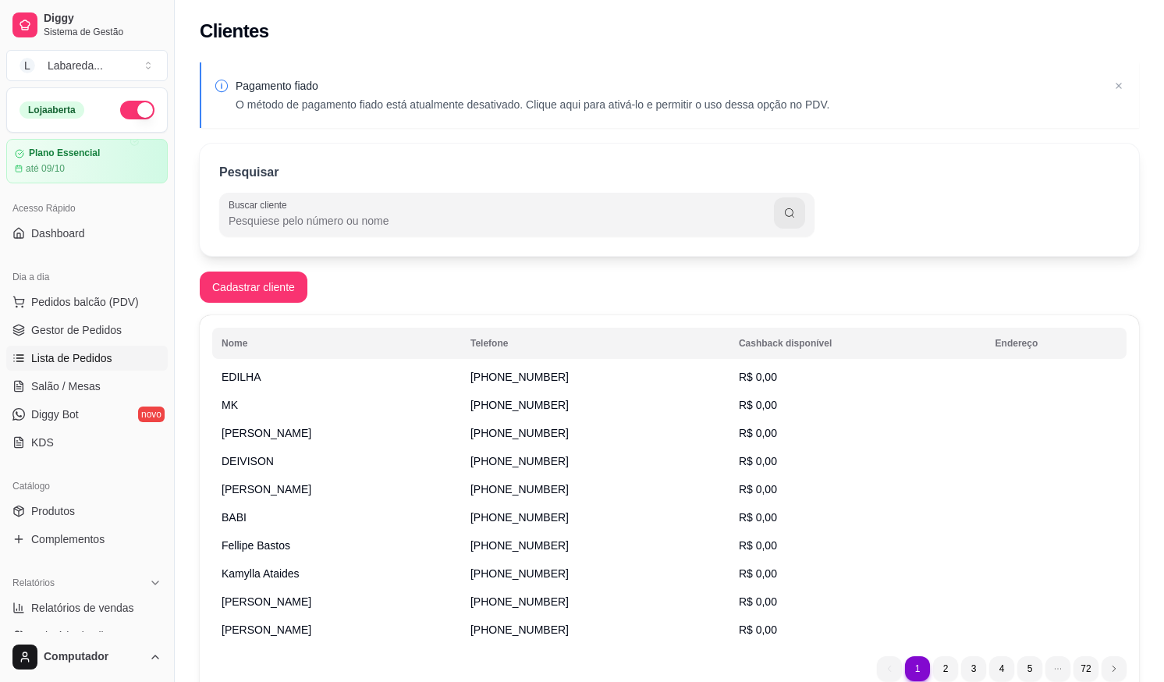
click at [53, 356] on span "Lista de Pedidos" at bounding box center [71, 358] width 81 height 16
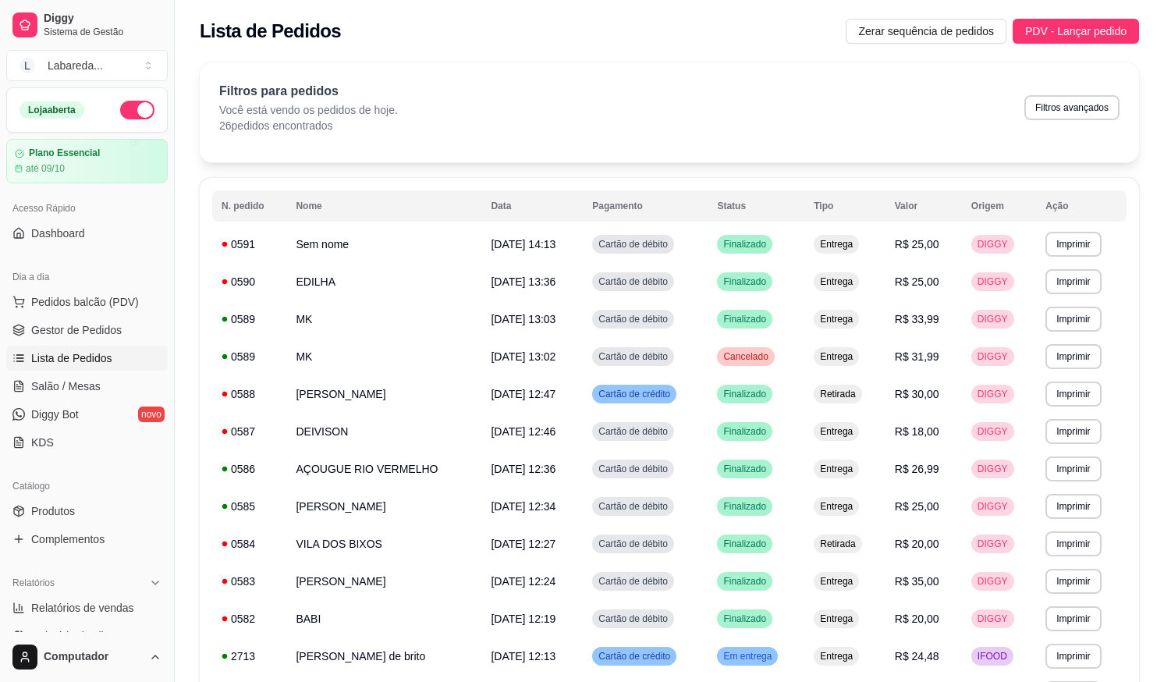
click at [1074, 119] on button "Filtros avançados" at bounding box center [1071, 107] width 95 height 25
select select "0"
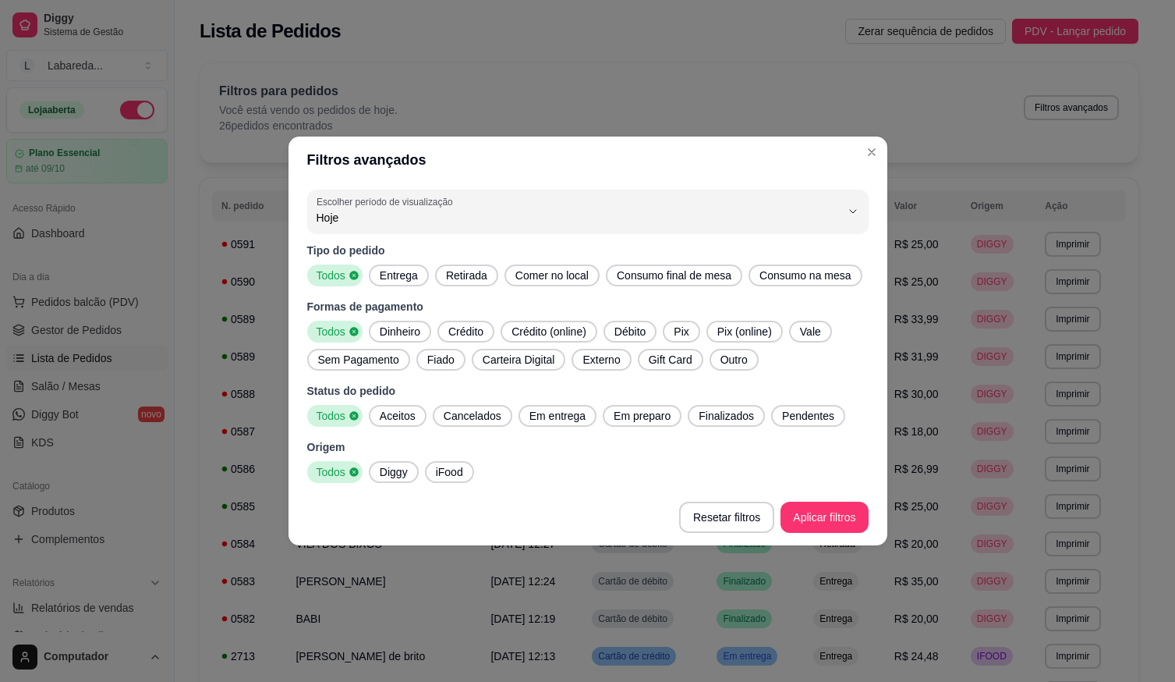
click at [722, 420] on span "Finalizados" at bounding box center [727, 416] width 68 height 16
click at [404, 470] on span "Diggy" at bounding box center [394, 472] width 41 height 16
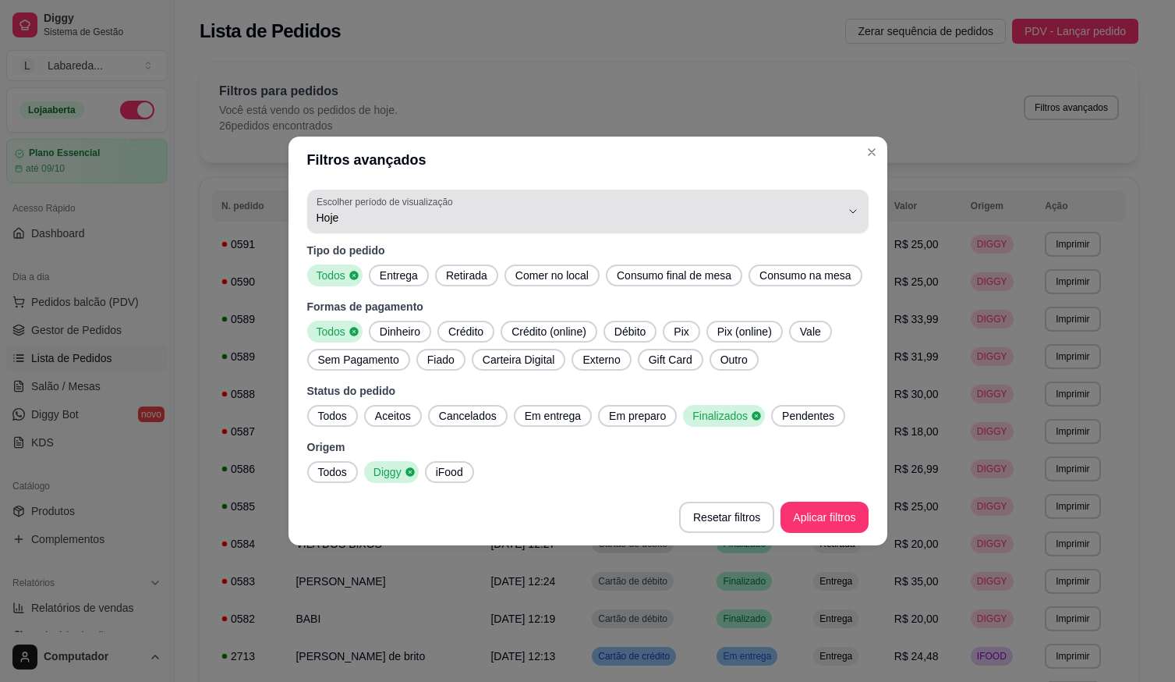
click at [520, 205] on div "Hoje" at bounding box center [579, 211] width 524 height 31
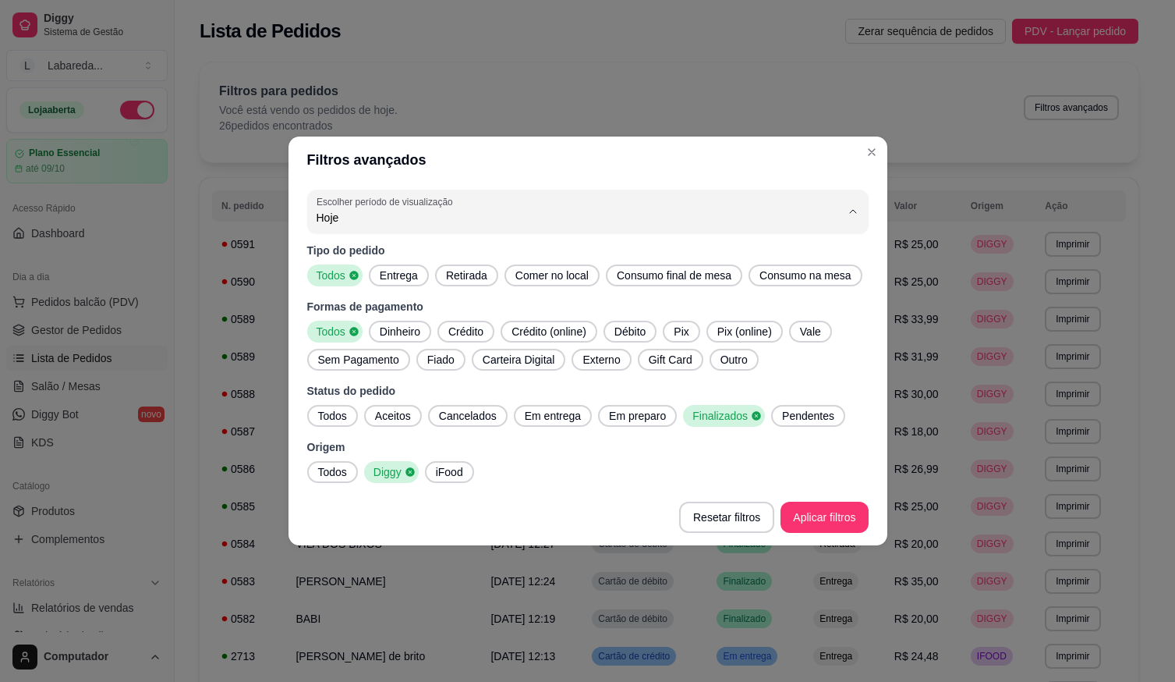
click at [490, 293] on li "Ontem" at bounding box center [587, 280] width 527 height 24
type input "1"
select select "1"
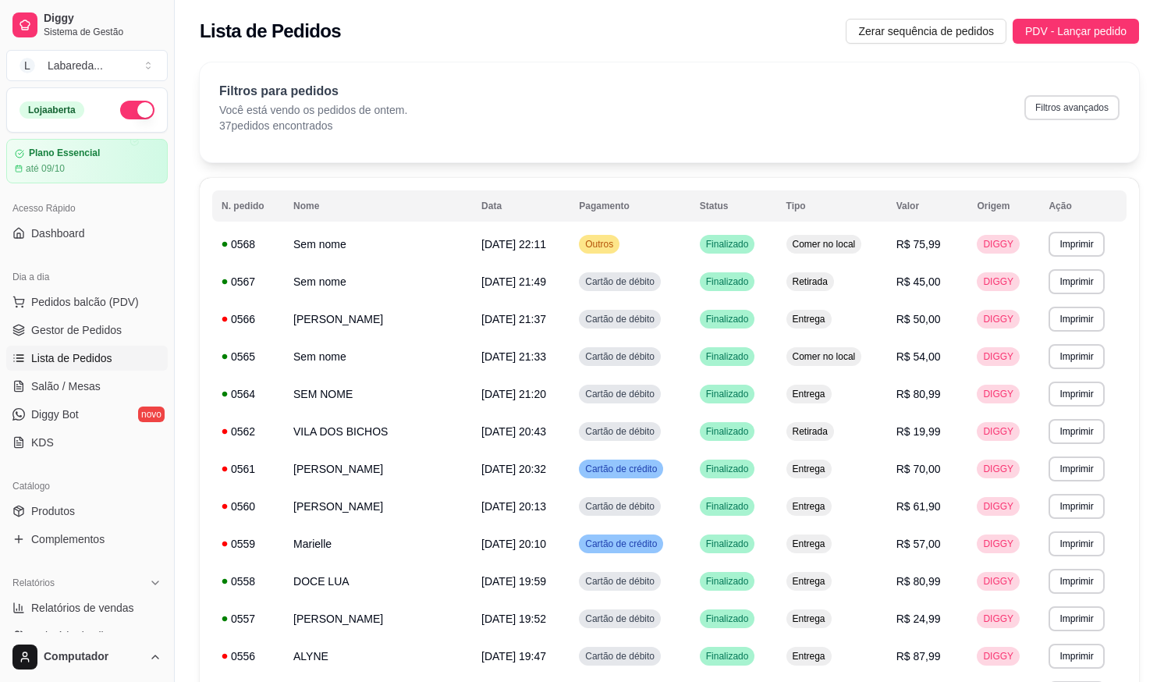
click at [1083, 106] on button "Filtros avançados" at bounding box center [1071, 107] width 95 height 25
select select "1"
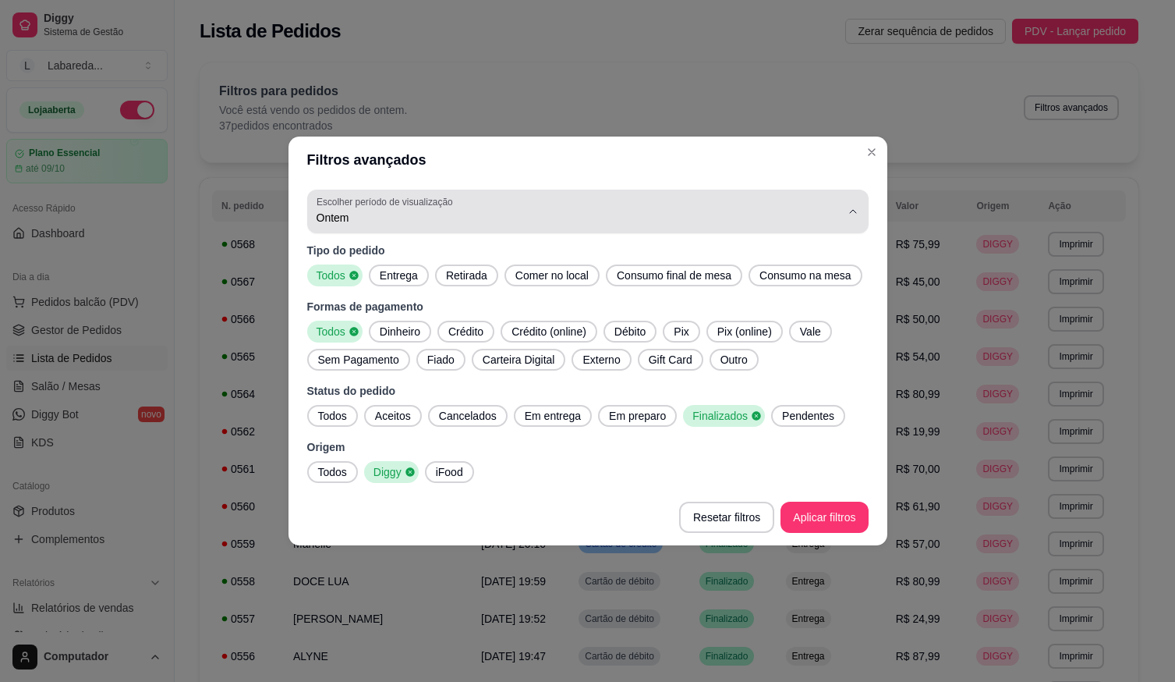
click at [452, 219] on span "Ontem" at bounding box center [579, 218] width 524 height 16
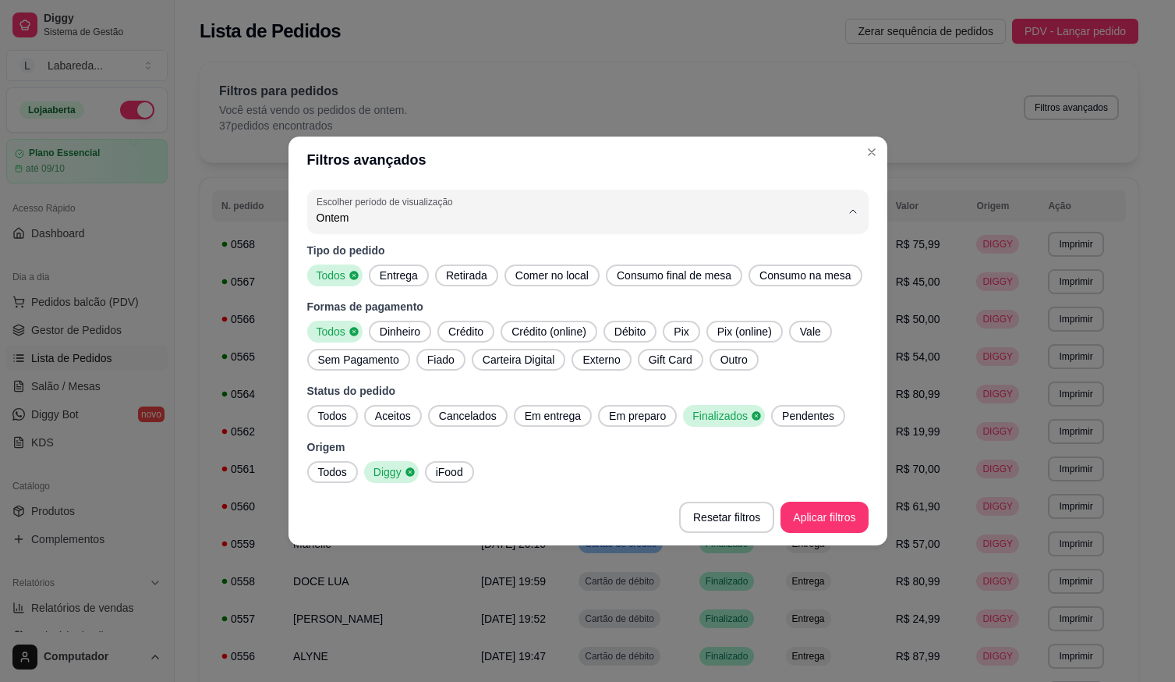
click at [439, 258] on span "Hoje" at bounding box center [580, 254] width 500 height 15
type input "0"
select select "0"
